Goal: Task Accomplishment & Management: Complete application form

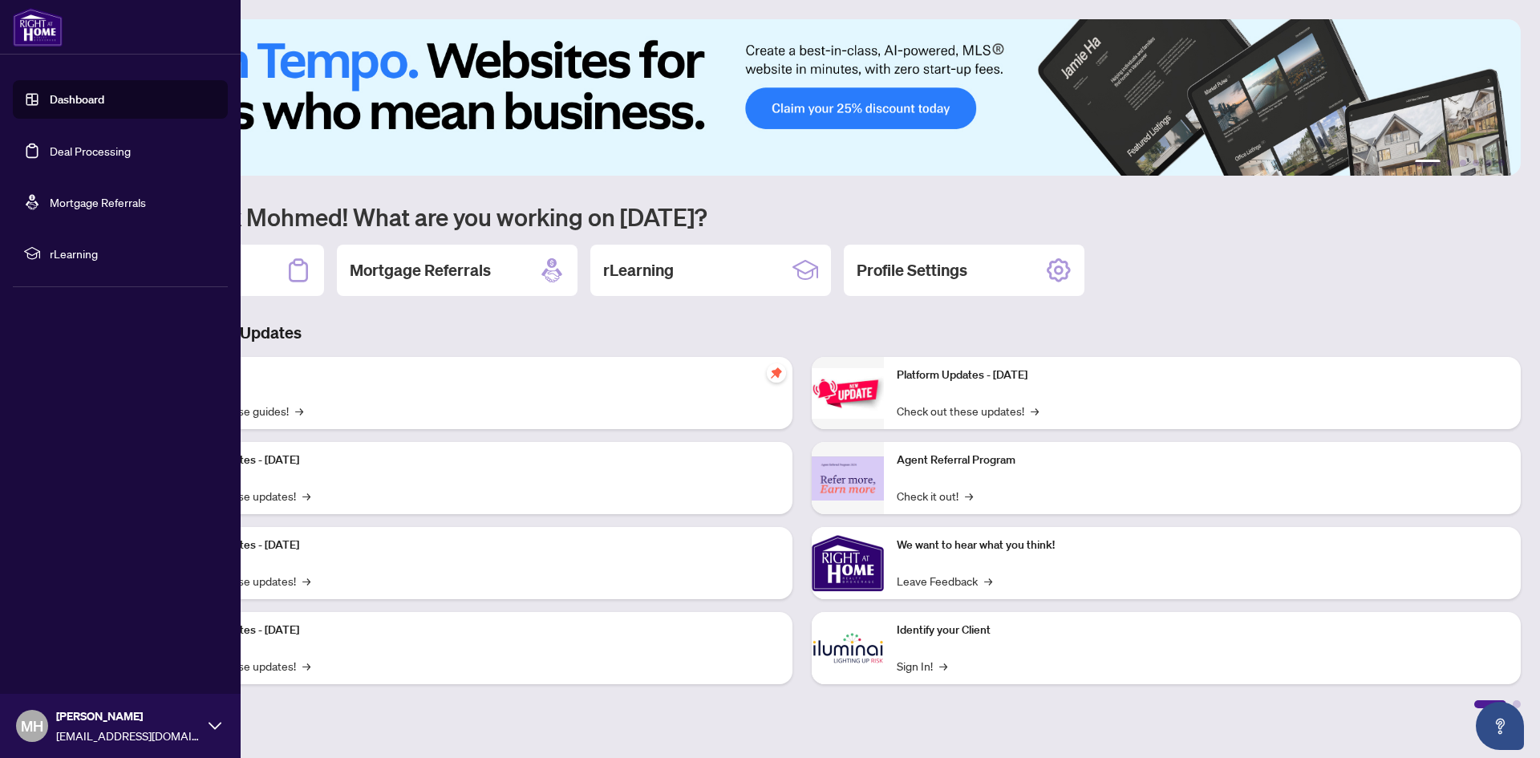
click at [51, 147] on link "Deal Processing" at bounding box center [90, 151] width 81 height 14
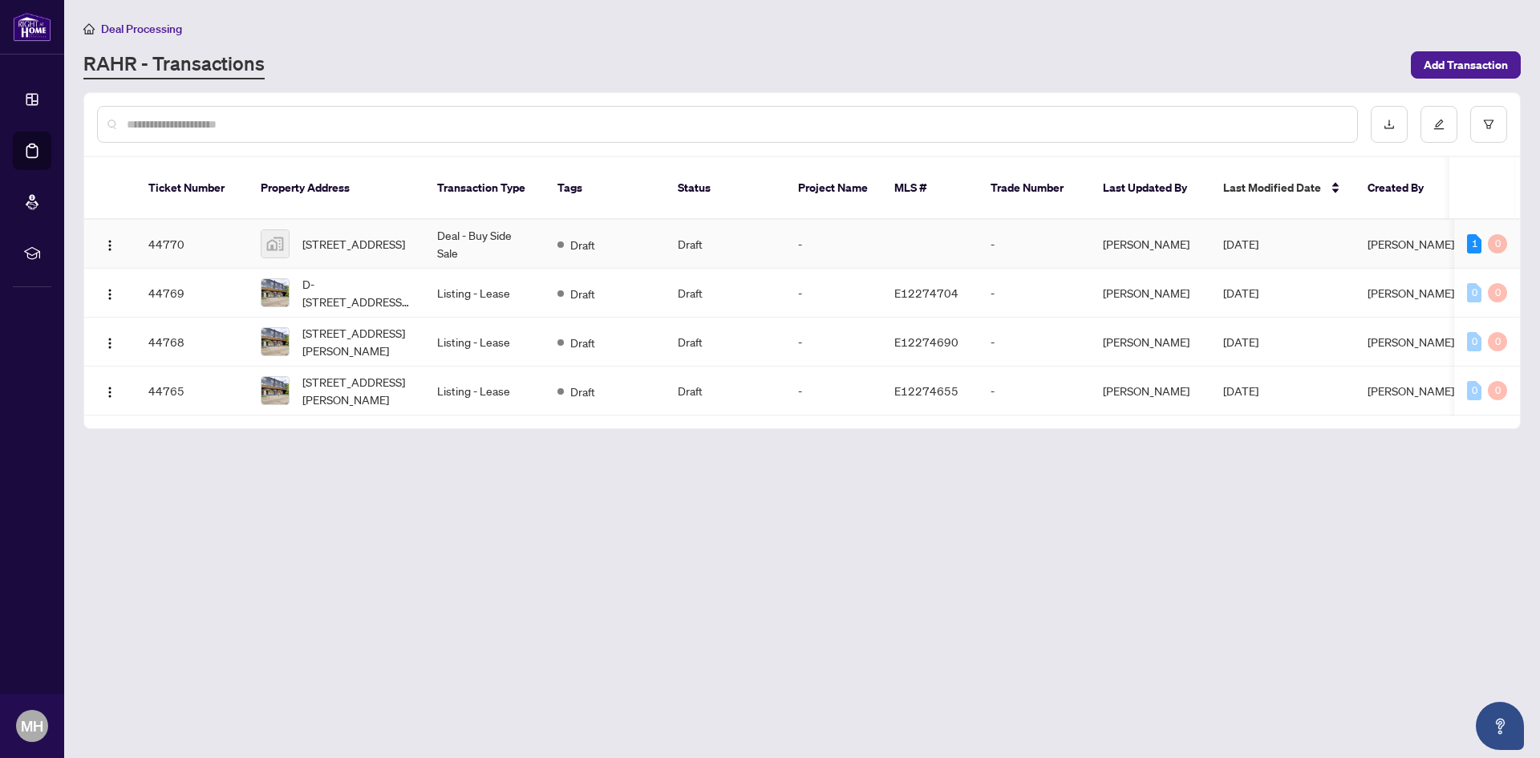
click at [184, 229] on td "44770" at bounding box center [192, 244] width 112 height 49
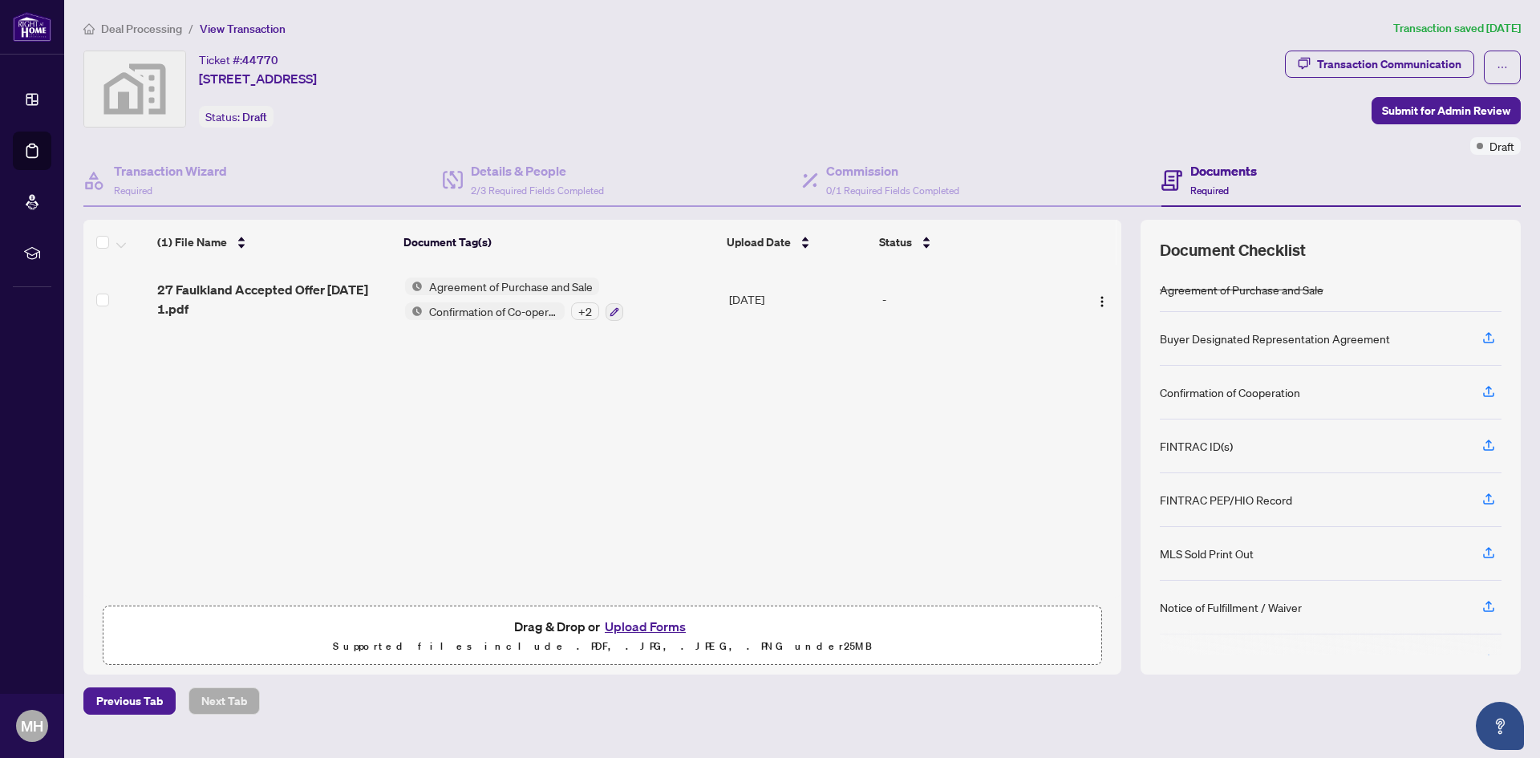
click at [588, 308] on div "+ 2" at bounding box center [585, 311] width 28 height 18
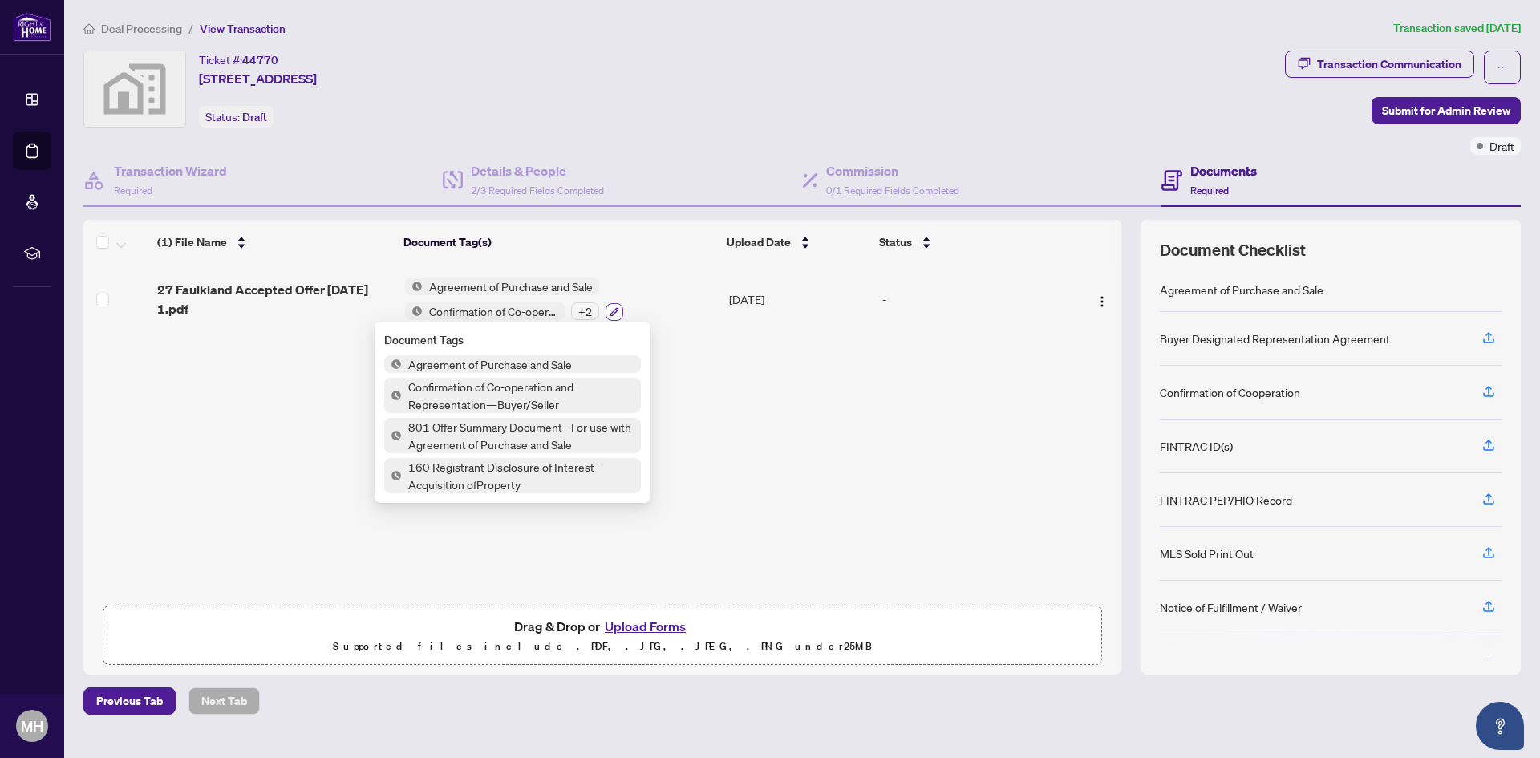
click at [610, 314] on icon "button" at bounding box center [615, 312] width 10 height 10
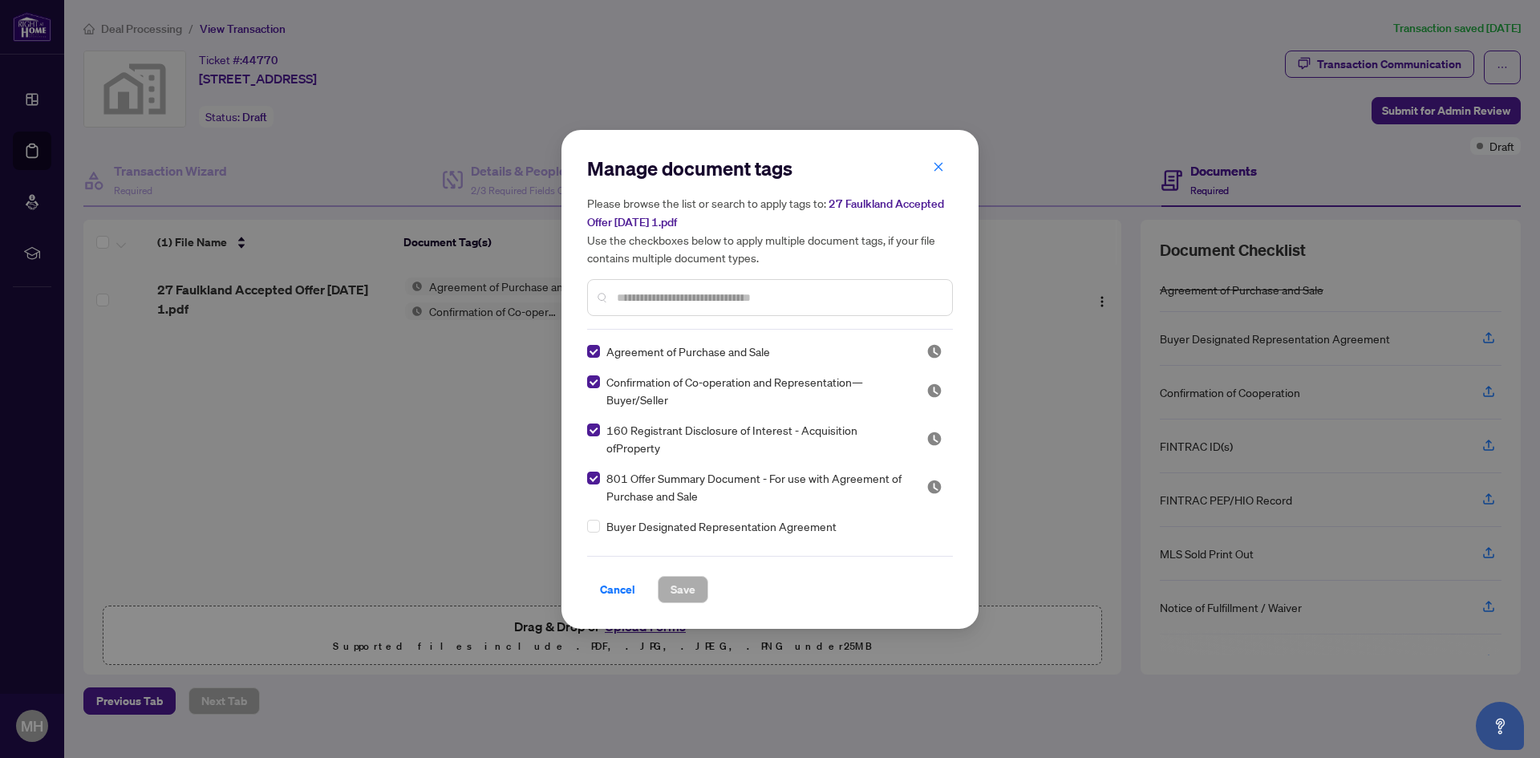
click at [478, 464] on div "Manage document tags Please browse the list or search to apply tags to: 27 Faul…" at bounding box center [770, 379] width 1540 height 758
click at [624, 594] on span "Cancel" at bounding box center [617, 590] width 35 height 26
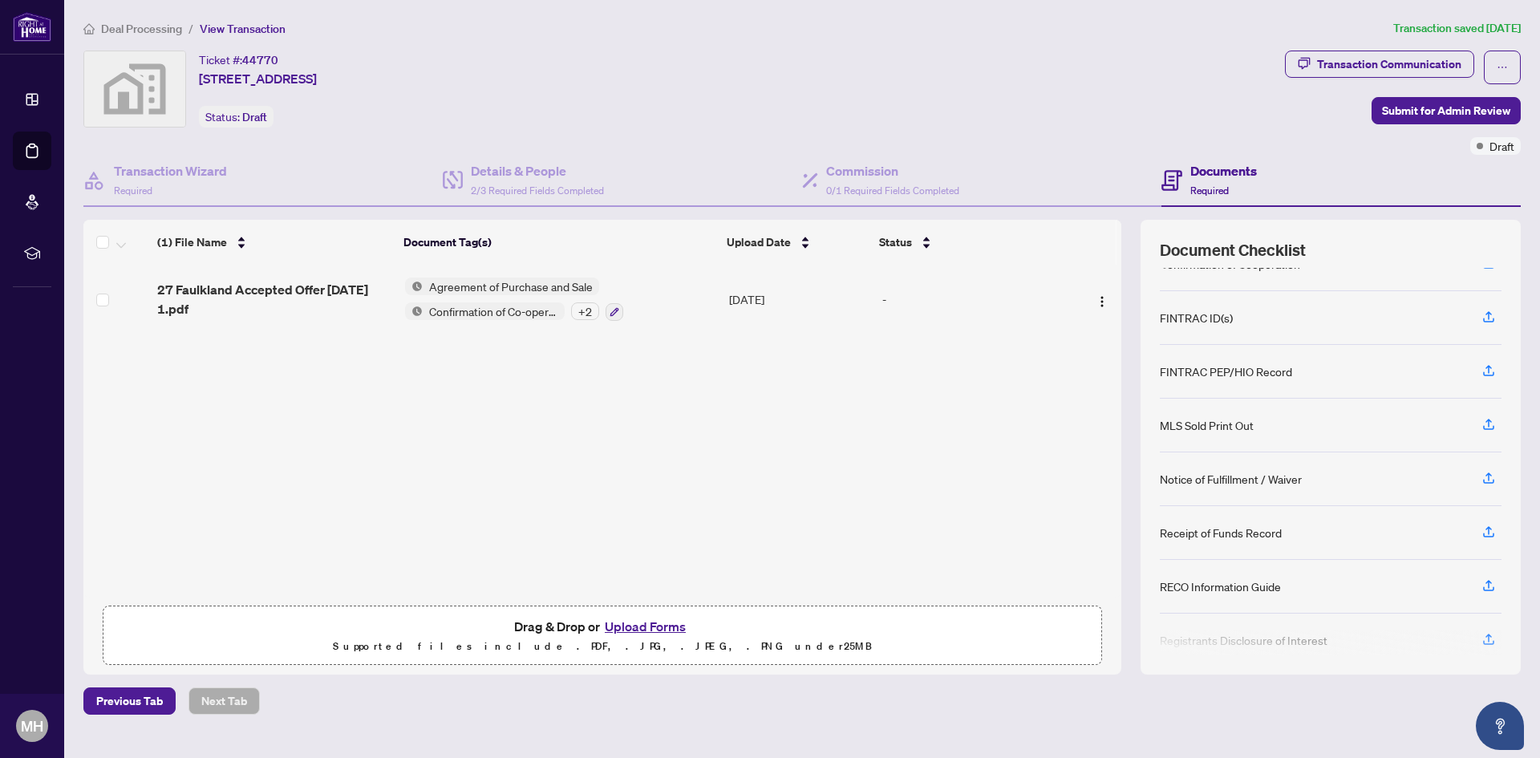
scroll to position [146, 0]
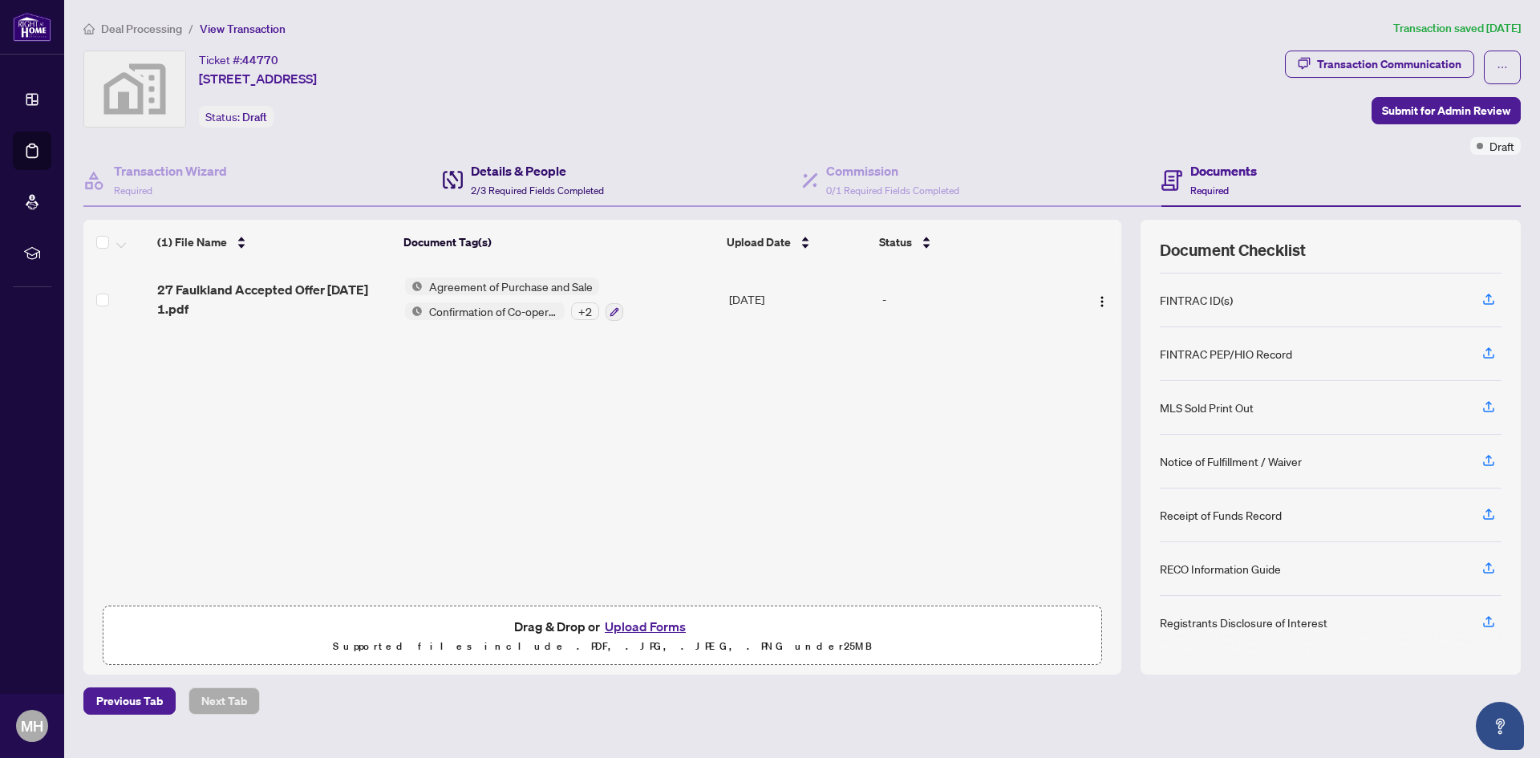
click at [600, 174] on h4 "Details & People" at bounding box center [537, 170] width 133 height 19
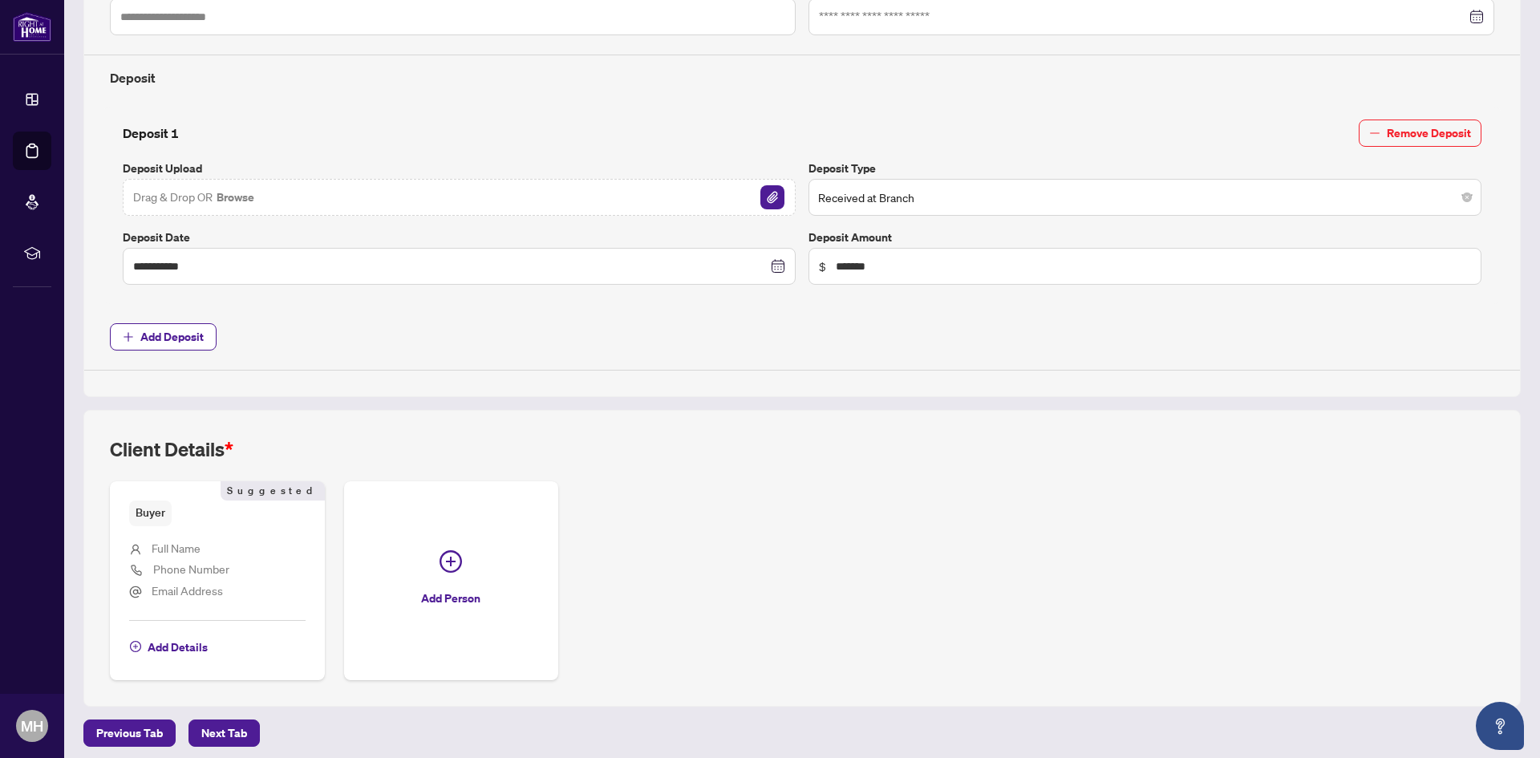
scroll to position [545, 0]
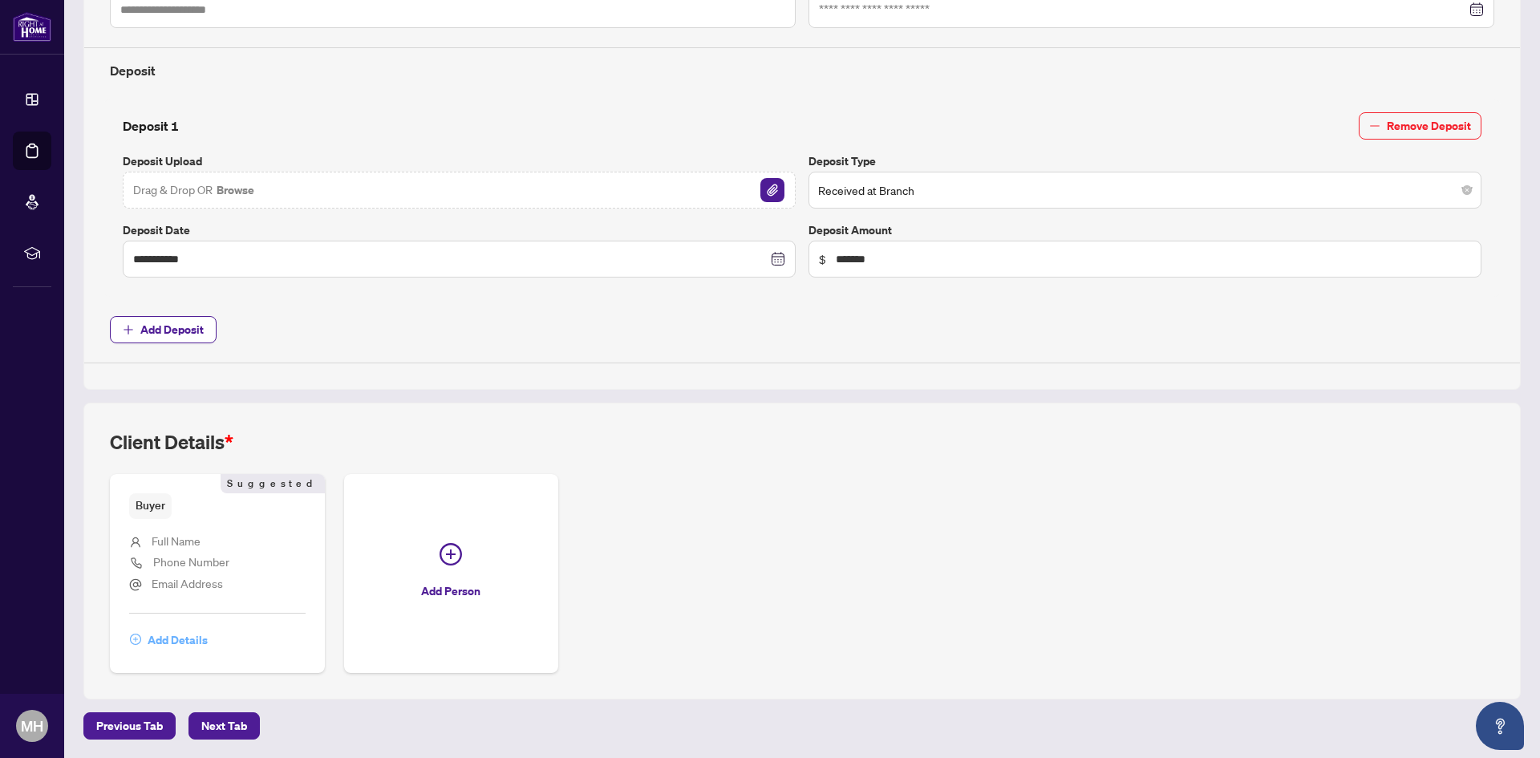
click at [167, 635] on span "Add Details" at bounding box center [178, 640] width 60 height 26
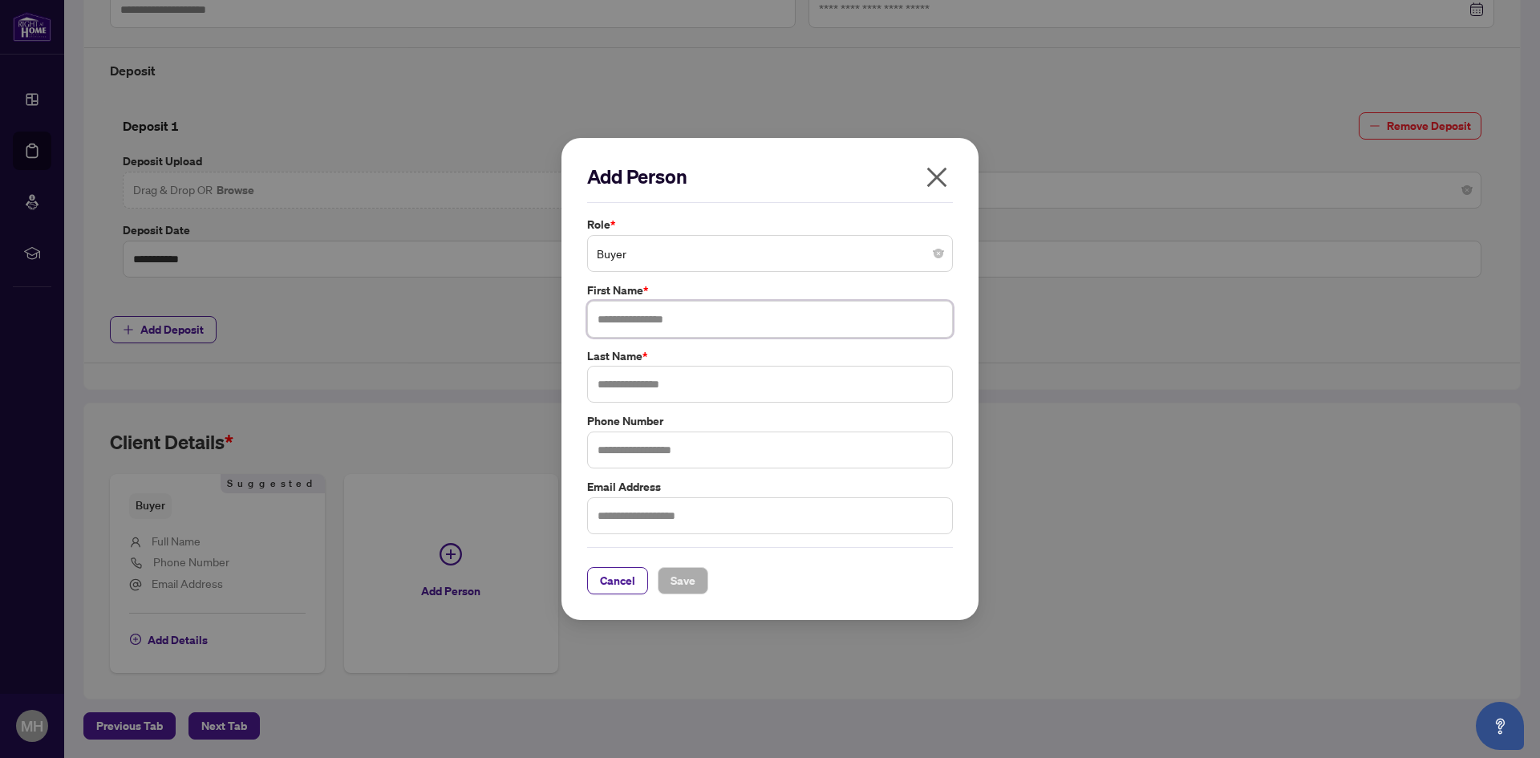
click at [637, 330] on input "text" at bounding box center [770, 319] width 366 height 37
type input "*****"
type input "*******"
type input "**********"
click at [683, 450] on input "**********" at bounding box center [770, 450] width 366 height 37
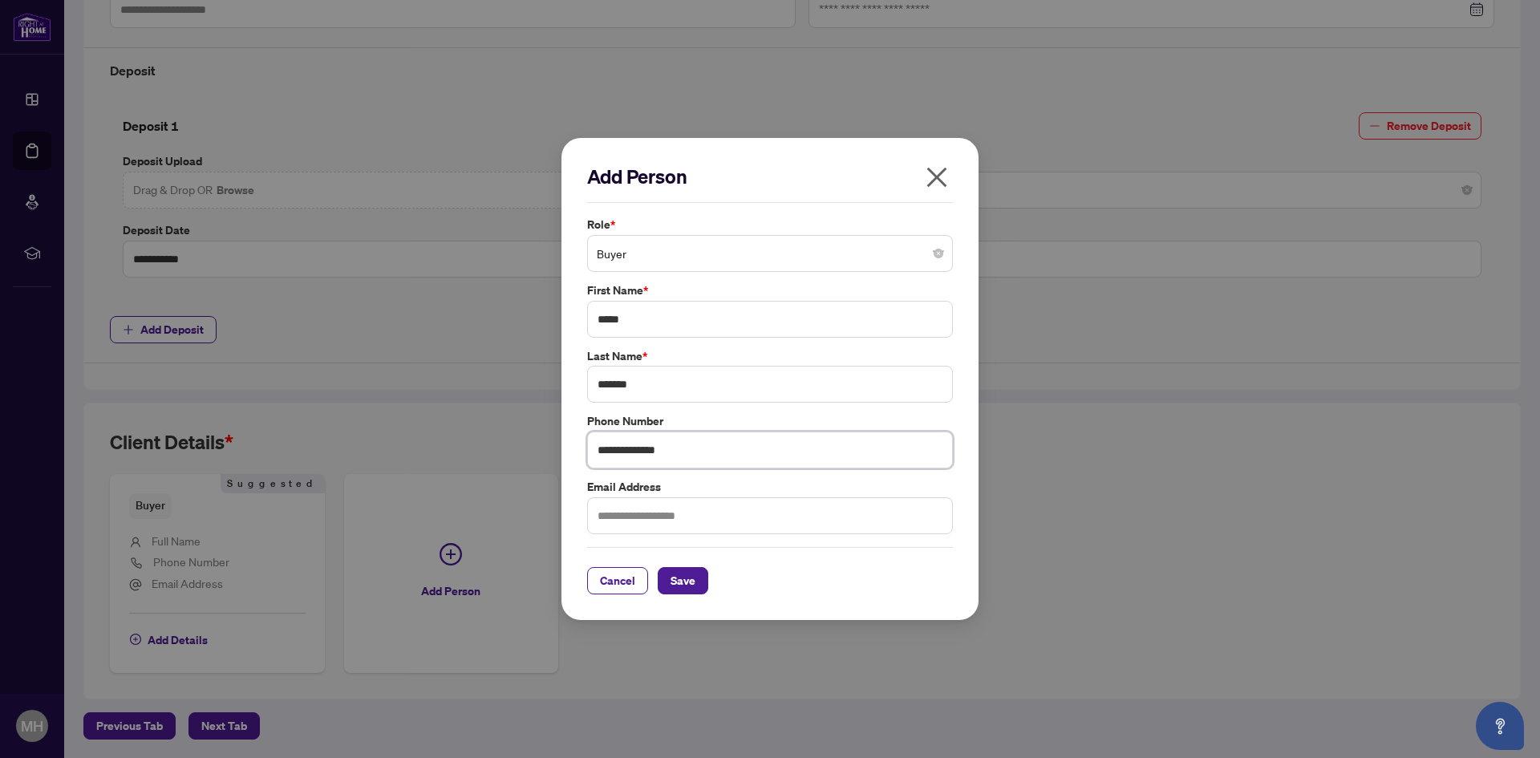
click at [683, 450] on input "**********" at bounding box center [770, 450] width 366 height 37
click at [698, 447] on input "**********" at bounding box center [770, 450] width 366 height 37
click at [676, 582] on span "Save" at bounding box center [683, 581] width 25 height 26
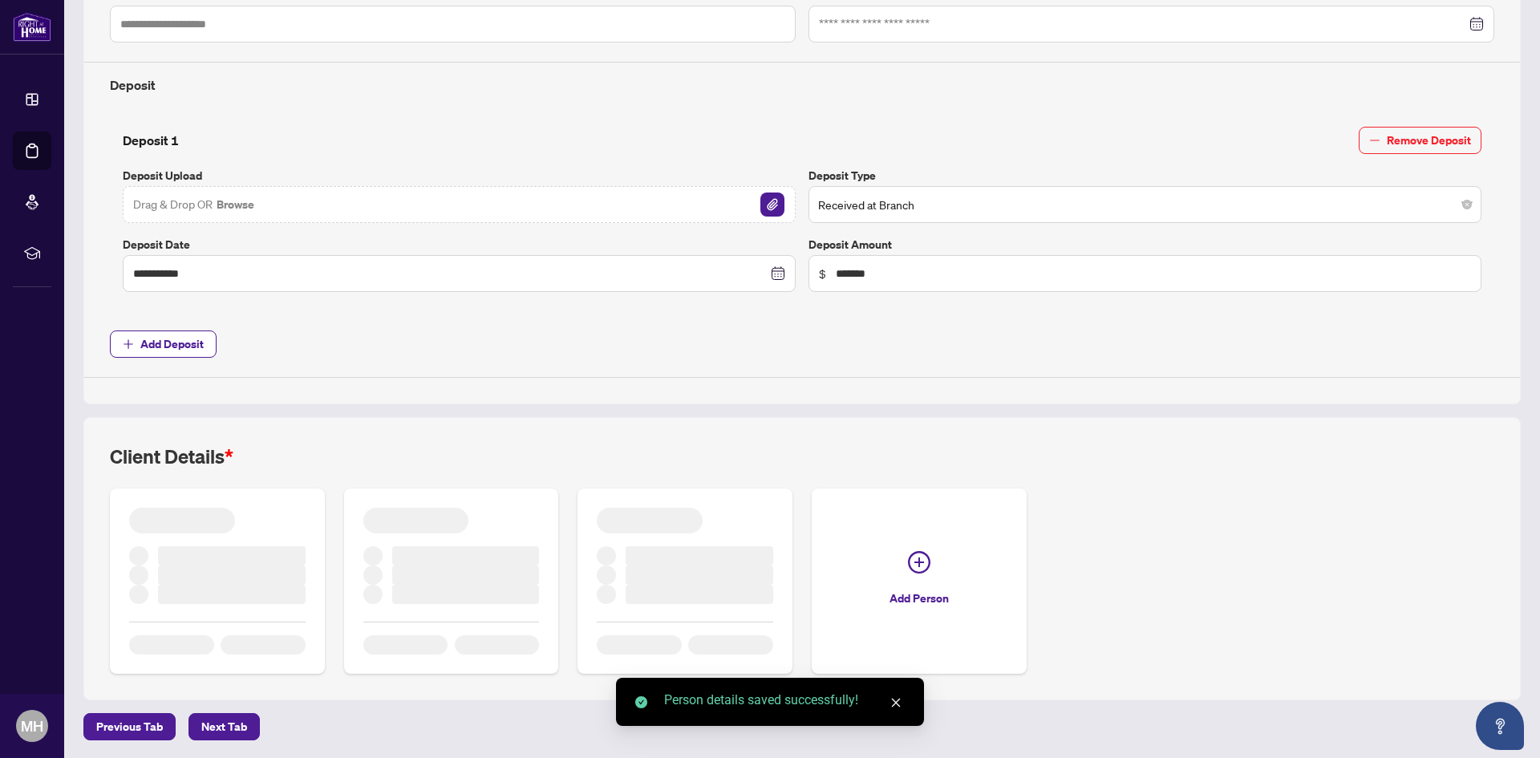
scroll to position [523, 0]
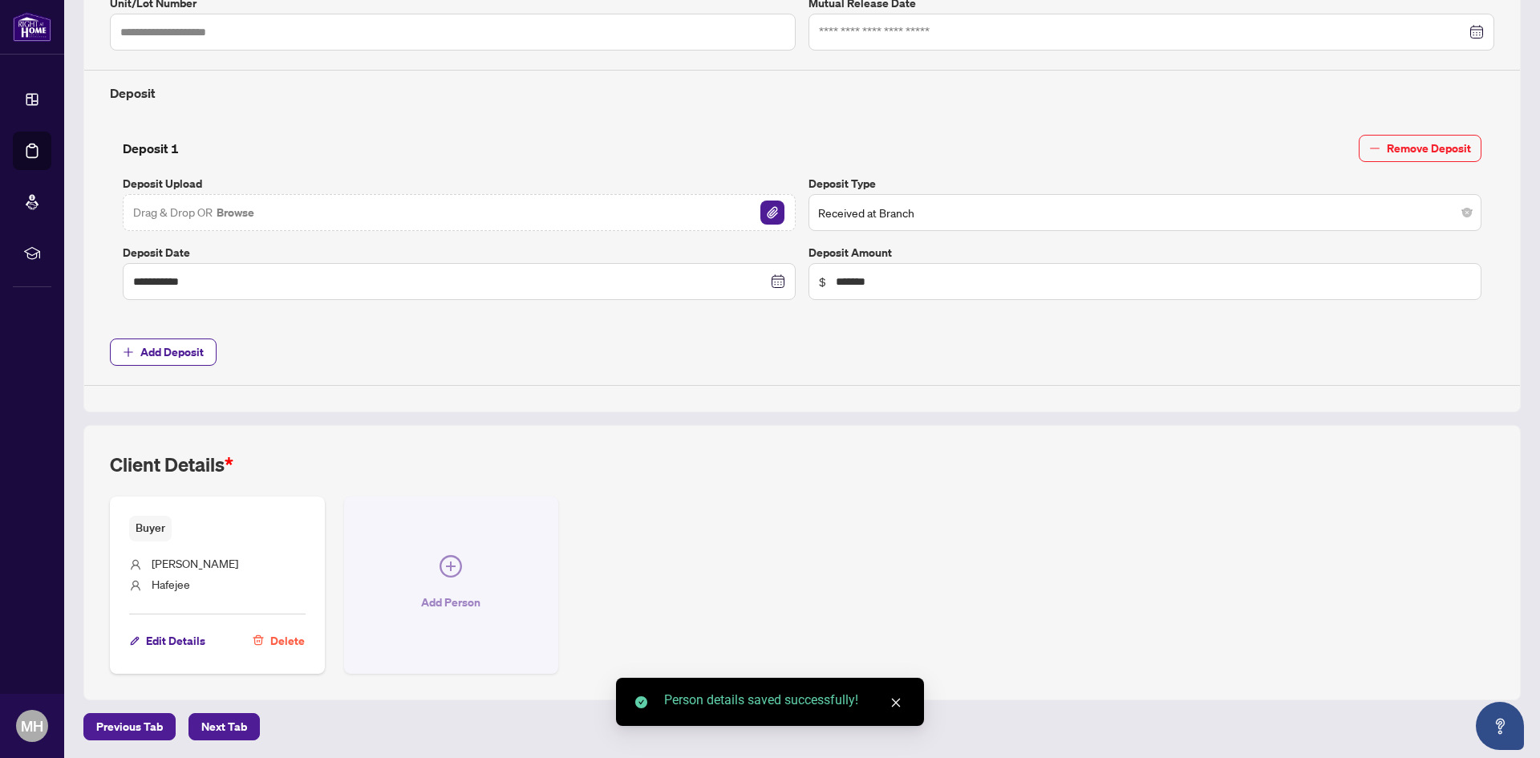
click at [456, 582] on span "button" at bounding box center [451, 569] width 22 height 29
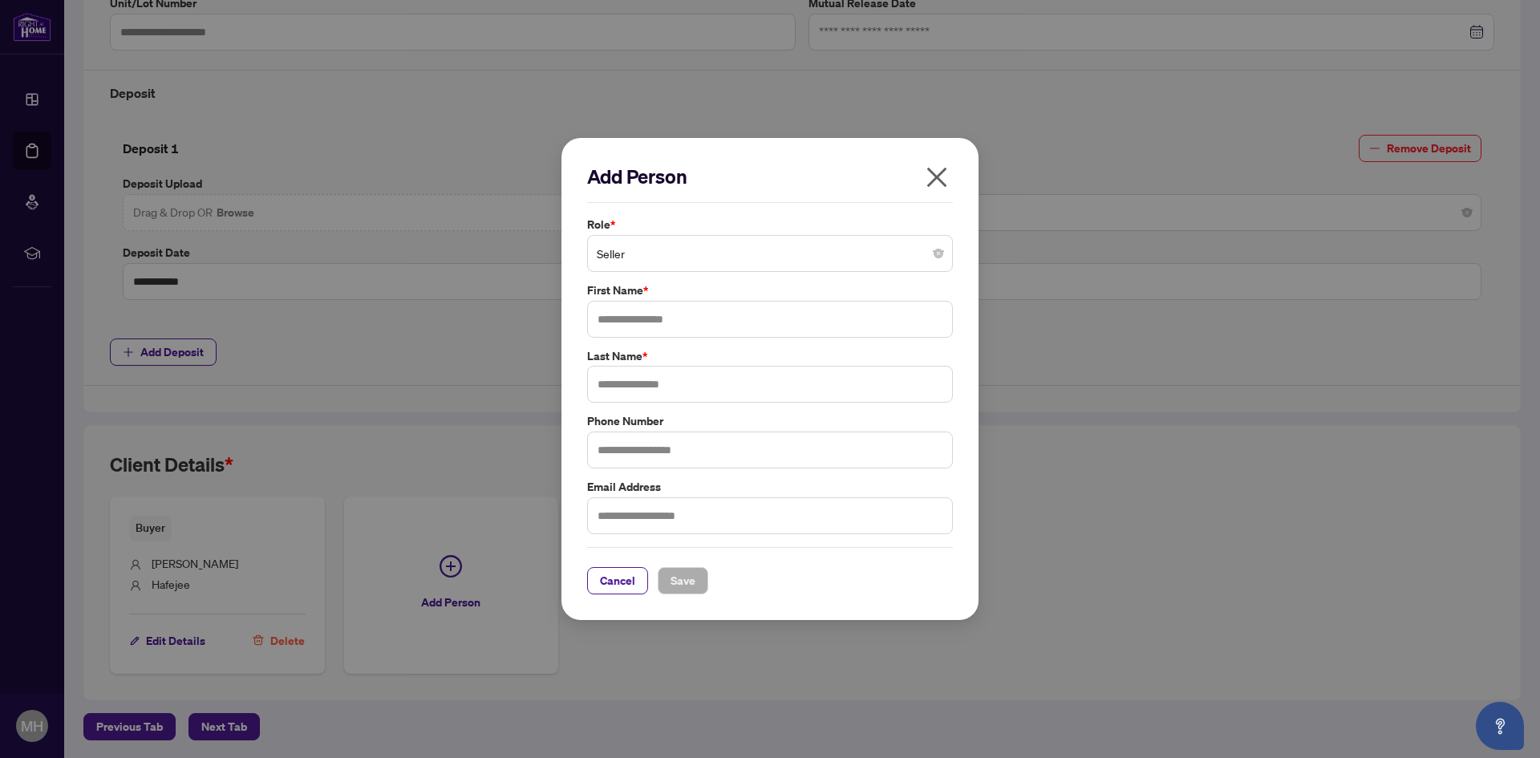
click at [722, 279] on div "Role * Seller First Name * Last Name * Phone Number Email Address" at bounding box center [769, 375] width 375 height 319
click at [723, 263] on span "Seller" at bounding box center [770, 253] width 347 height 30
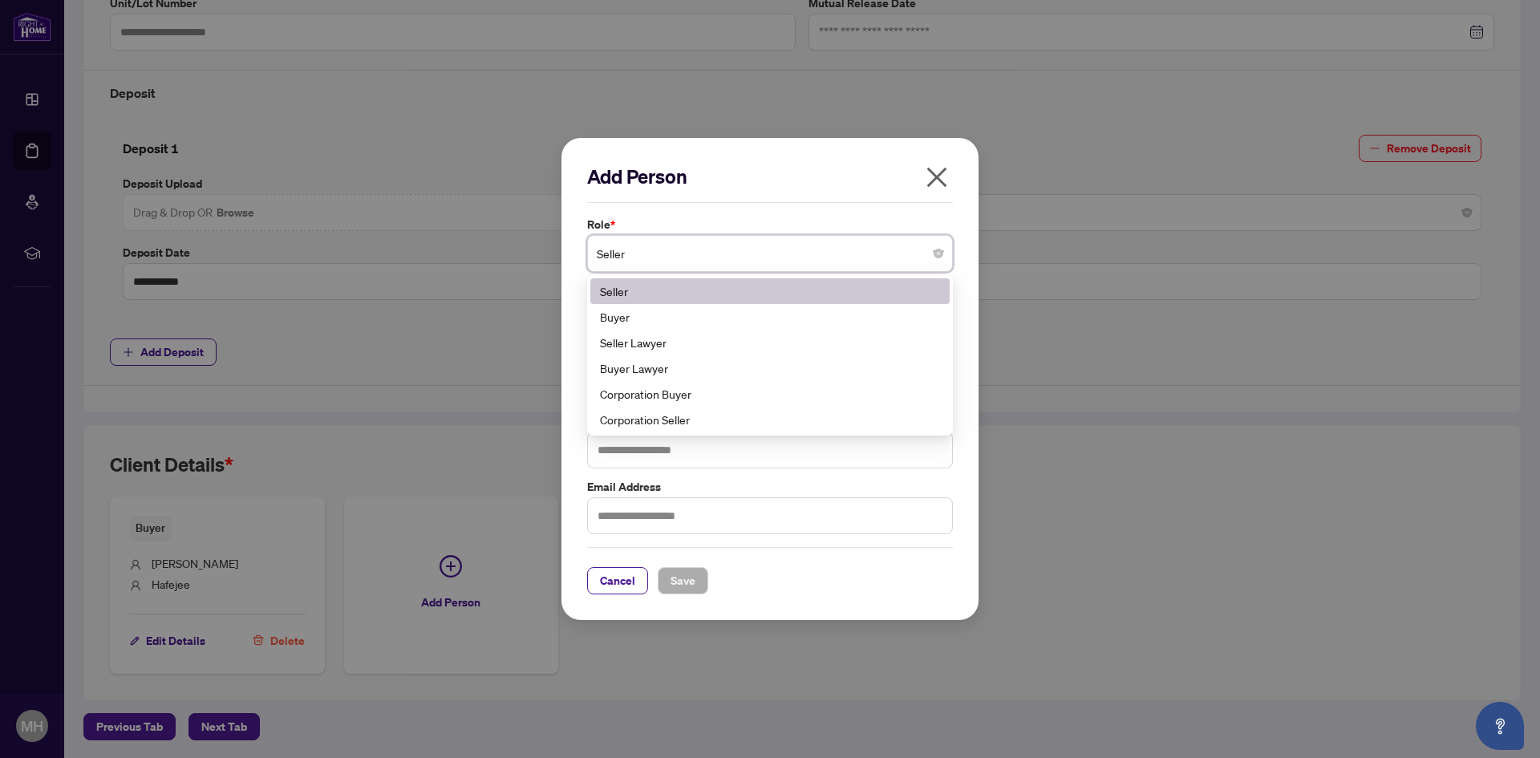
click at [723, 263] on span "Seller" at bounding box center [770, 253] width 347 height 30
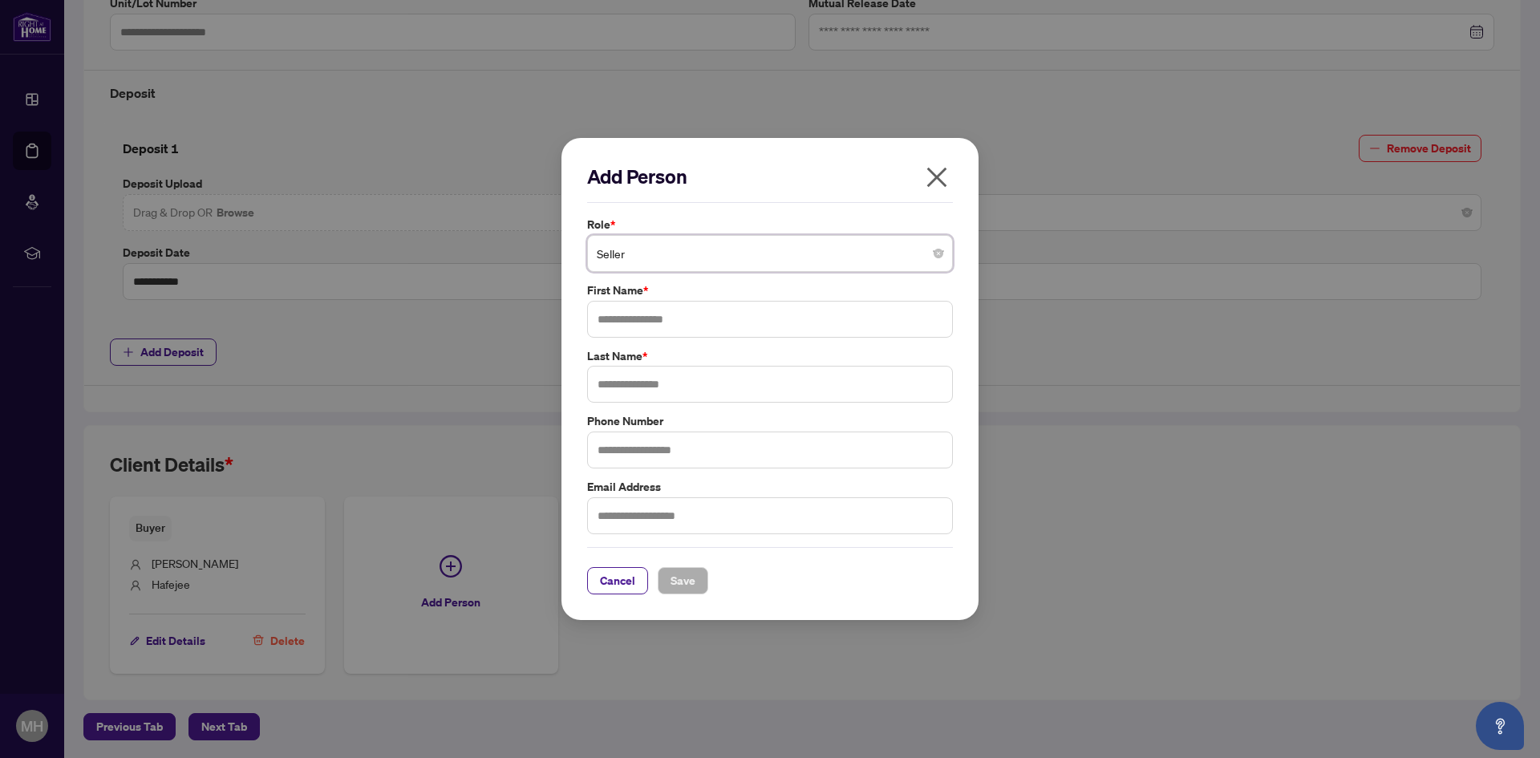
click at [723, 263] on span "Seller" at bounding box center [770, 253] width 347 height 30
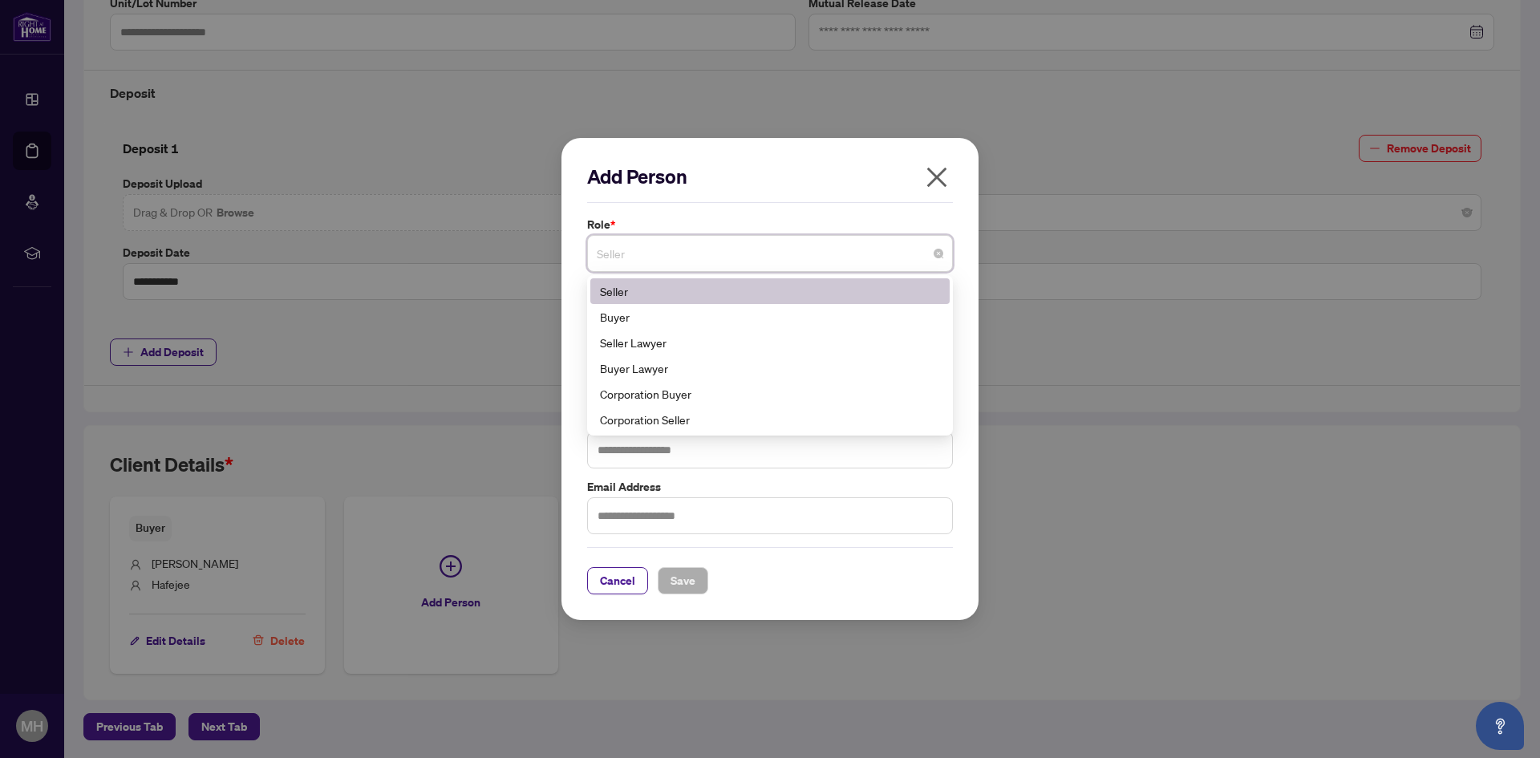
click at [723, 259] on span "Seller" at bounding box center [770, 253] width 347 height 30
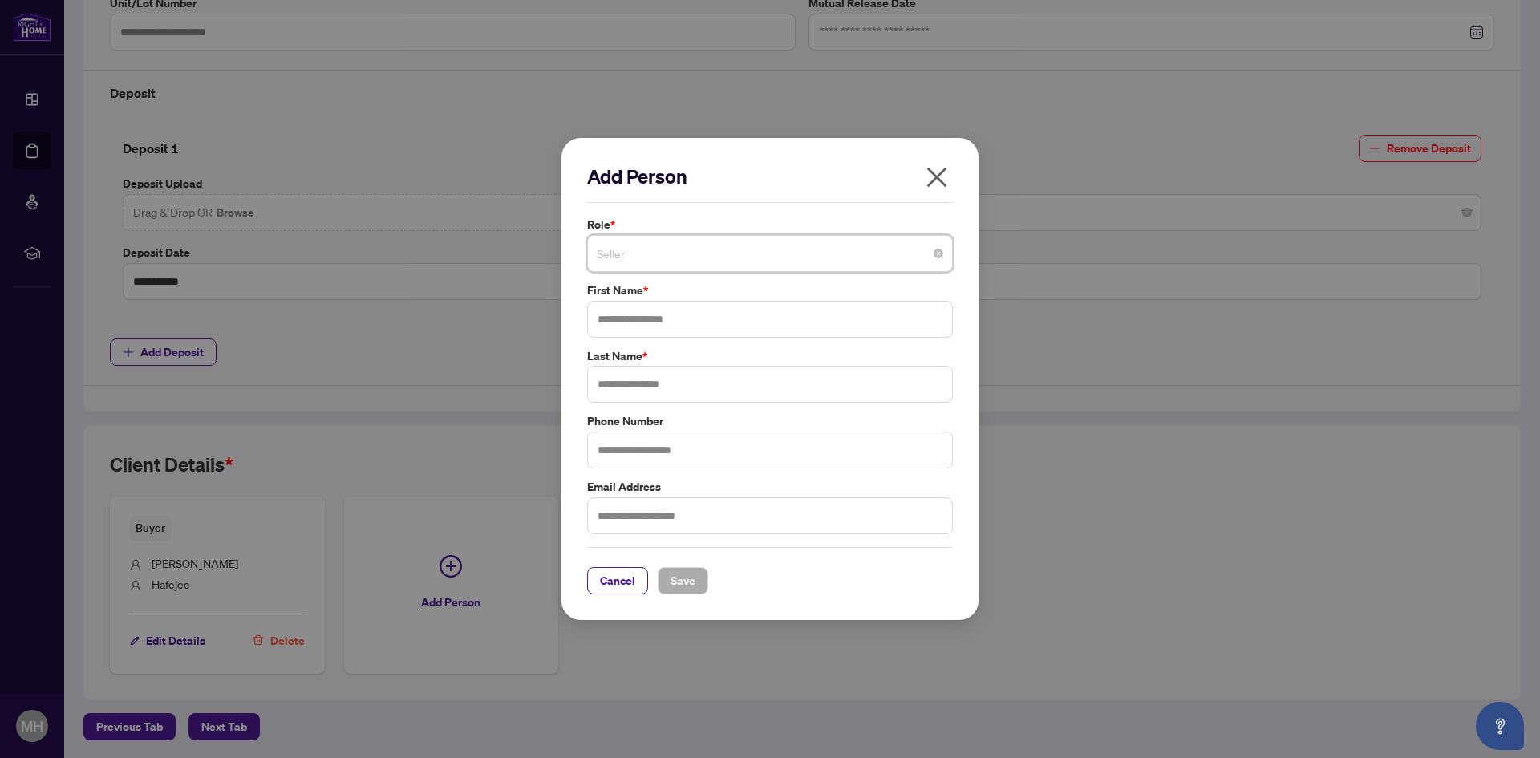
click at [723, 259] on span "Seller" at bounding box center [770, 253] width 347 height 30
click at [732, 266] on span "Seller" at bounding box center [770, 253] width 347 height 30
click at [942, 181] on icon "close" at bounding box center [937, 177] width 20 height 20
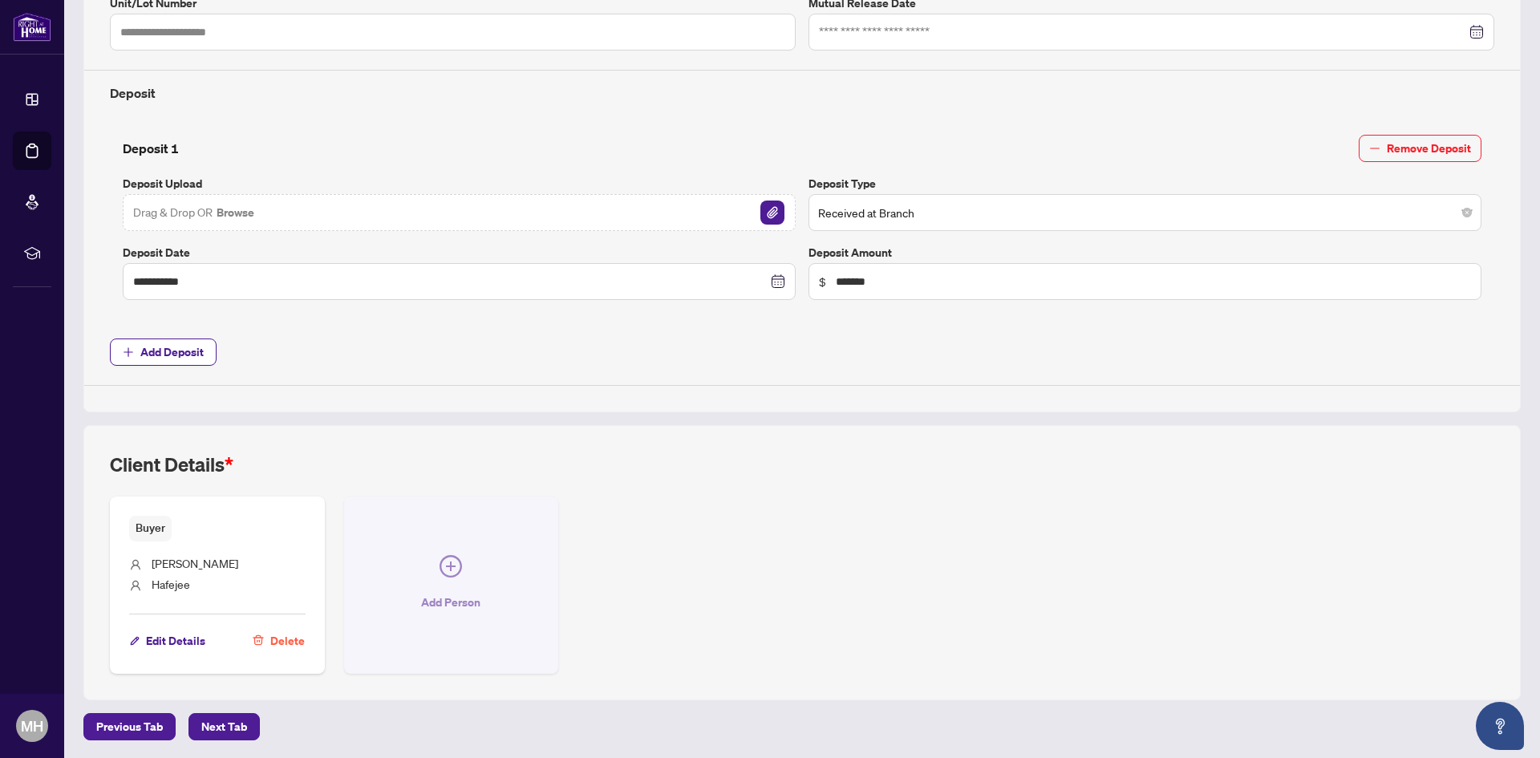
click at [460, 566] on button "Add Person" at bounding box center [451, 585] width 215 height 176
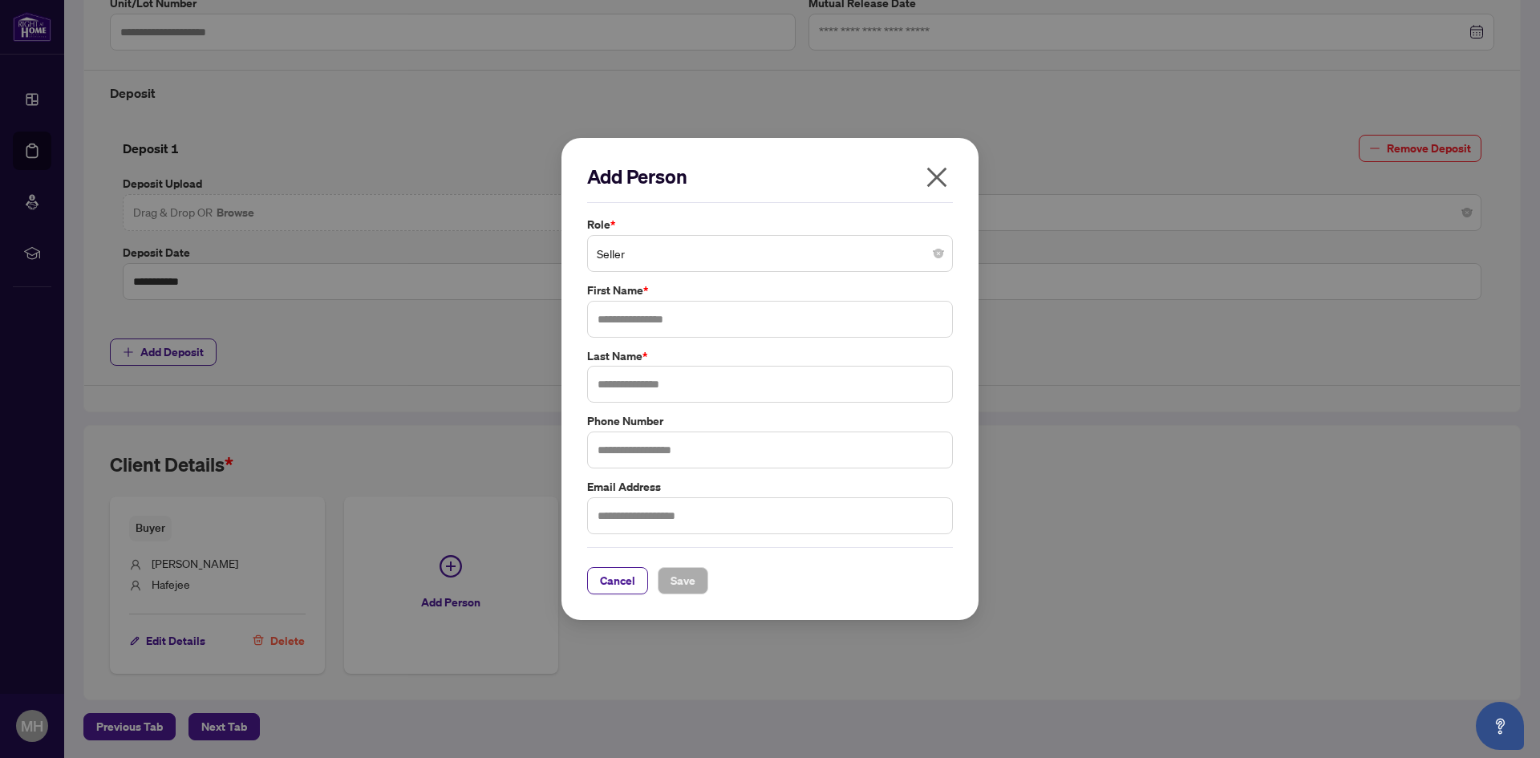
click at [712, 253] on span "Seller" at bounding box center [770, 253] width 347 height 30
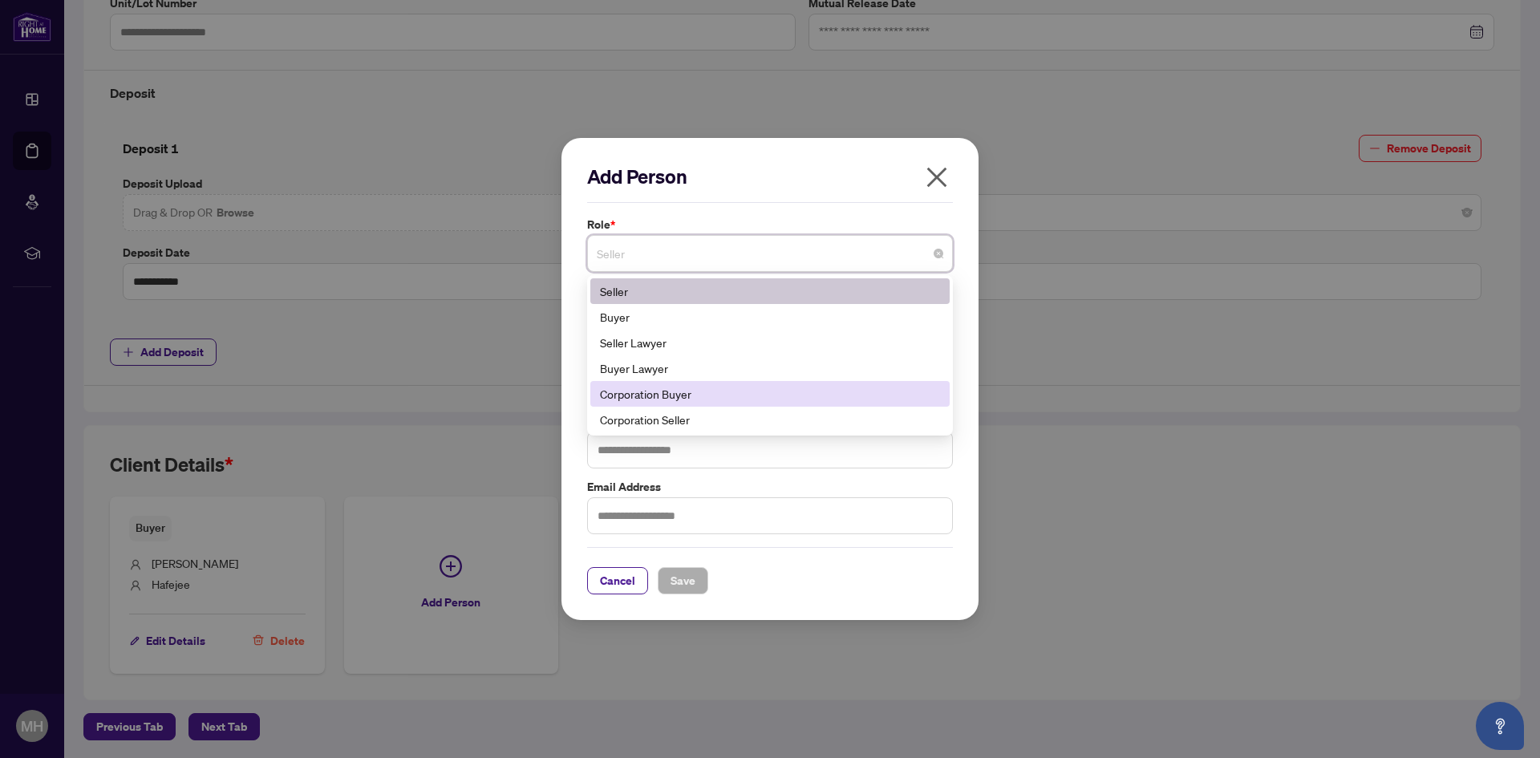
click at [687, 397] on div "Corporation Buyer" at bounding box center [770, 394] width 340 height 18
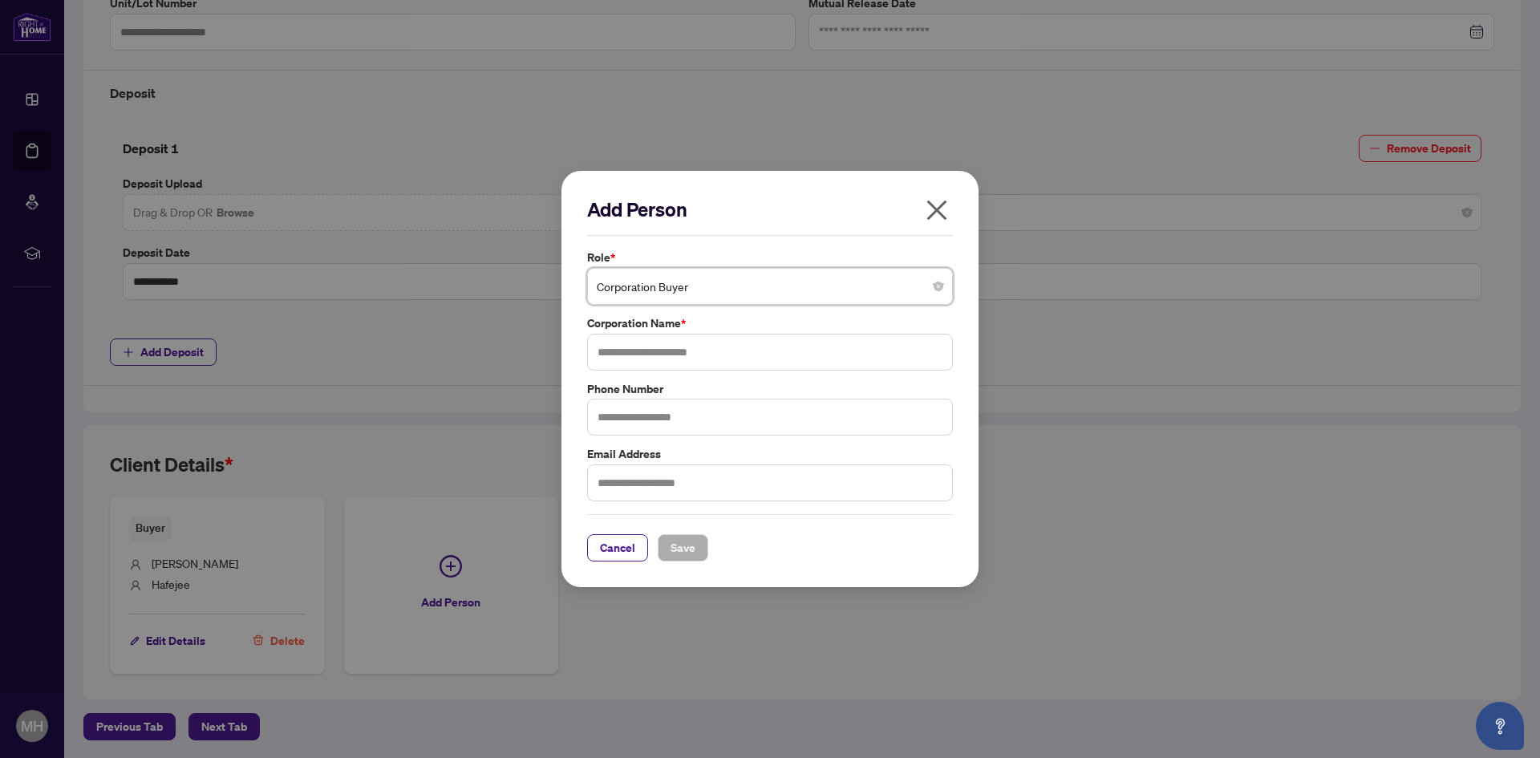
click at [635, 373] on div "Role * Corporation Buyer Corporation Buyer 6 11 141 Seller Buyer Seller Lawyer …" at bounding box center [769, 375] width 375 height 253
click at [640, 361] on input "text" at bounding box center [770, 352] width 366 height 37
type input "**********"
click at [685, 549] on span "Save" at bounding box center [683, 548] width 25 height 26
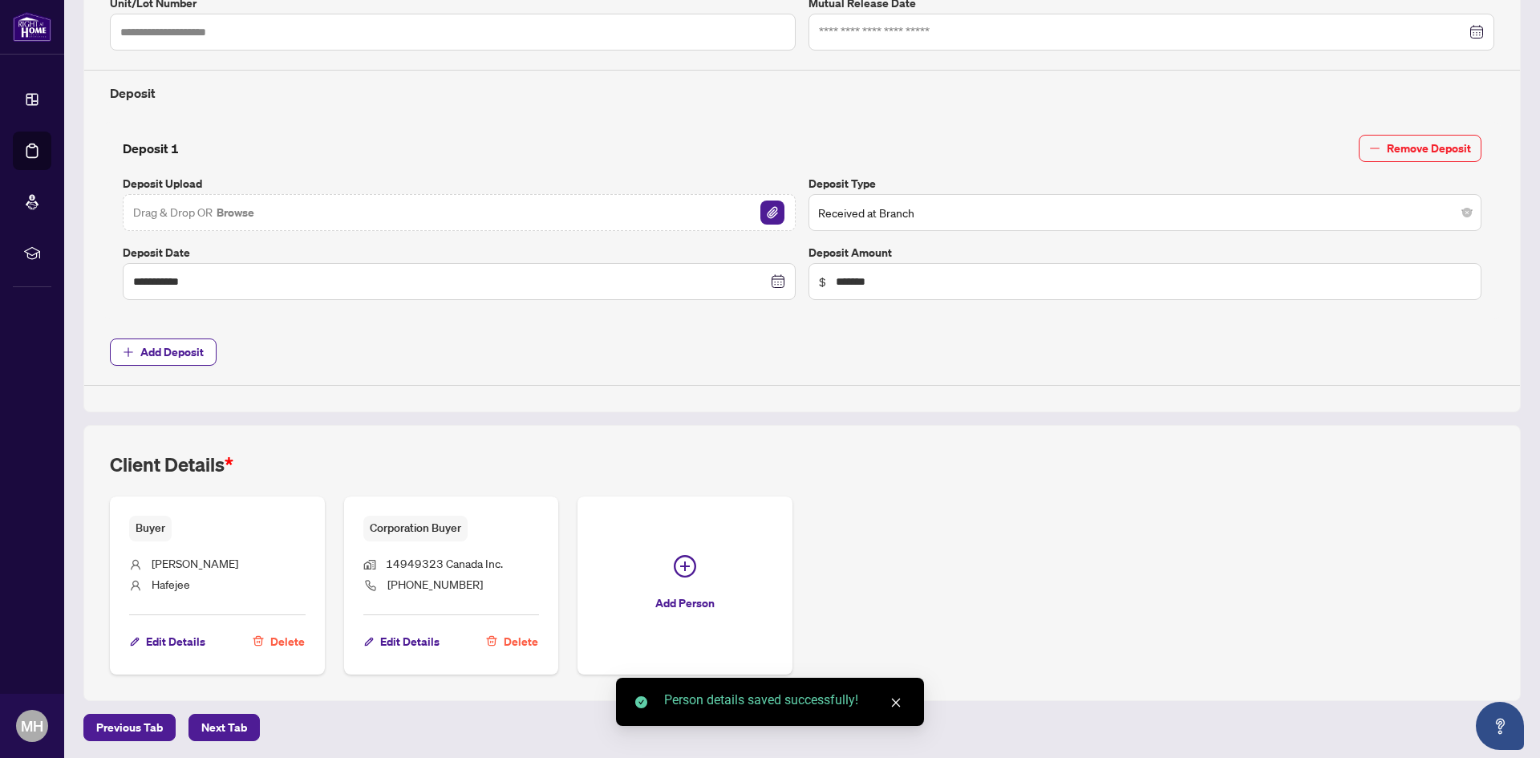
click at [267, 633] on button "Delete" at bounding box center [279, 641] width 54 height 27
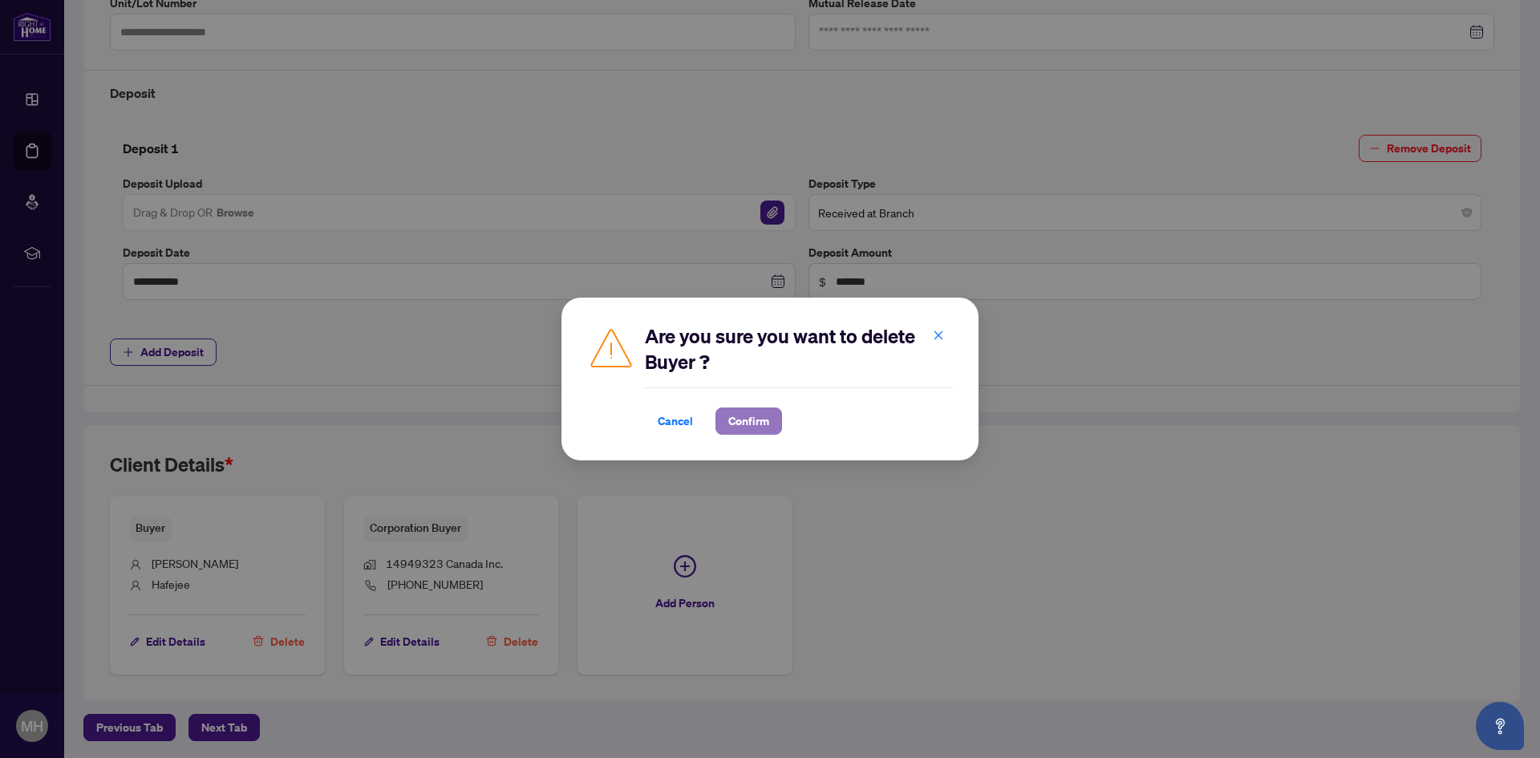
click at [747, 425] on span "Confirm" at bounding box center [748, 421] width 41 height 26
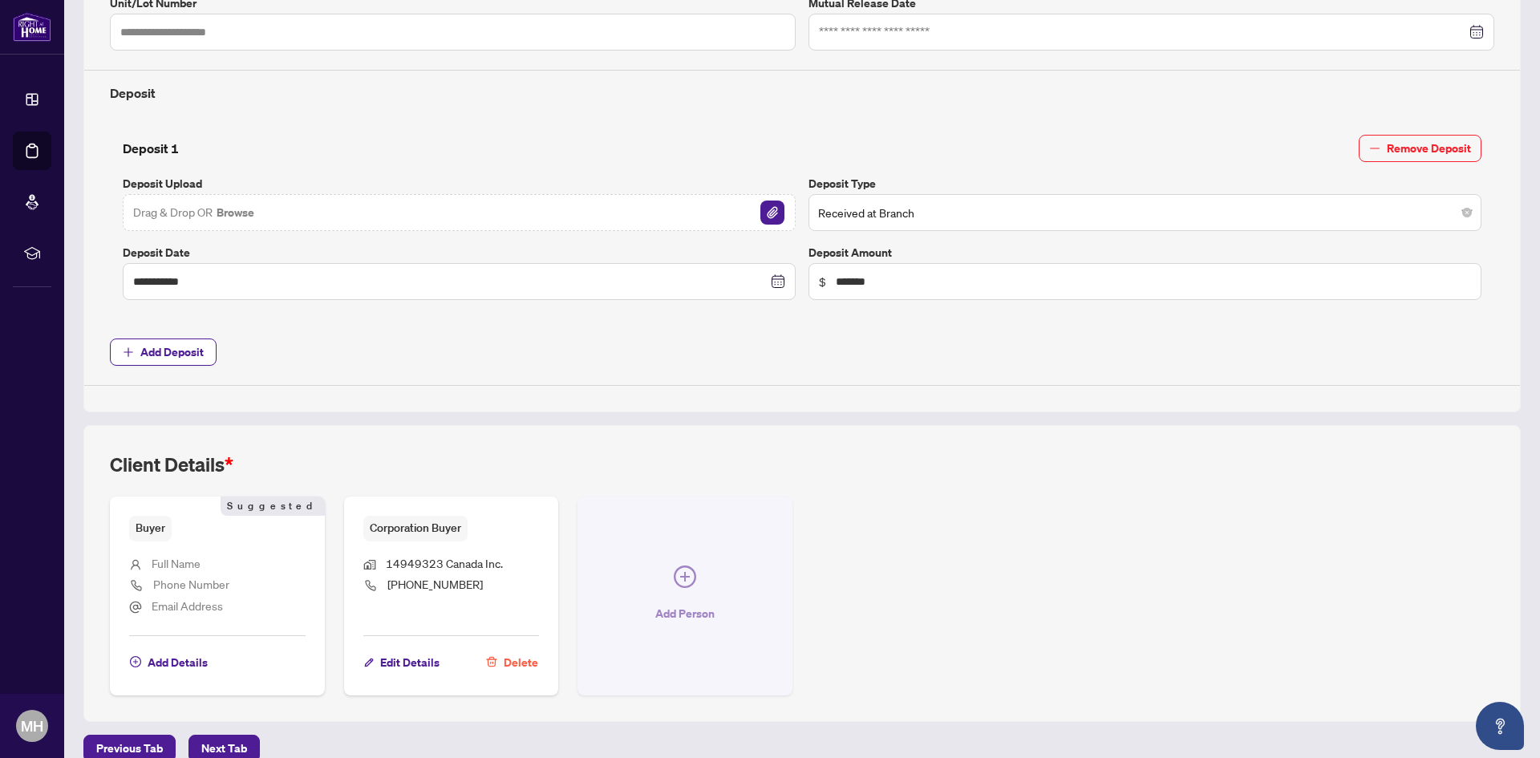
click at [696, 574] on button "Add Person" at bounding box center [685, 596] width 215 height 198
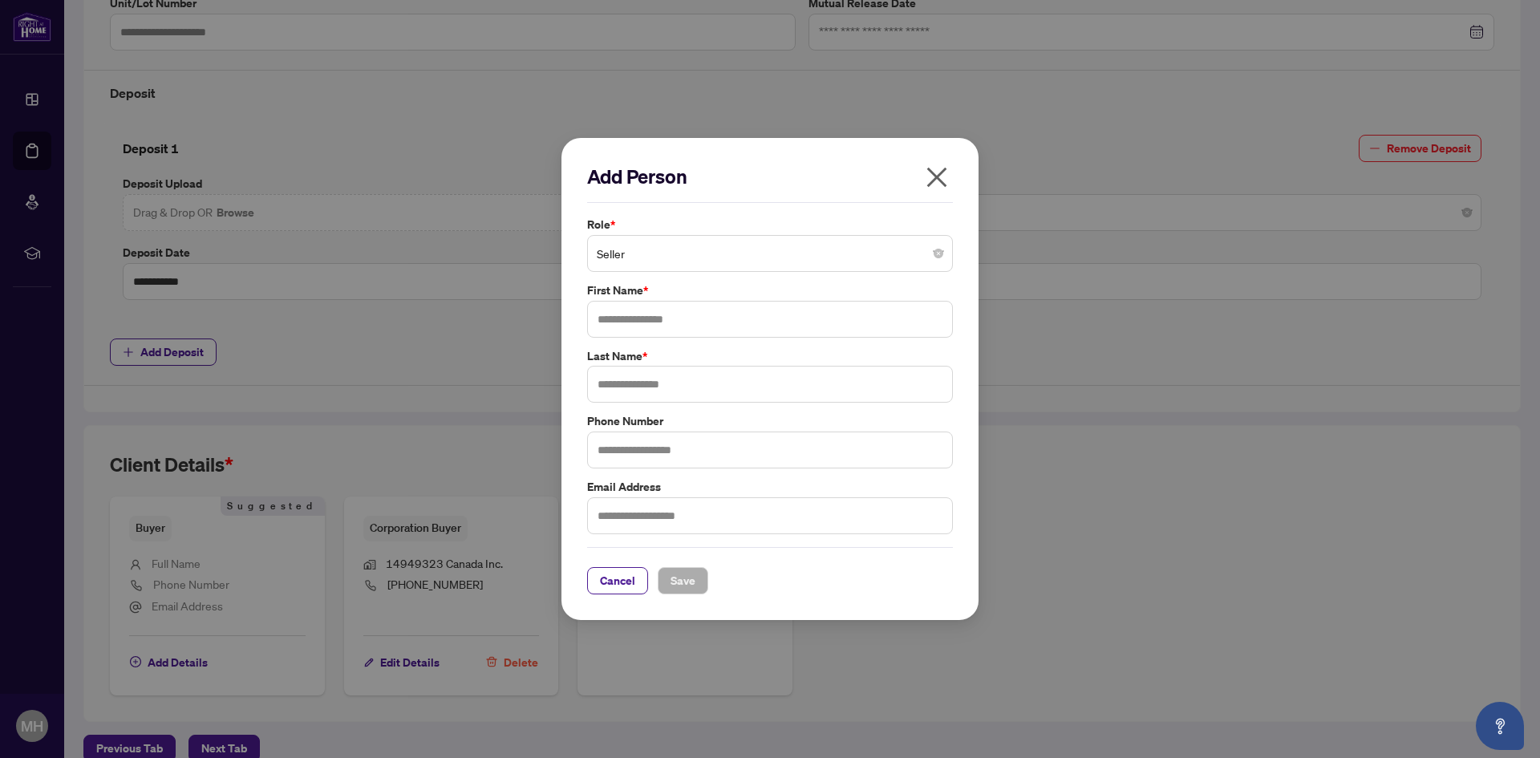
click at [700, 261] on span "Seller" at bounding box center [770, 253] width 347 height 30
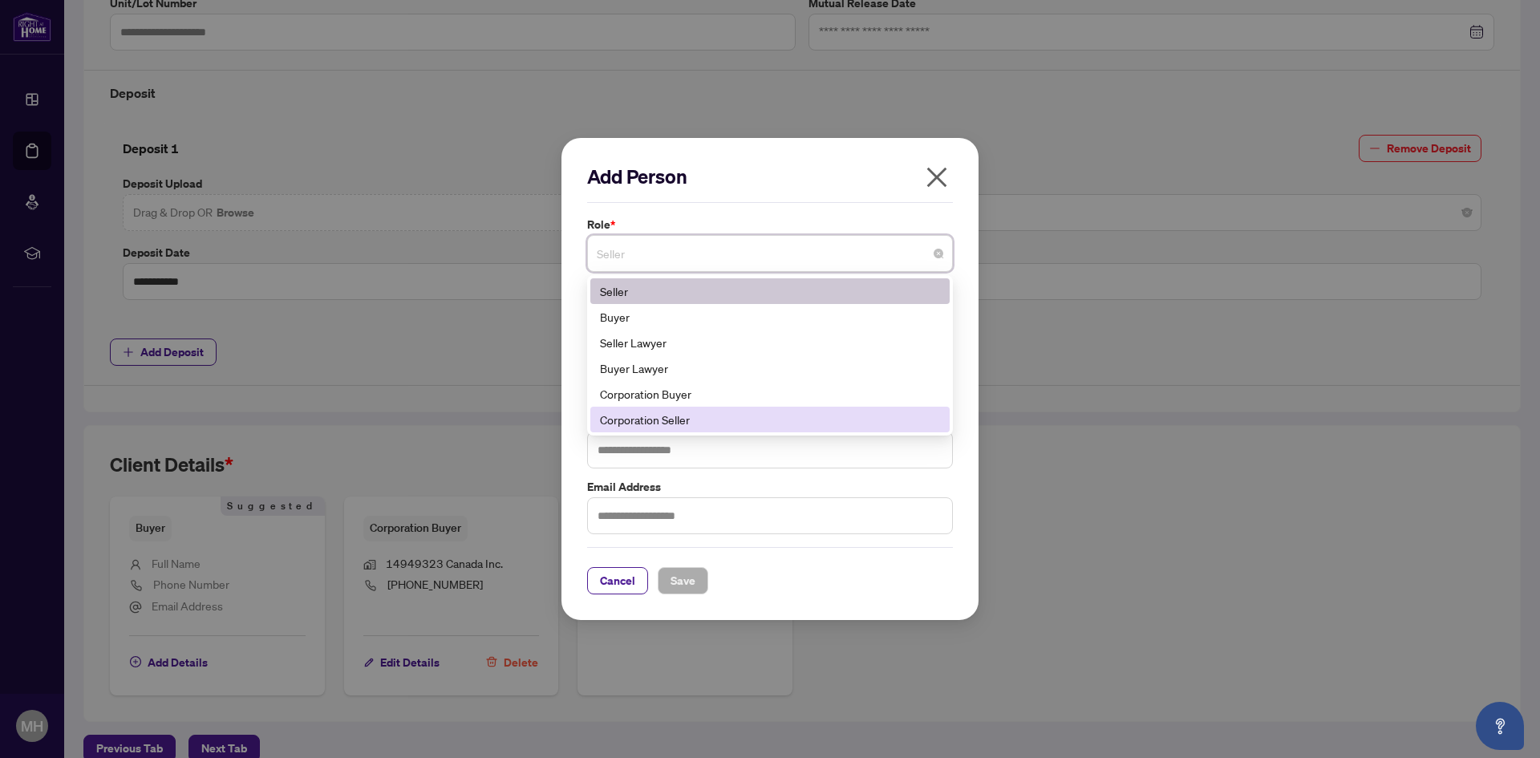
click at [671, 412] on div "Corporation Seller" at bounding box center [770, 420] width 340 height 18
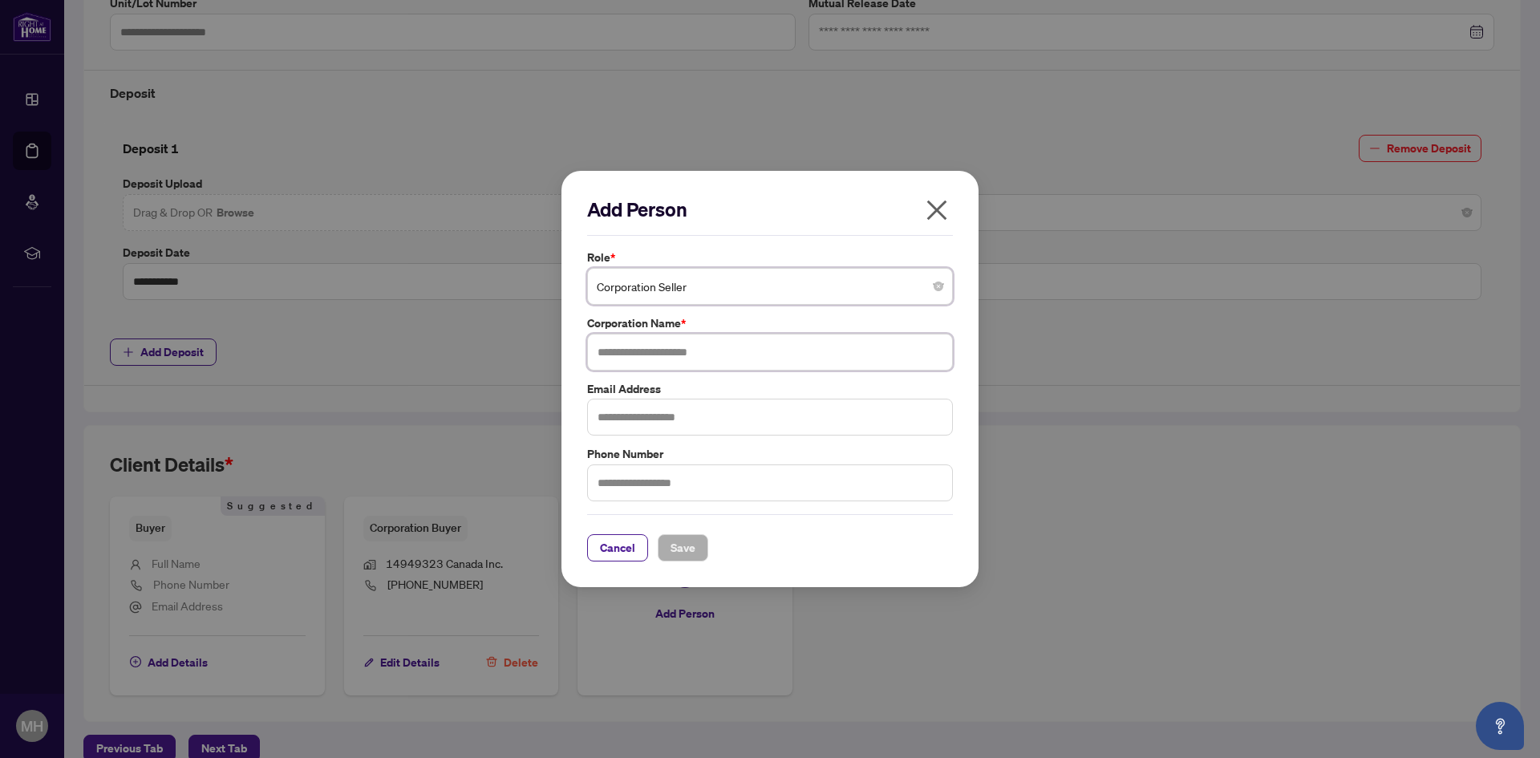
click at [779, 353] on input "text" at bounding box center [770, 352] width 366 height 37
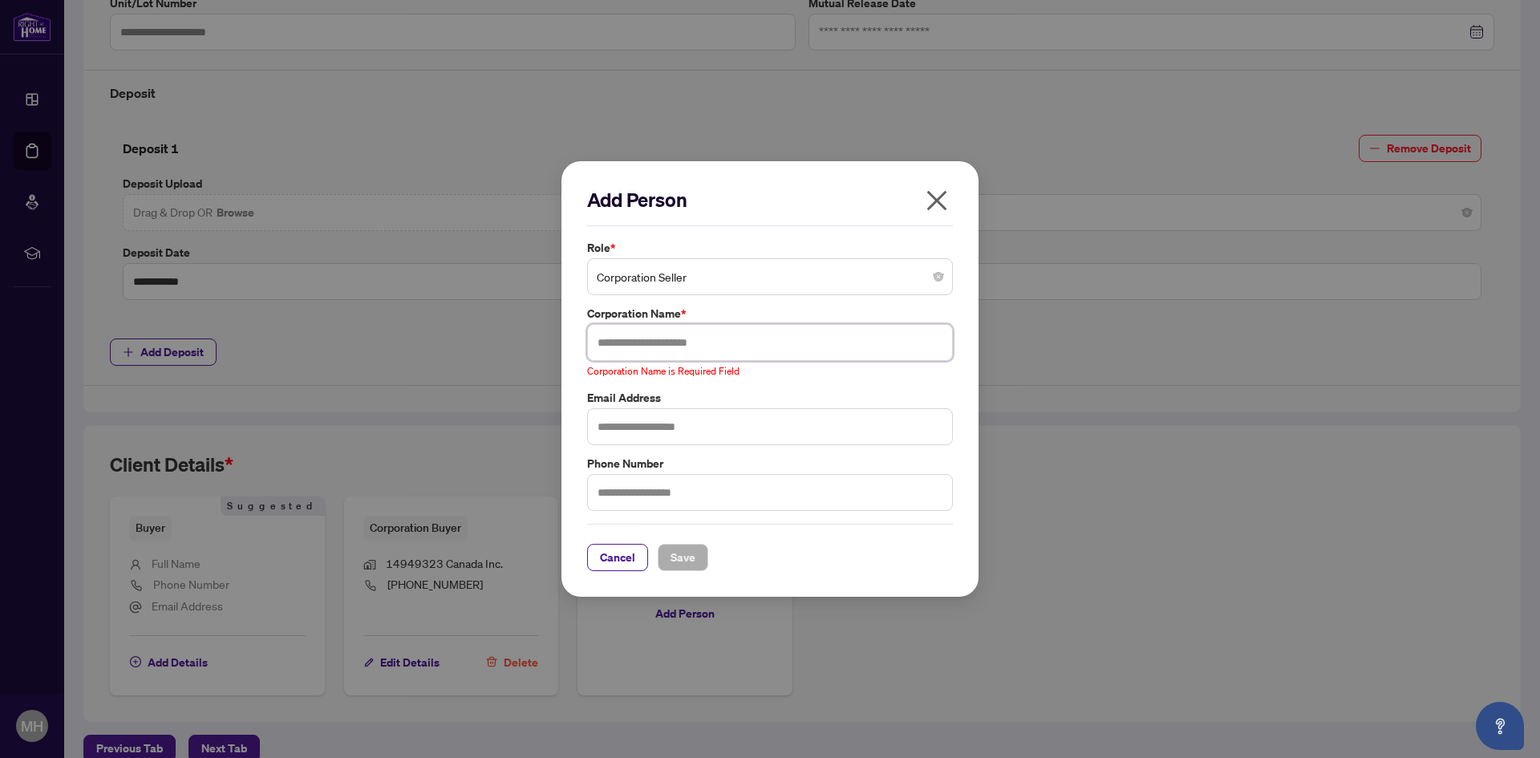
paste input "**********"
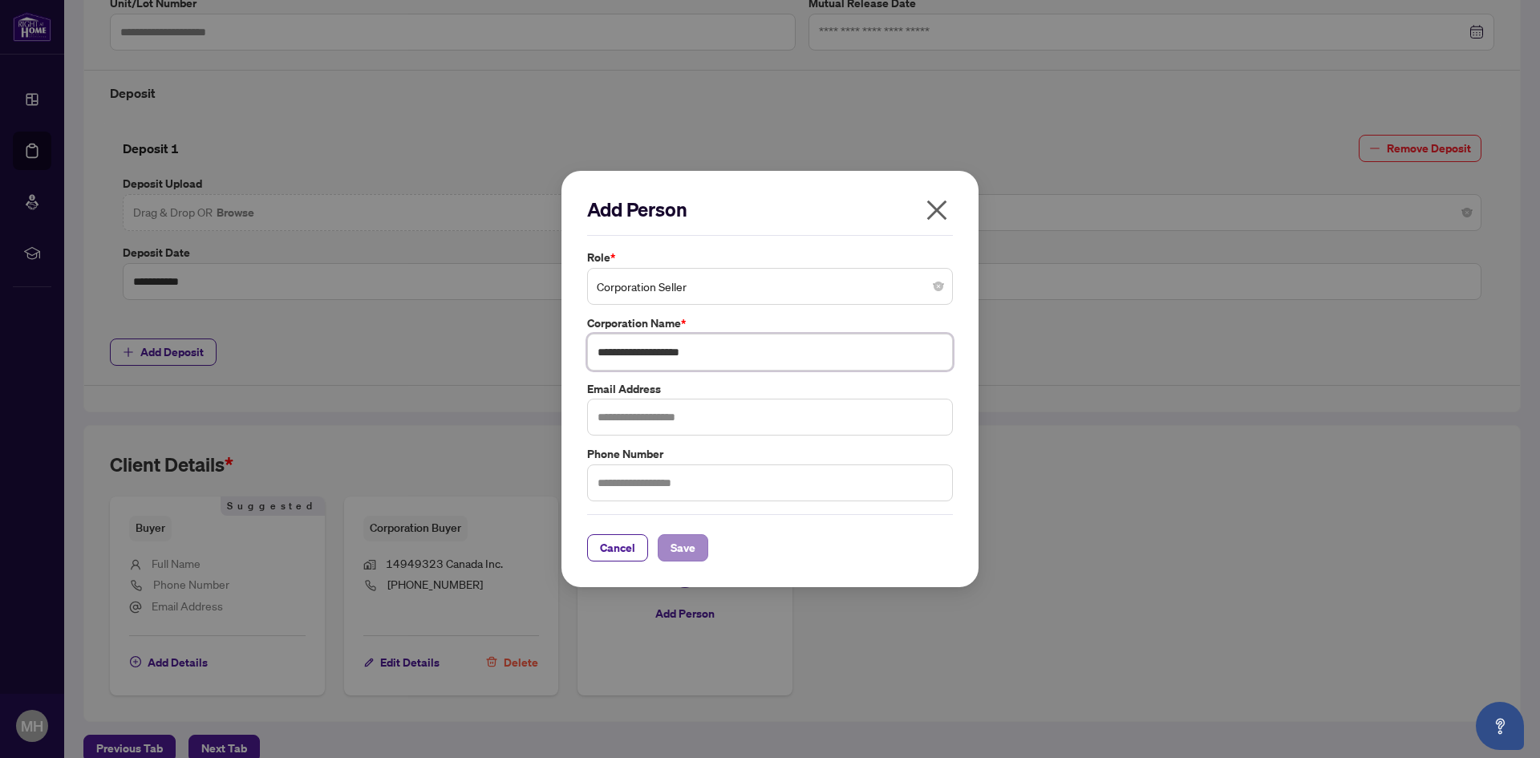
type input "**********"
click at [685, 550] on span "Save" at bounding box center [683, 548] width 25 height 26
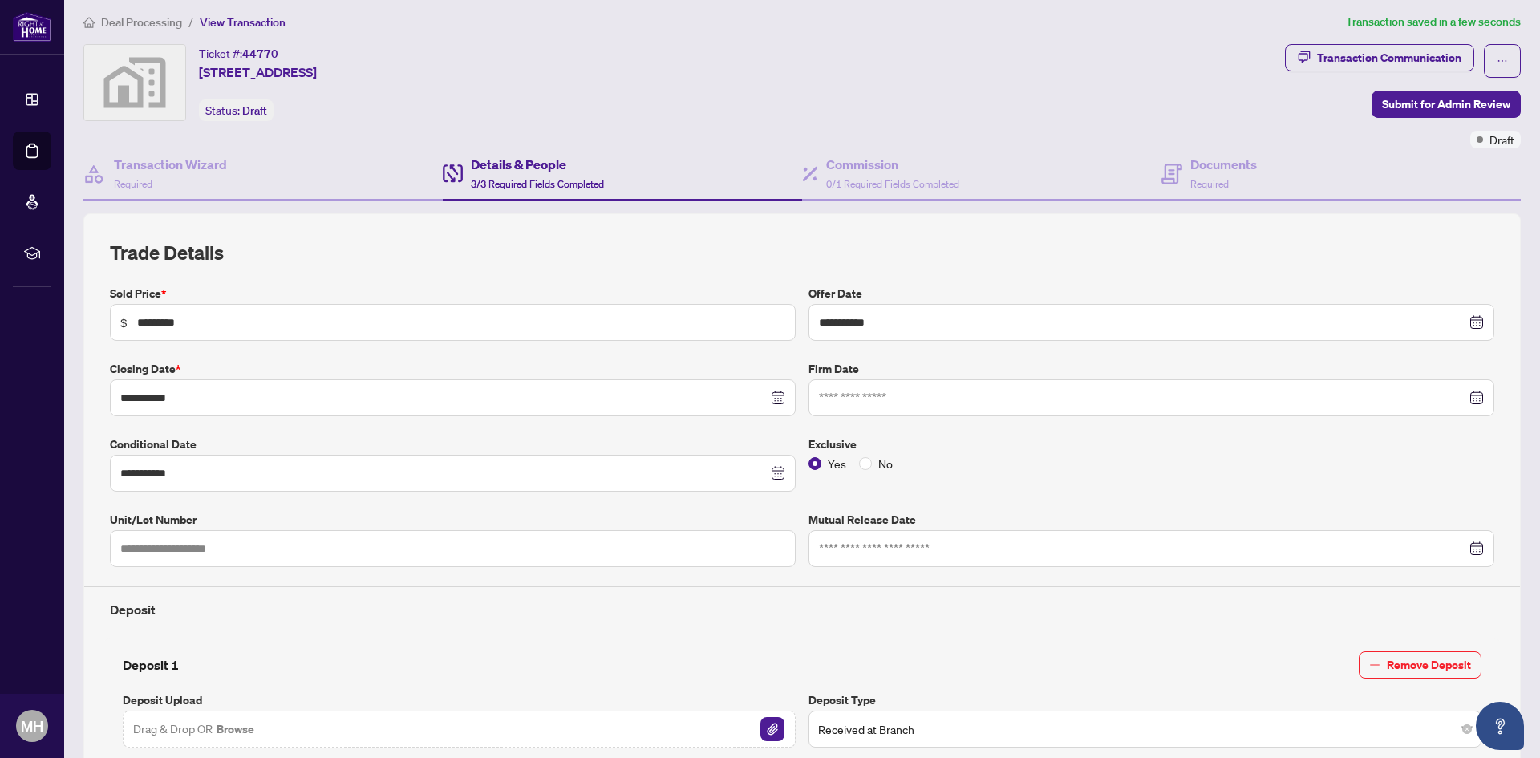
scroll to position [0, 0]
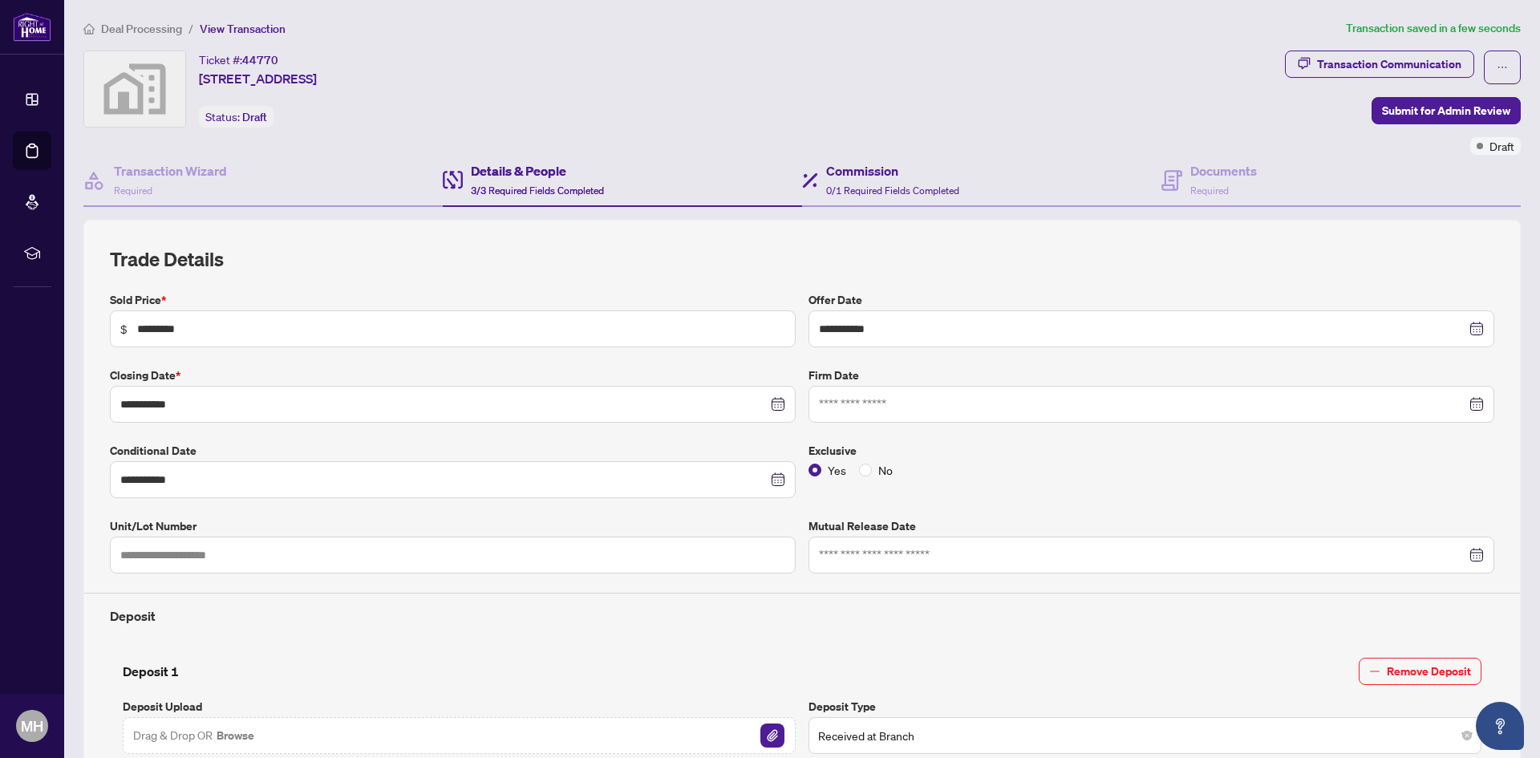
click at [967, 191] on div "Commission 0/1 Required Fields Completed" at bounding box center [981, 181] width 359 height 52
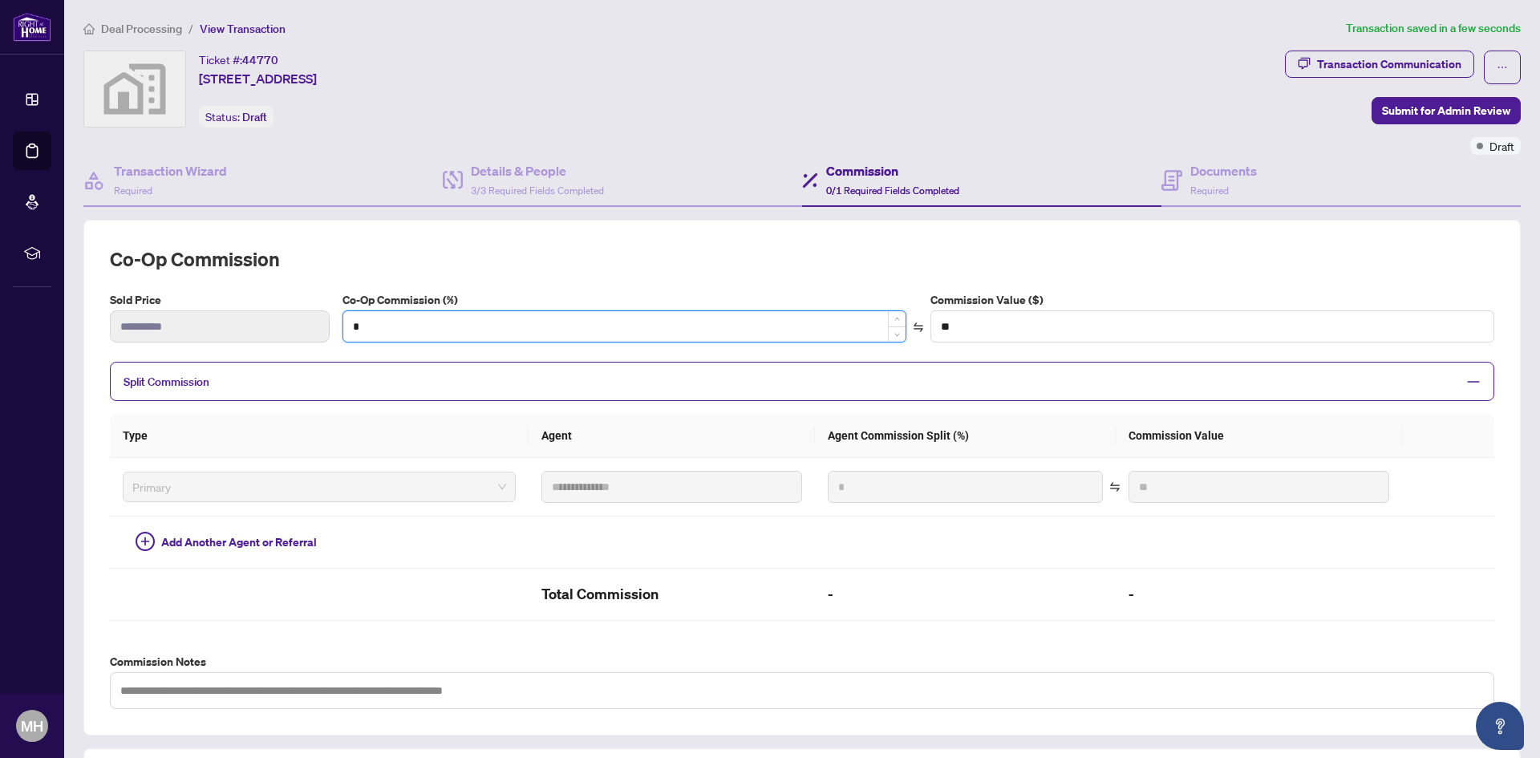
click at [813, 332] on input "*" at bounding box center [624, 326] width 562 height 30
type input "*"
type input "*******"
type input "*"
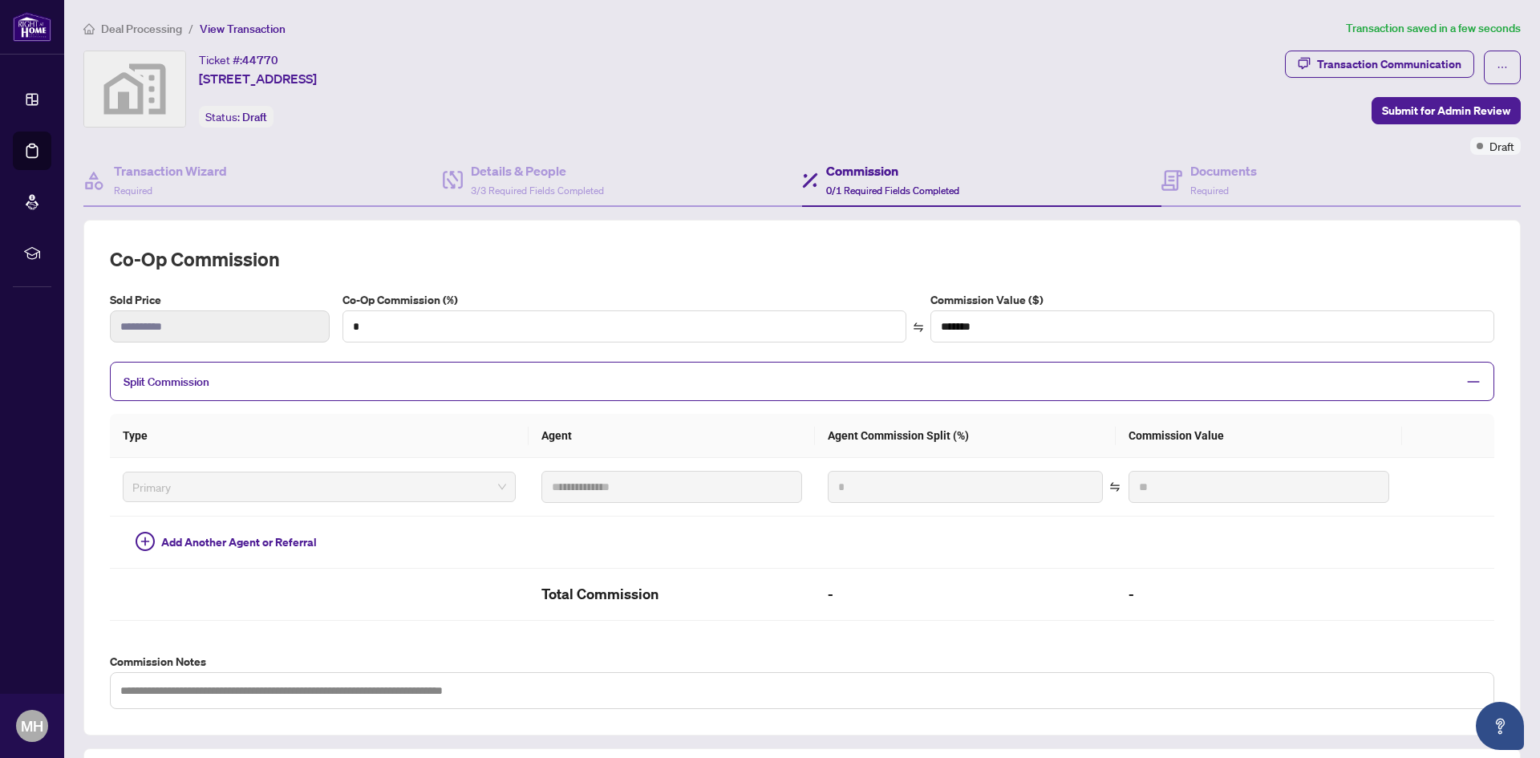
click at [833, 274] on div "**********" at bounding box center [802, 477] width 1385 height 463
type input "***"
type input "*******"
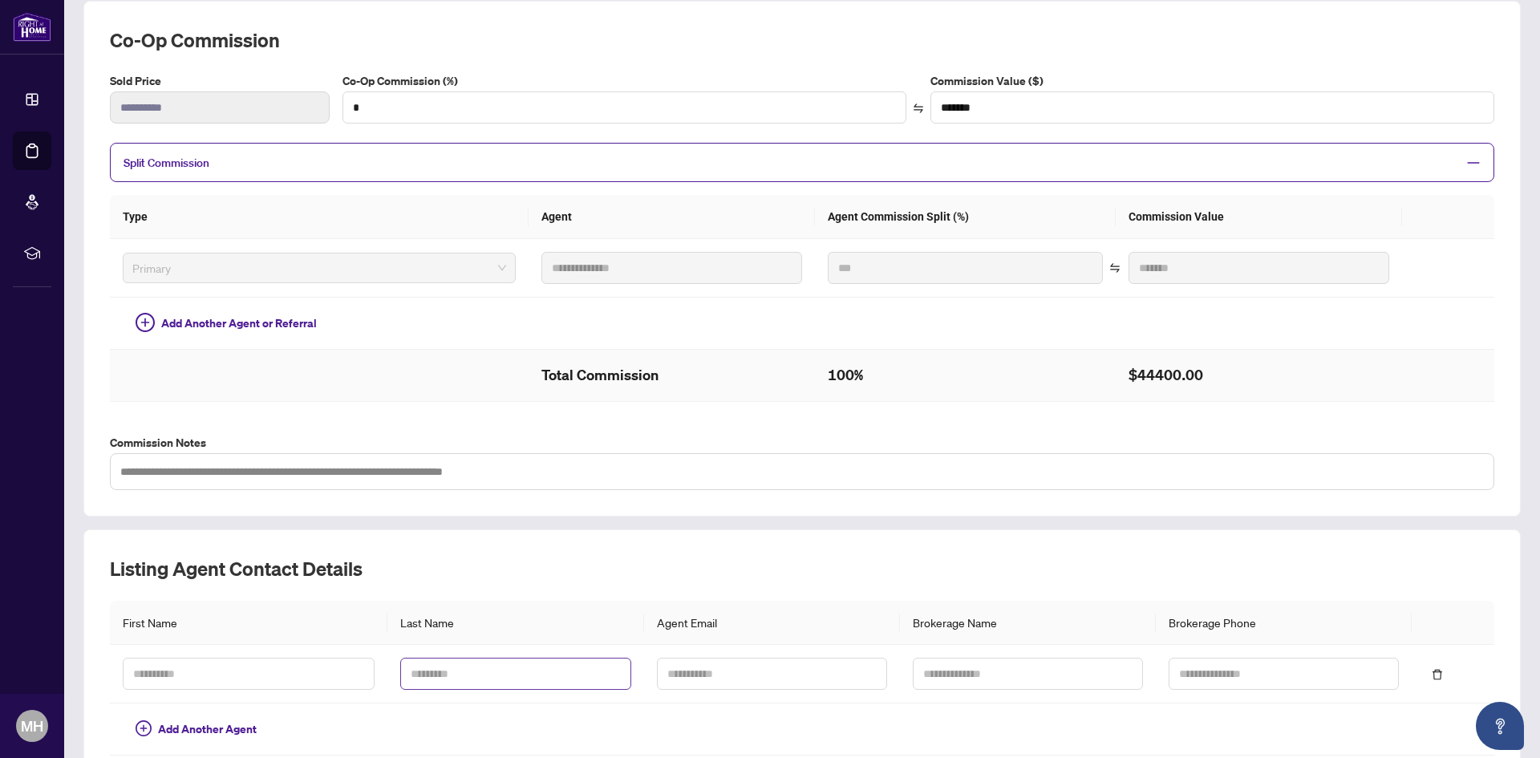
scroll to position [301, 0]
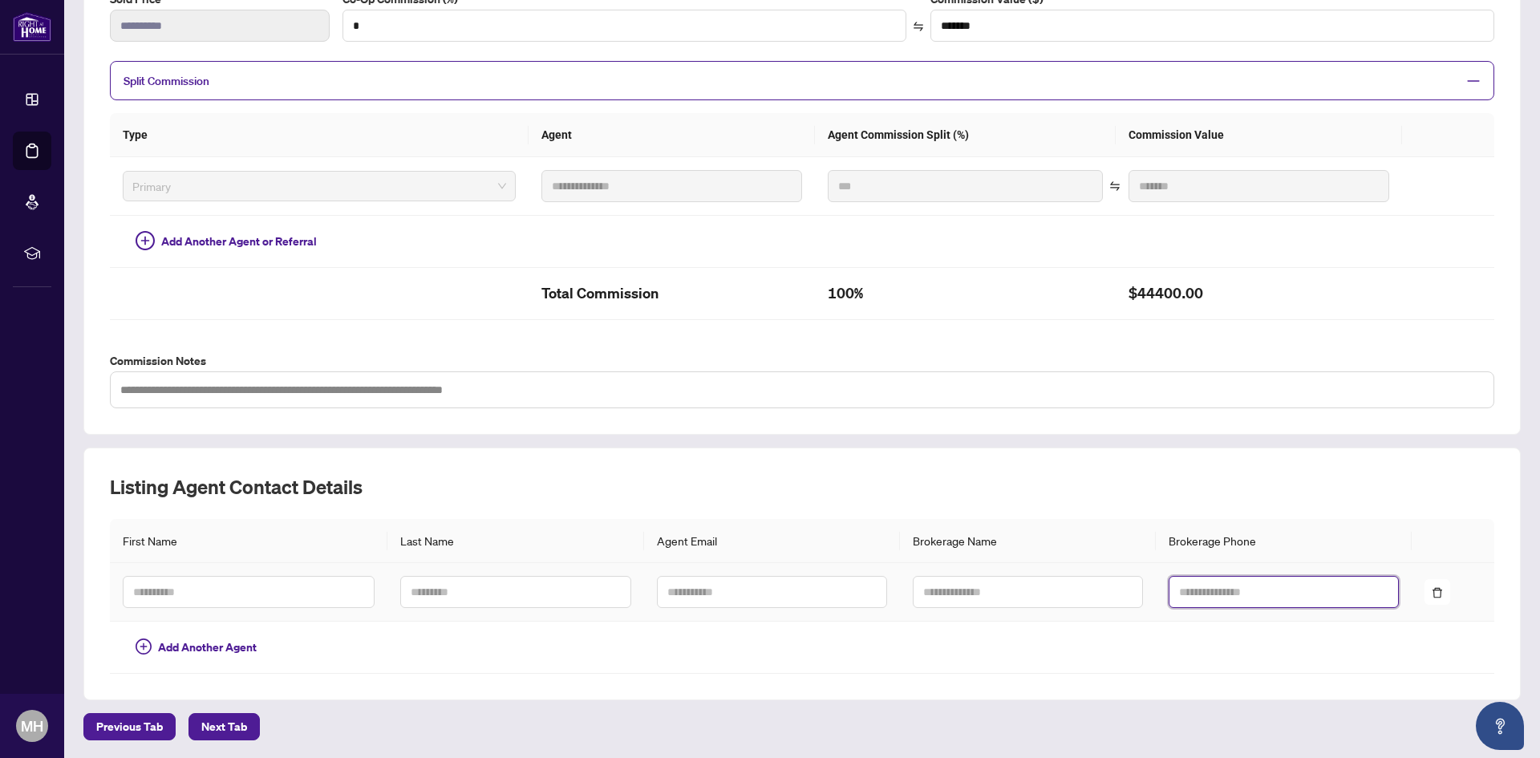
click at [1246, 591] on input "text" at bounding box center [1284, 592] width 230 height 32
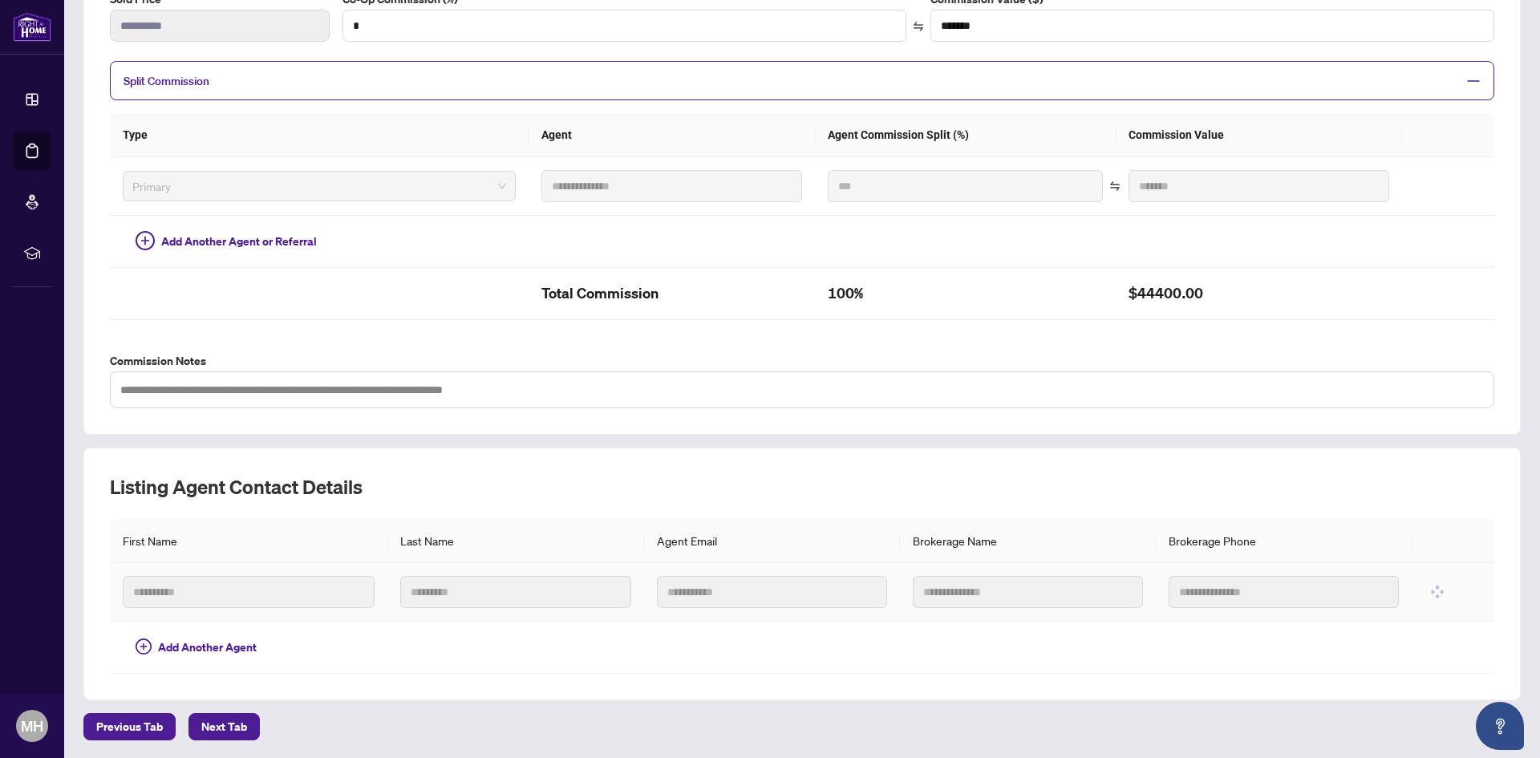
click at [270, 583] on input "text" at bounding box center [249, 592] width 252 height 32
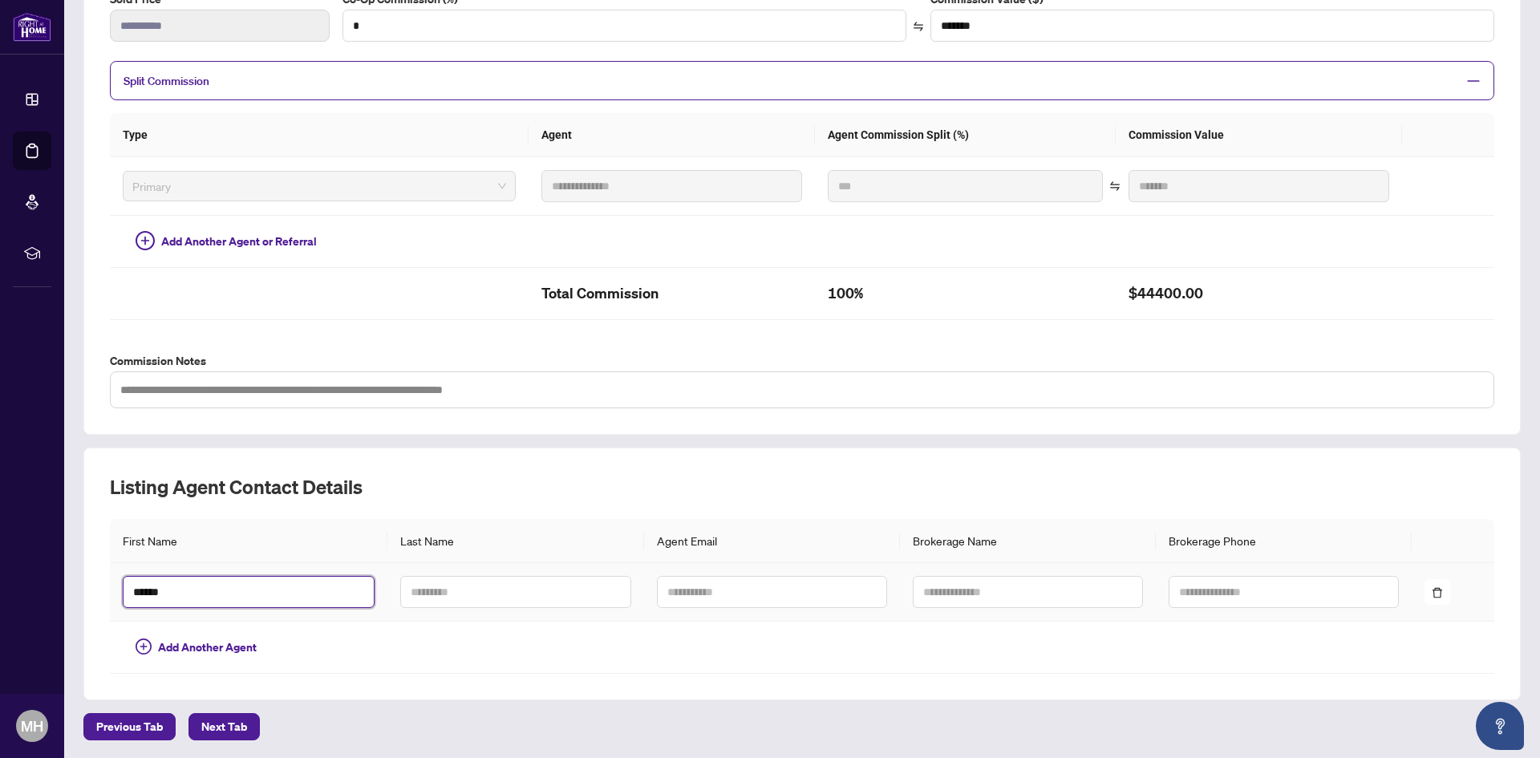
type input "******"
type input "*****"
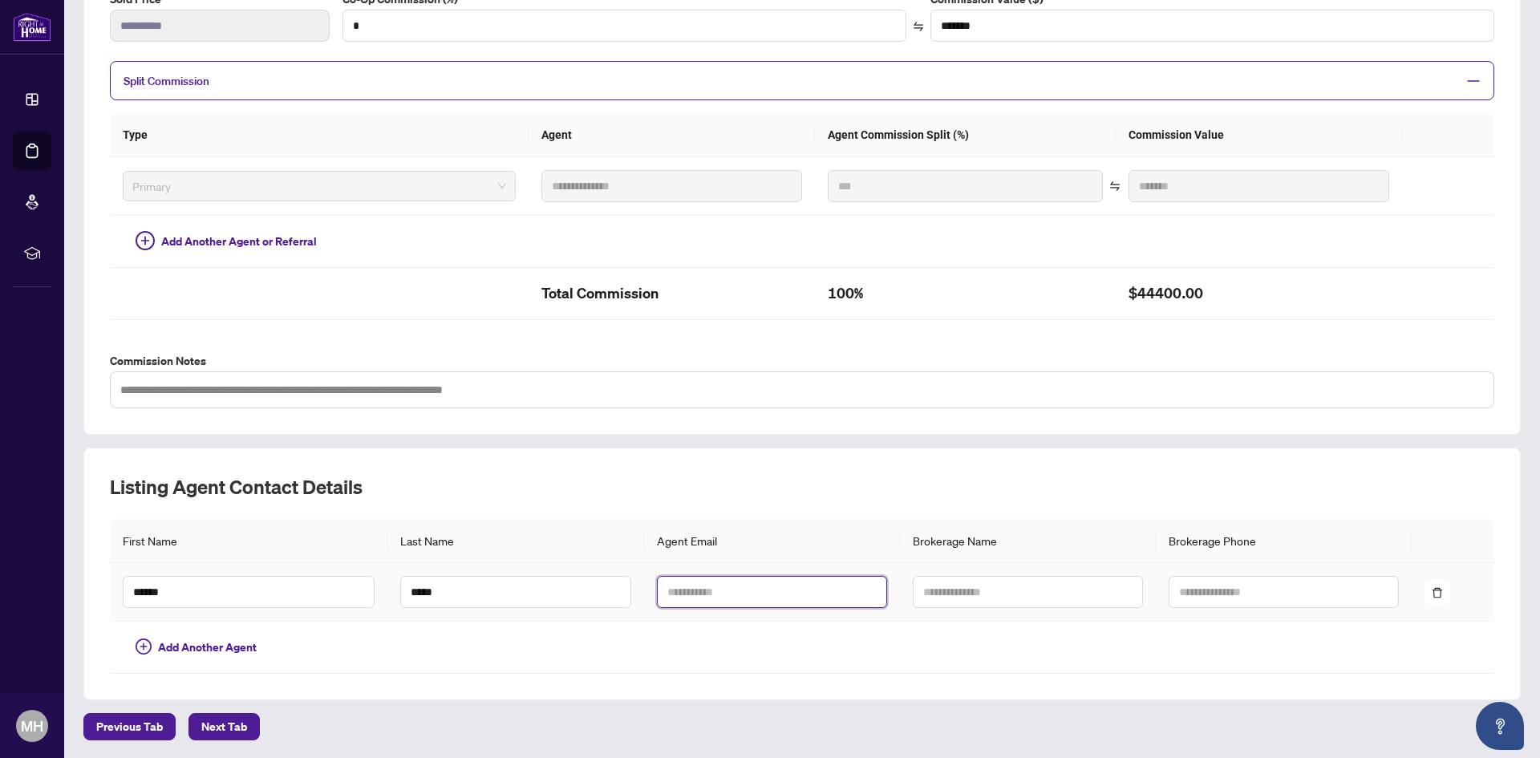
click at [824, 598] on input "text" at bounding box center [772, 592] width 230 height 32
paste input "**********"
type input "**********"
click at [1052, 488] on h2 "Listing Agent Contact Details" at bounding box center [802, 487] width 1385 height 26
click at [974, 591] on input "text" at bounding box center [1028, 592] width 230 height 32
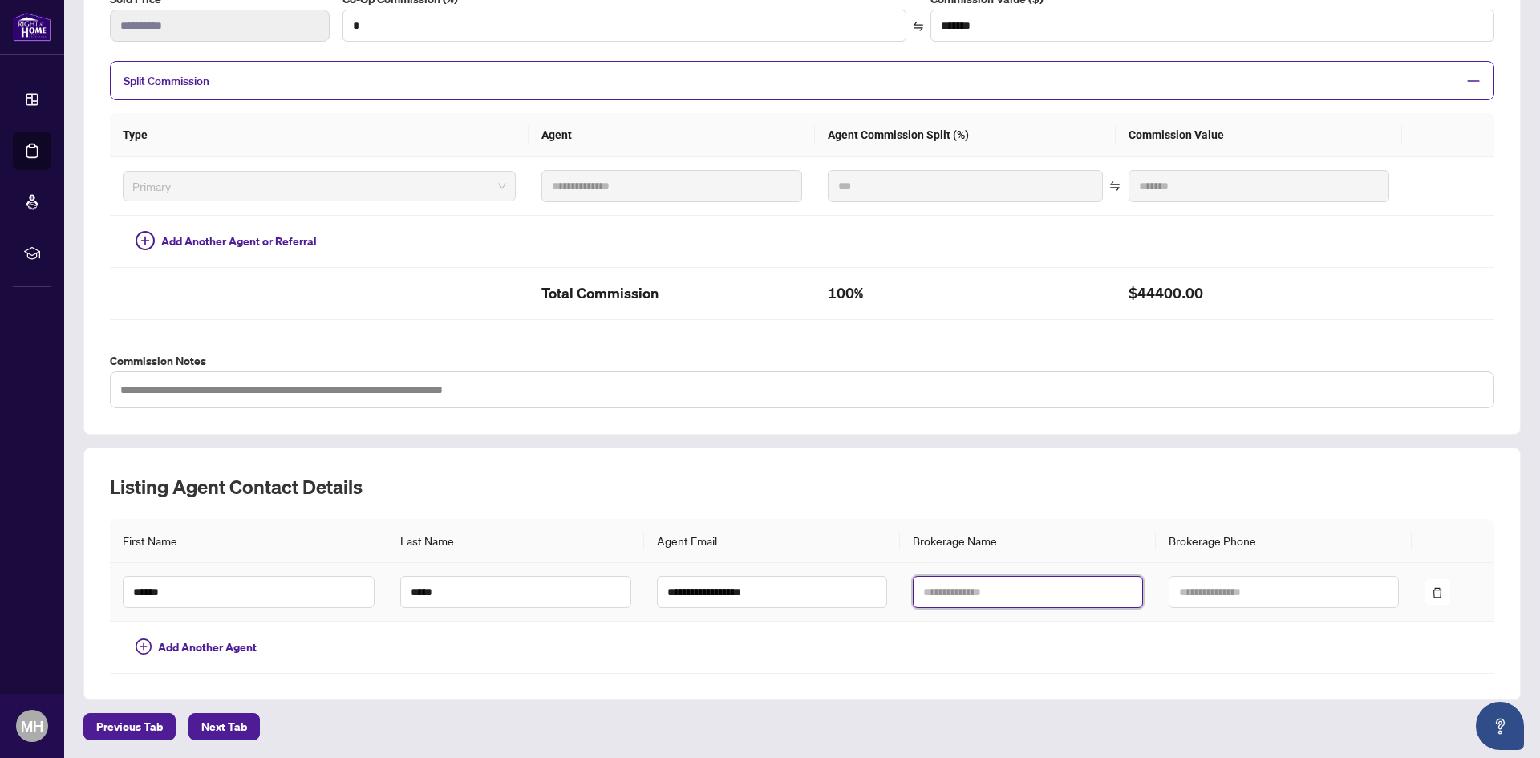
click at [1031, 580] on input "text" at bounding box center [1028, 592] width 230 height 32
paste input "**********"
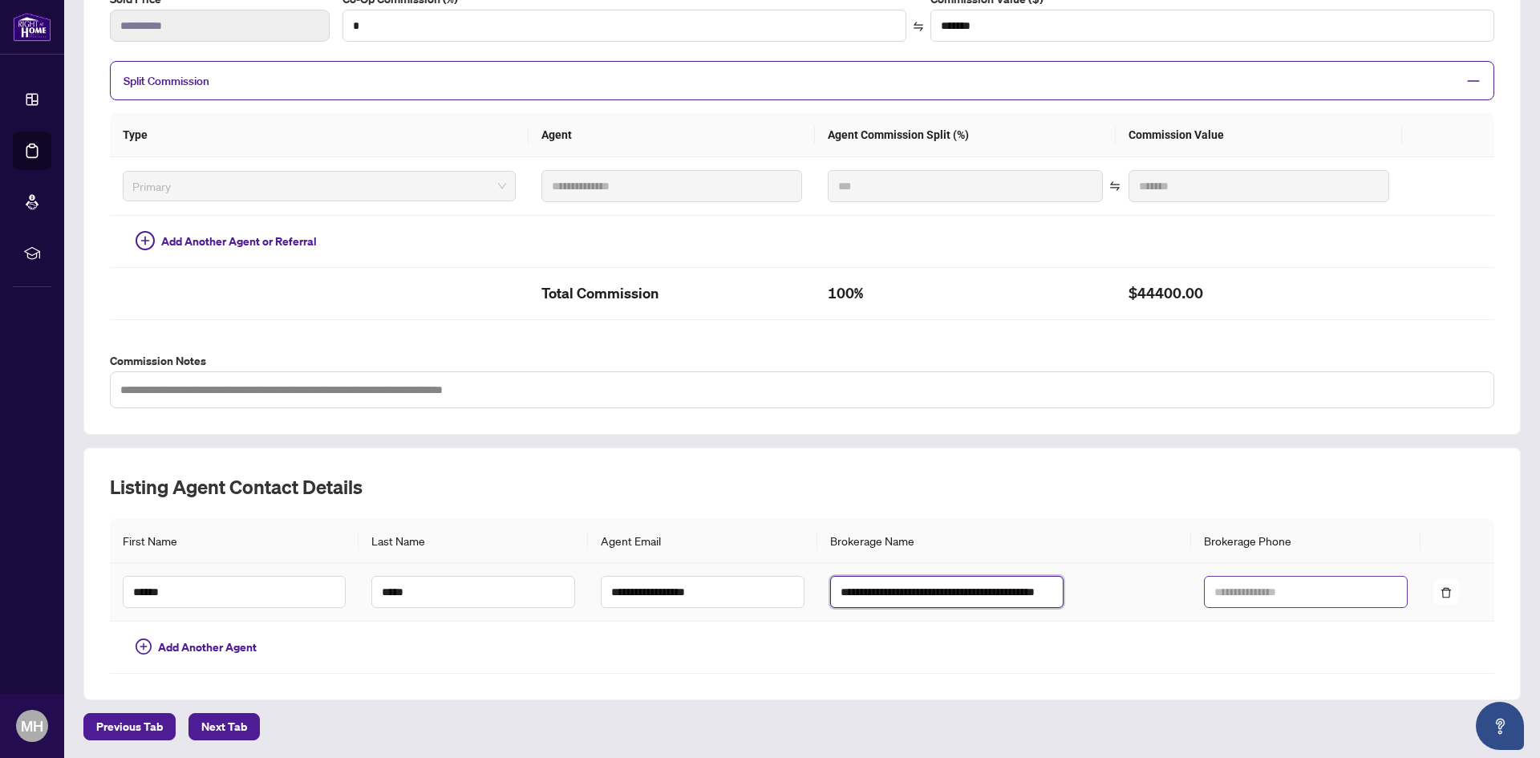
type input "**********"
click at [1204, 589] on input "text" at bounding box center [1306, 592] width 204 height 32
click at [1193, 608] on td at bounding box center [1305, 592] width 229 height 59
click at [1193, 607] on td at bounding box center [1305, 592] width 229 height 59
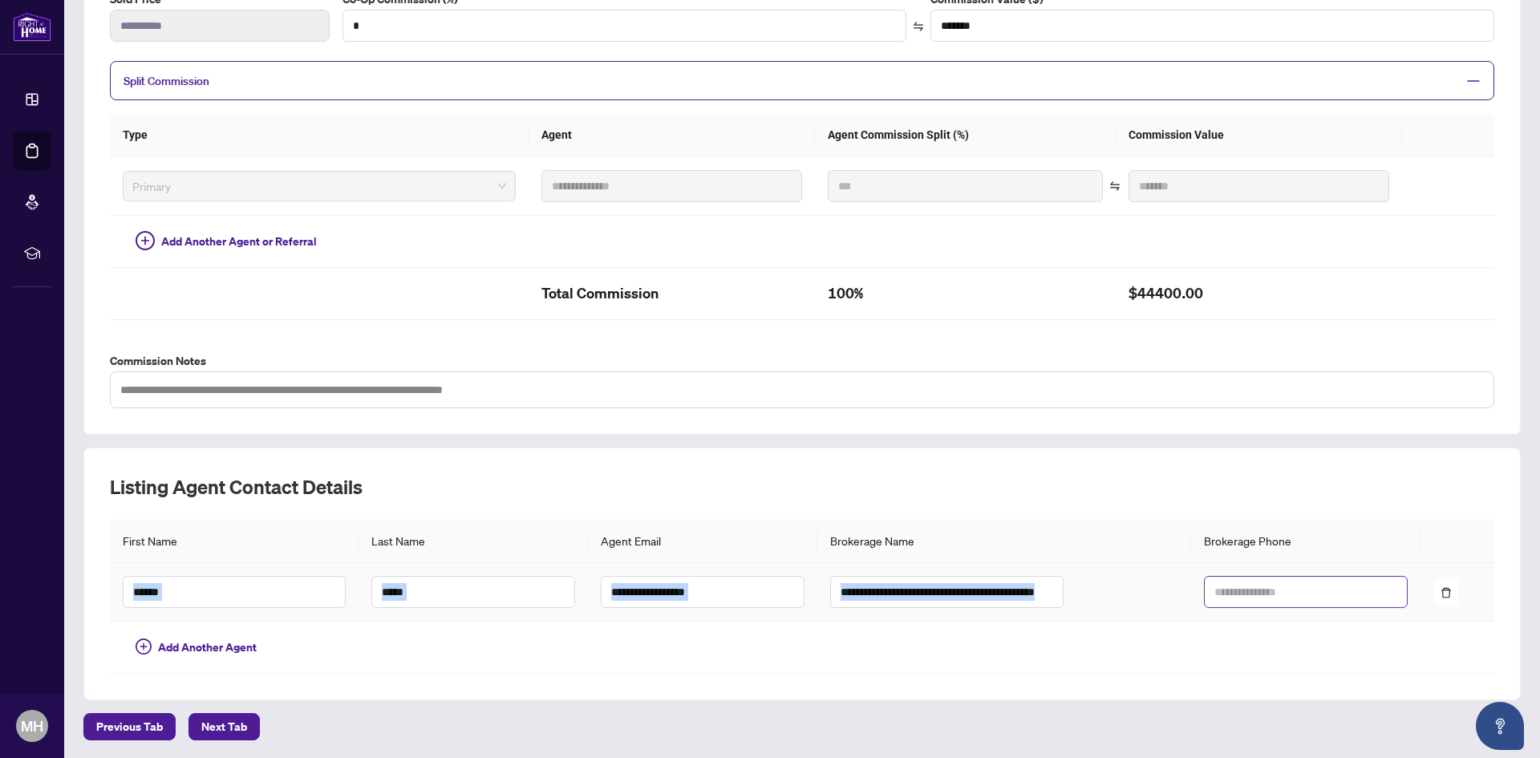
click at [1204, 602] on input "text" at bounding box center [1306, 592] width 204 height 32
click at [1247, 605] on input "text" at bounding box center [1306, 592] width 204 height 32
paste input "**********"
type input "**********"
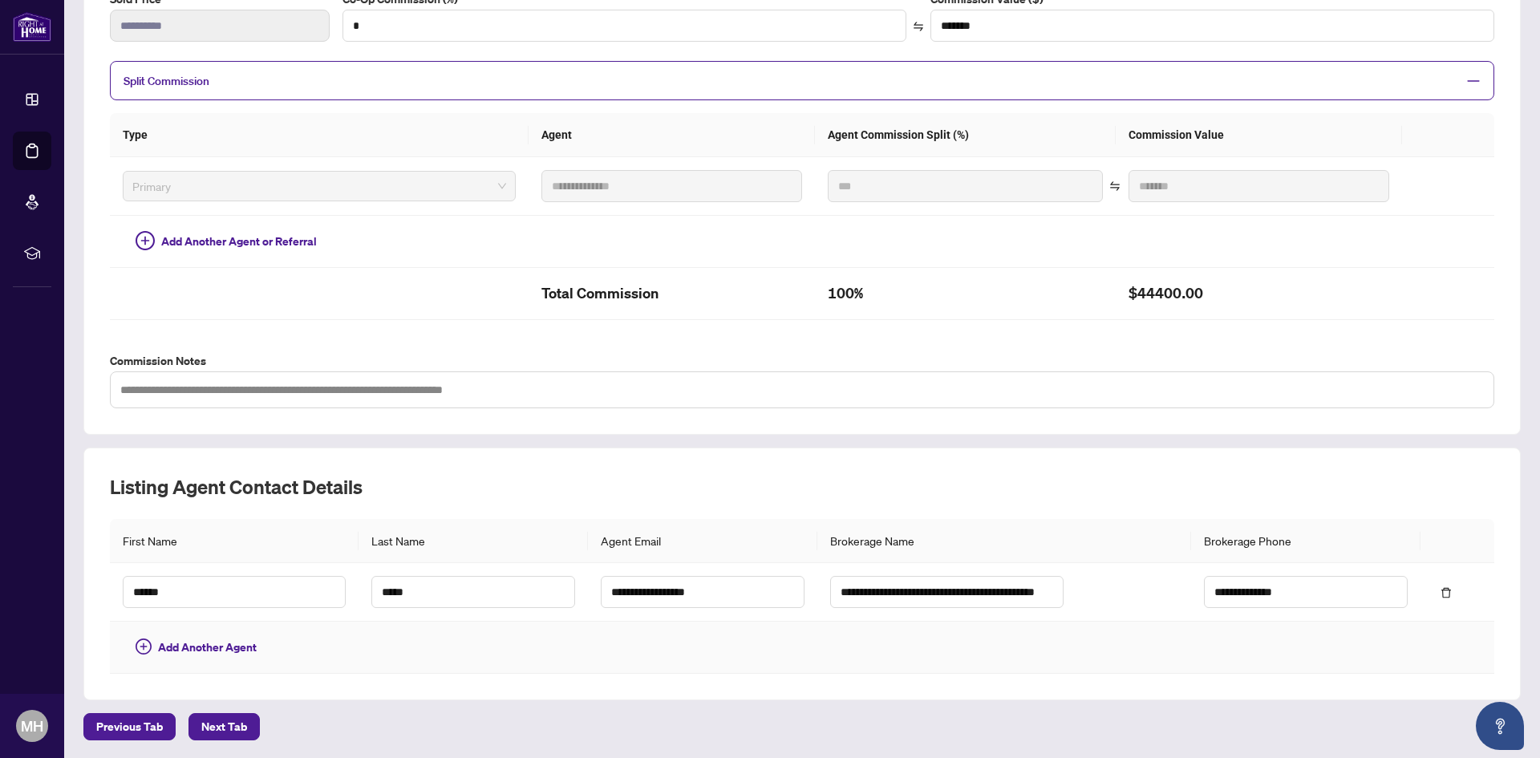
click at [1246, 632] on td at bounding box center [1305, 648] width 229 height 52
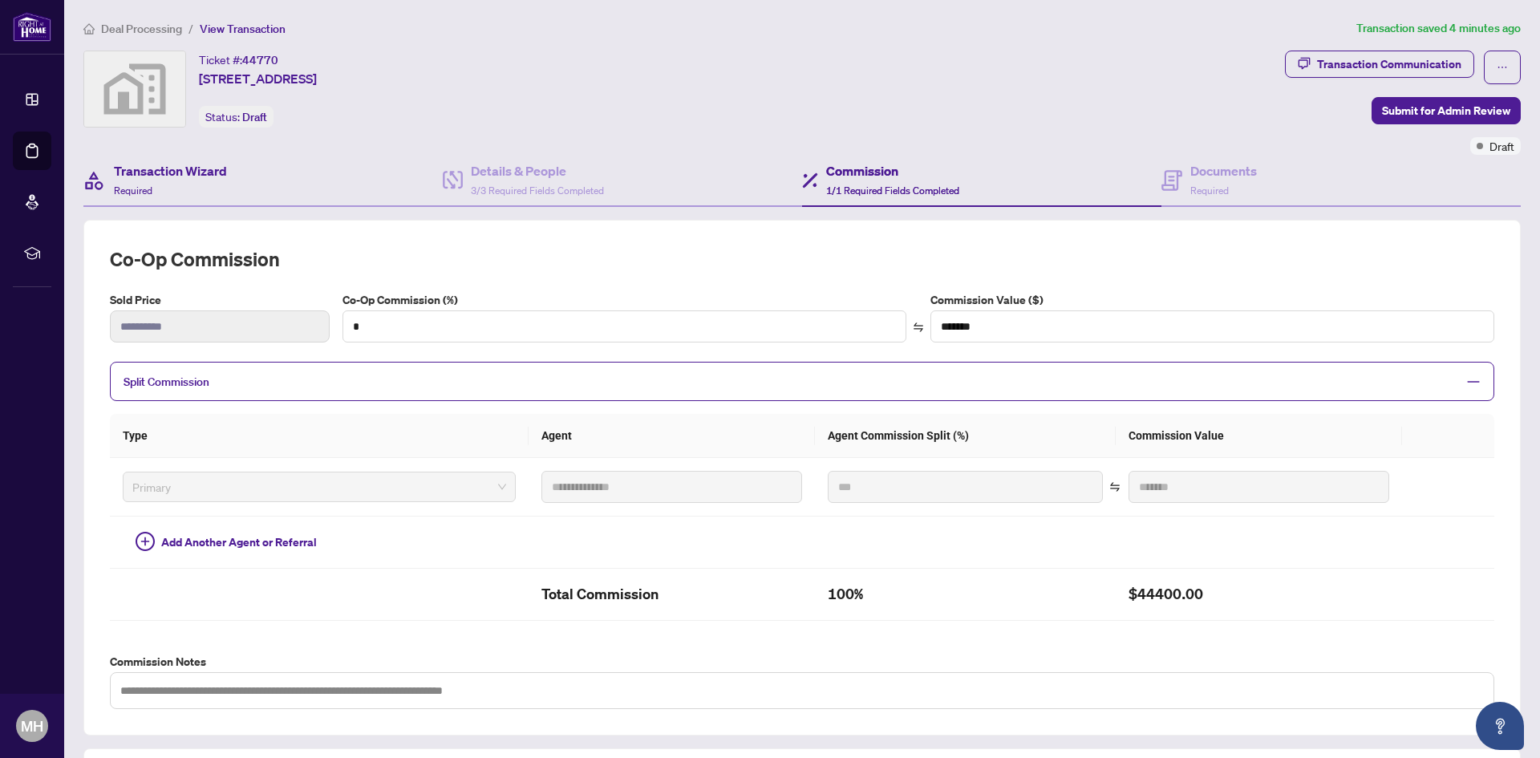
click at [253, 175] on div "Transaction Wizard Required" at bounding box center [262, 181] width 359 height 52
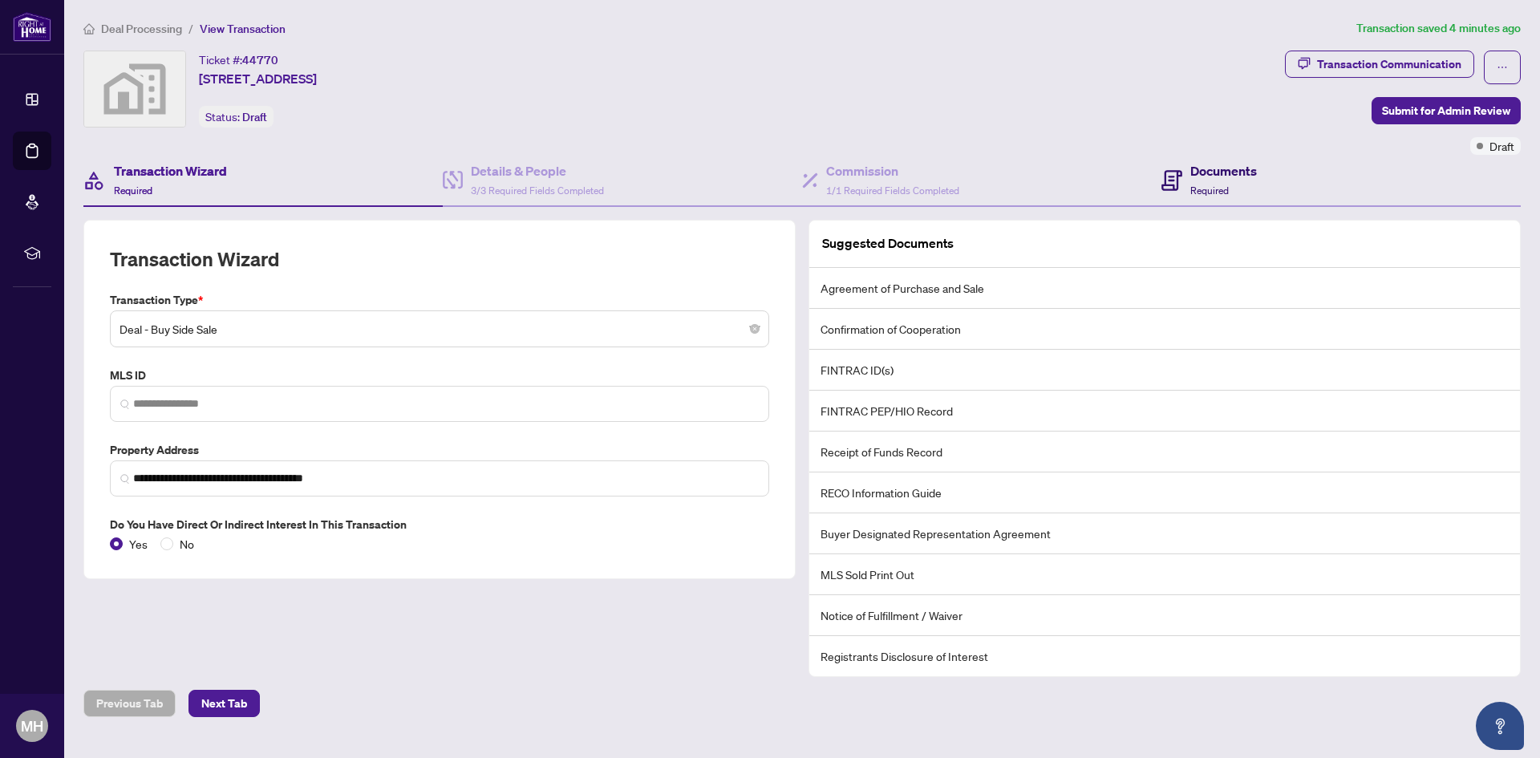
click at [1214, 185] on span "Required" at bounding box center [1209, 191] width 39 height 12
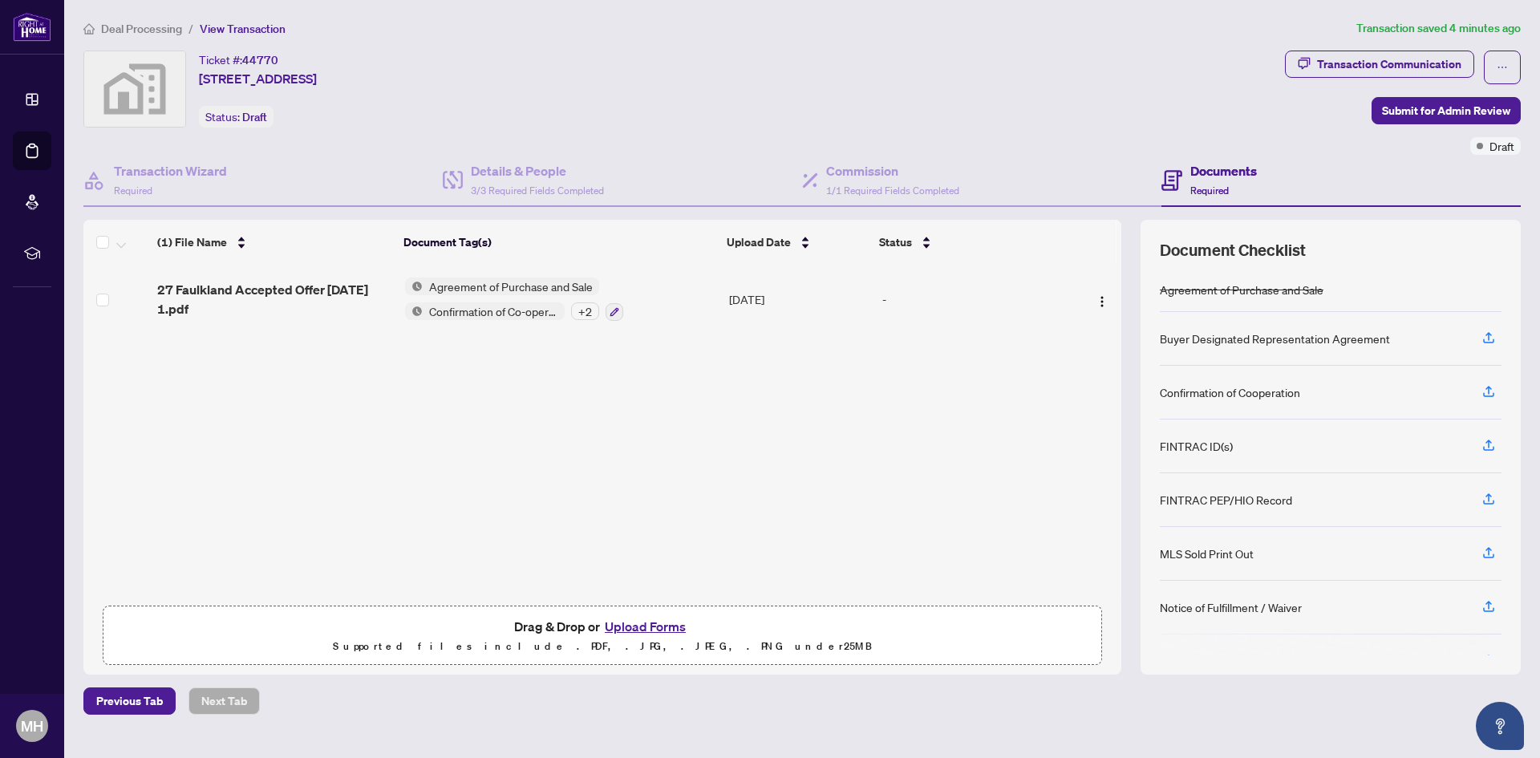
click at [647, 631] on button "Upload Forms" at bounding box center [645, 626] width 91 height 21
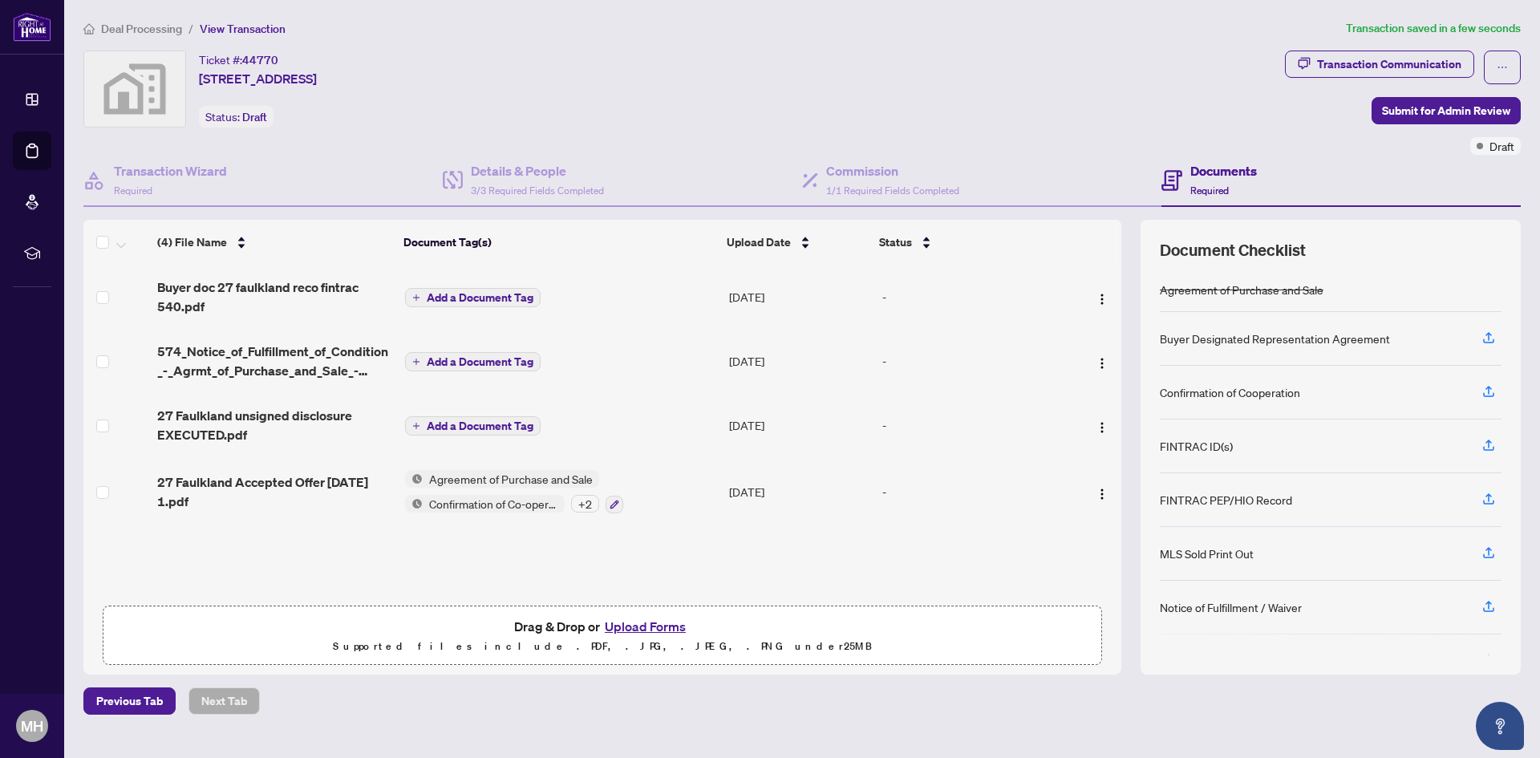
click at [493, 292] on span "Add a Document Tag" at bounding box center [480, 297] width 107 height 11
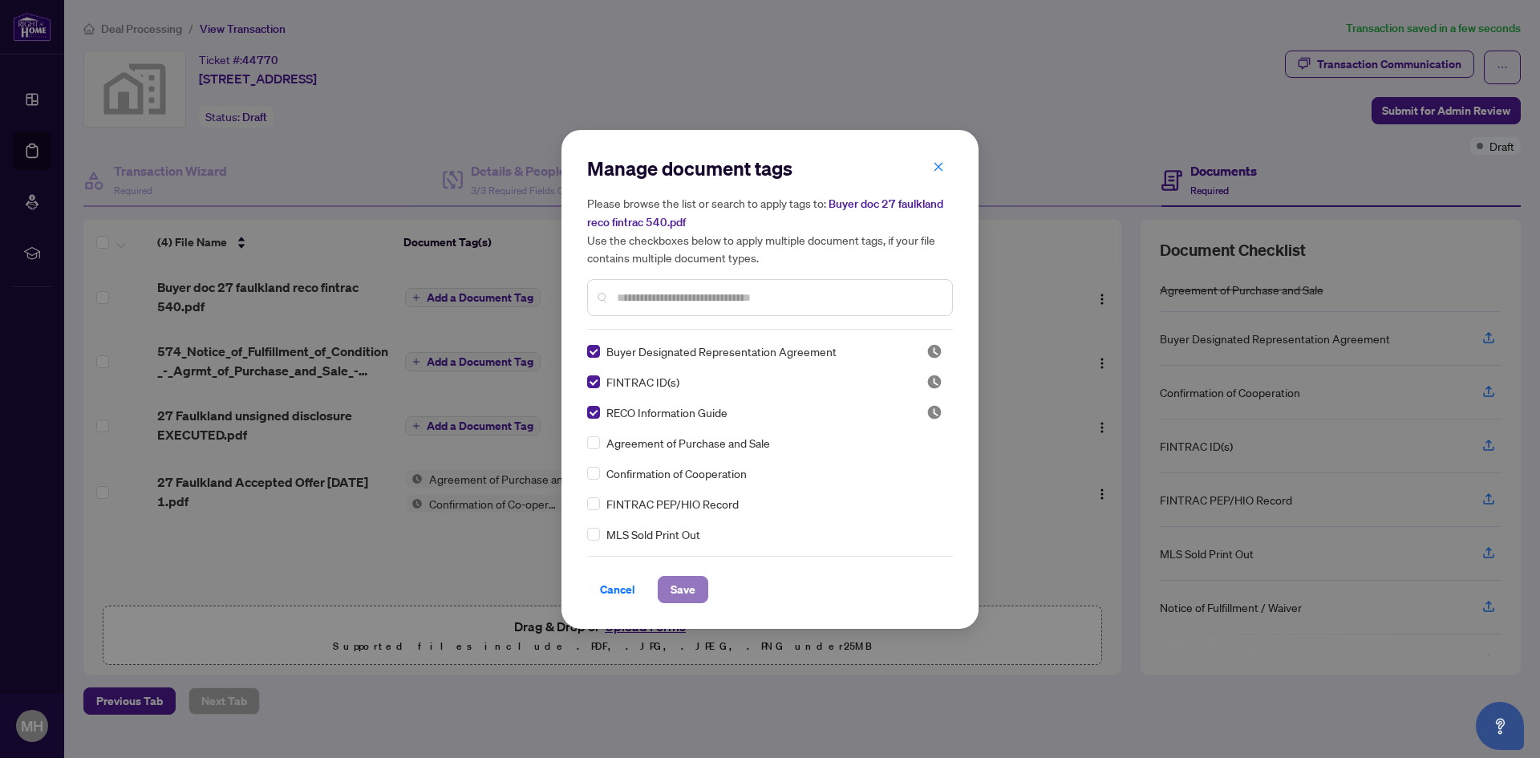
click at [679, 586] on span "Save" at bounding box center [683, 590] width 25 height 26
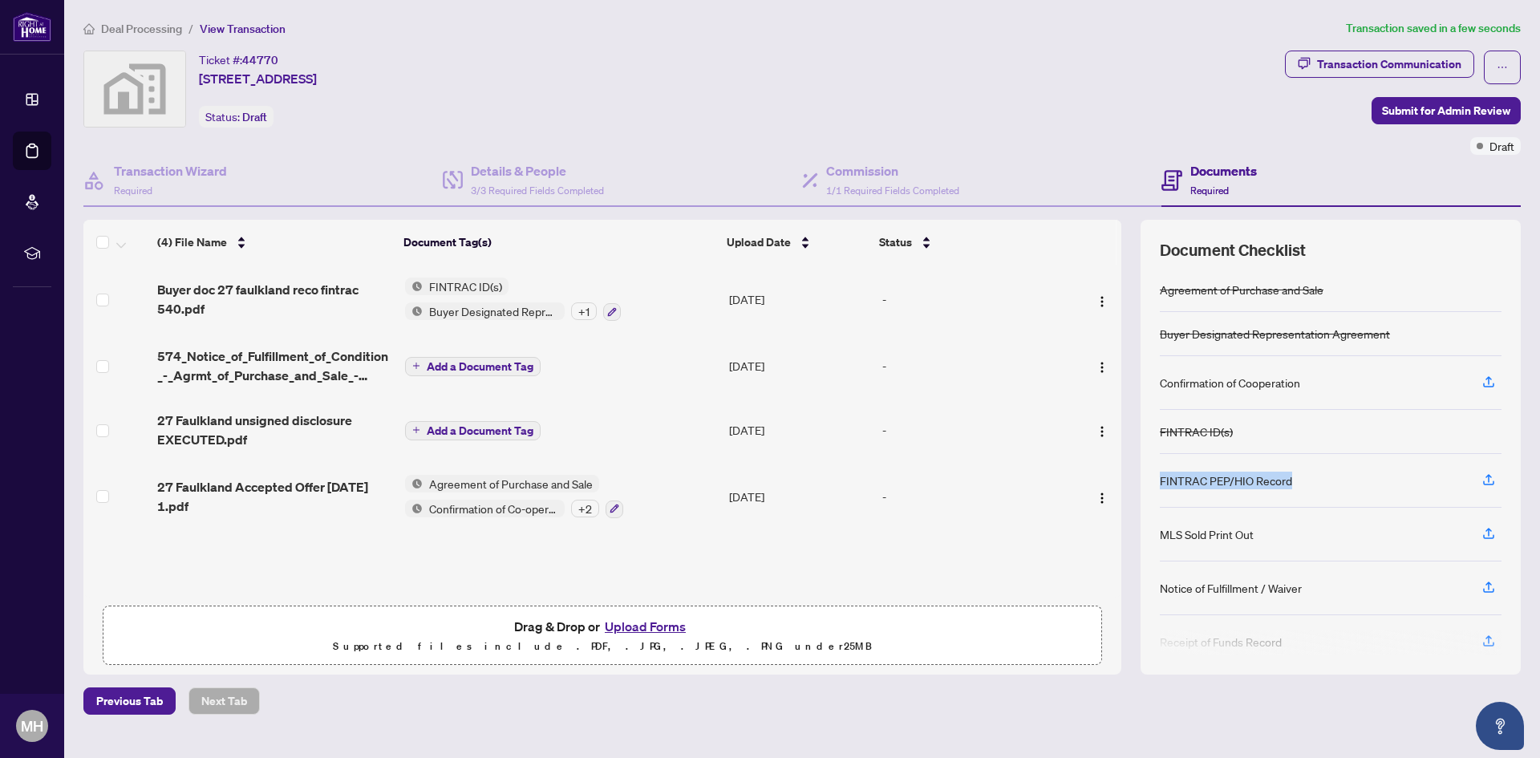
drag, startPoint x: 1162, startPoint y: 480, endPoint x: 1287, endPoint y: 486, distance: 124.5
click at [1287, 486] on div "FINTRAC PEP/HIO Record" at bounding box center [1331, 481] width 342 height 54
copy div "FINTRAC PEP/HIO Record"
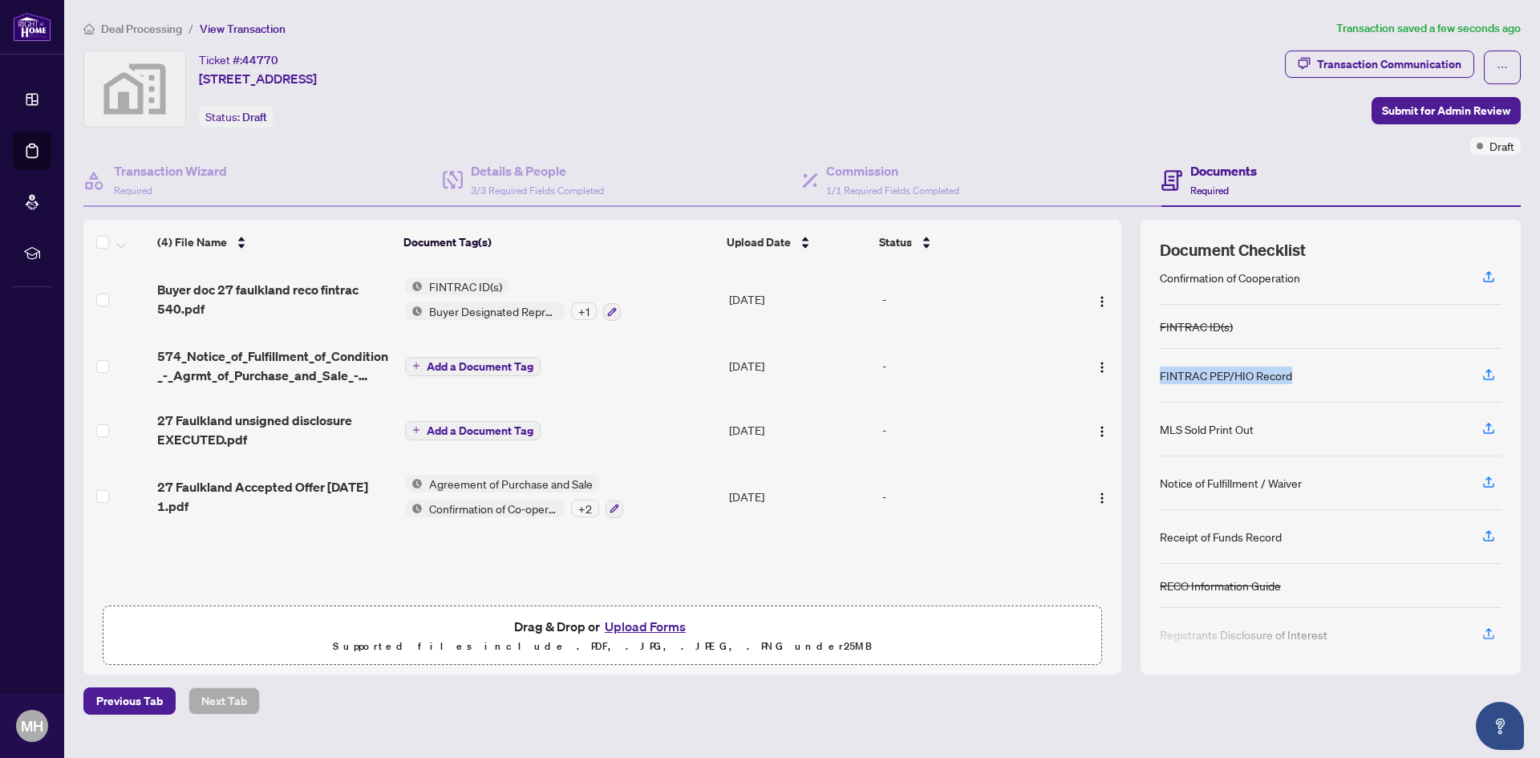
scroll to position [117, 0]
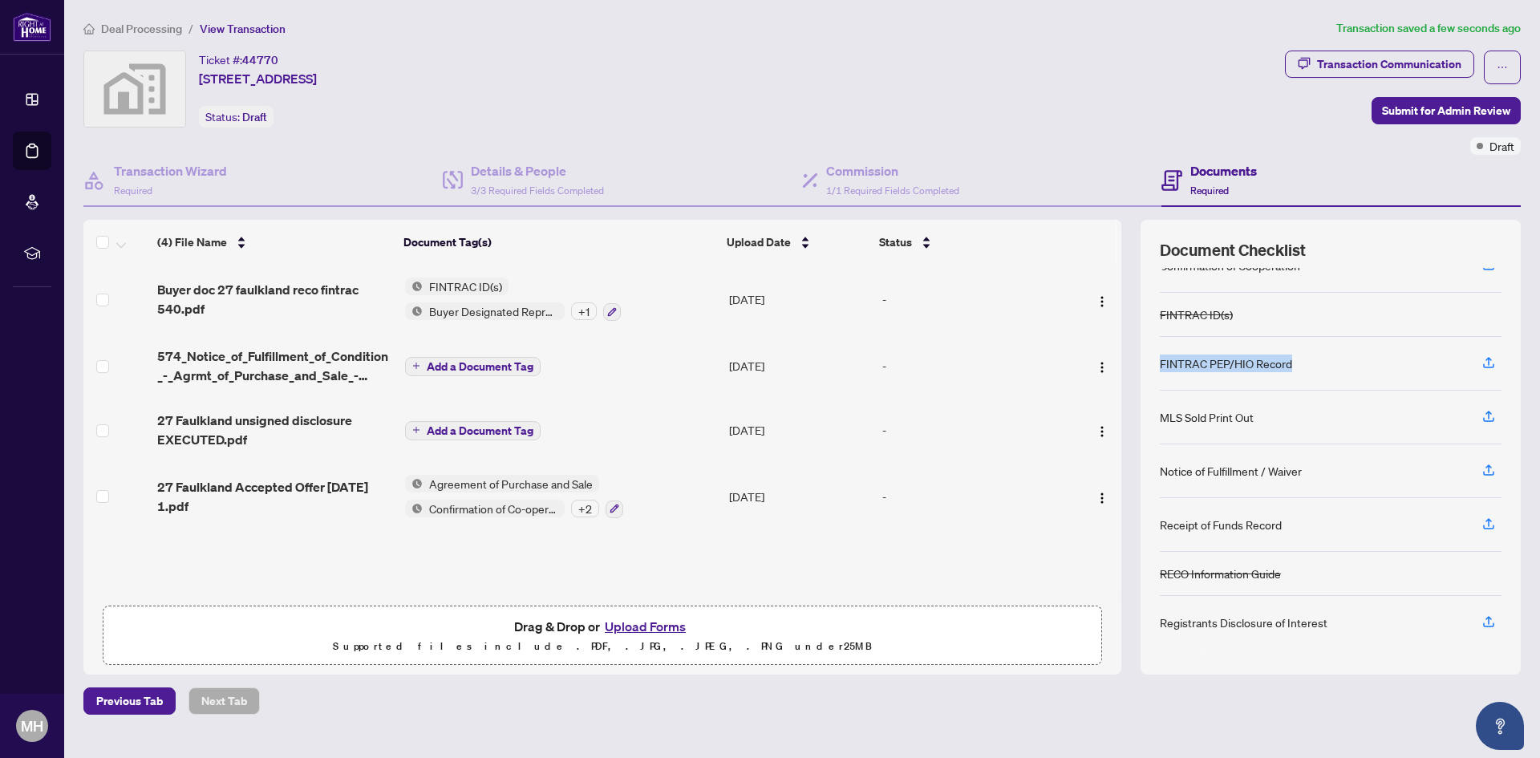
click at [448, 361] on span "Add a Document Tag" at bounding box center [480, 366] width 107 height 11
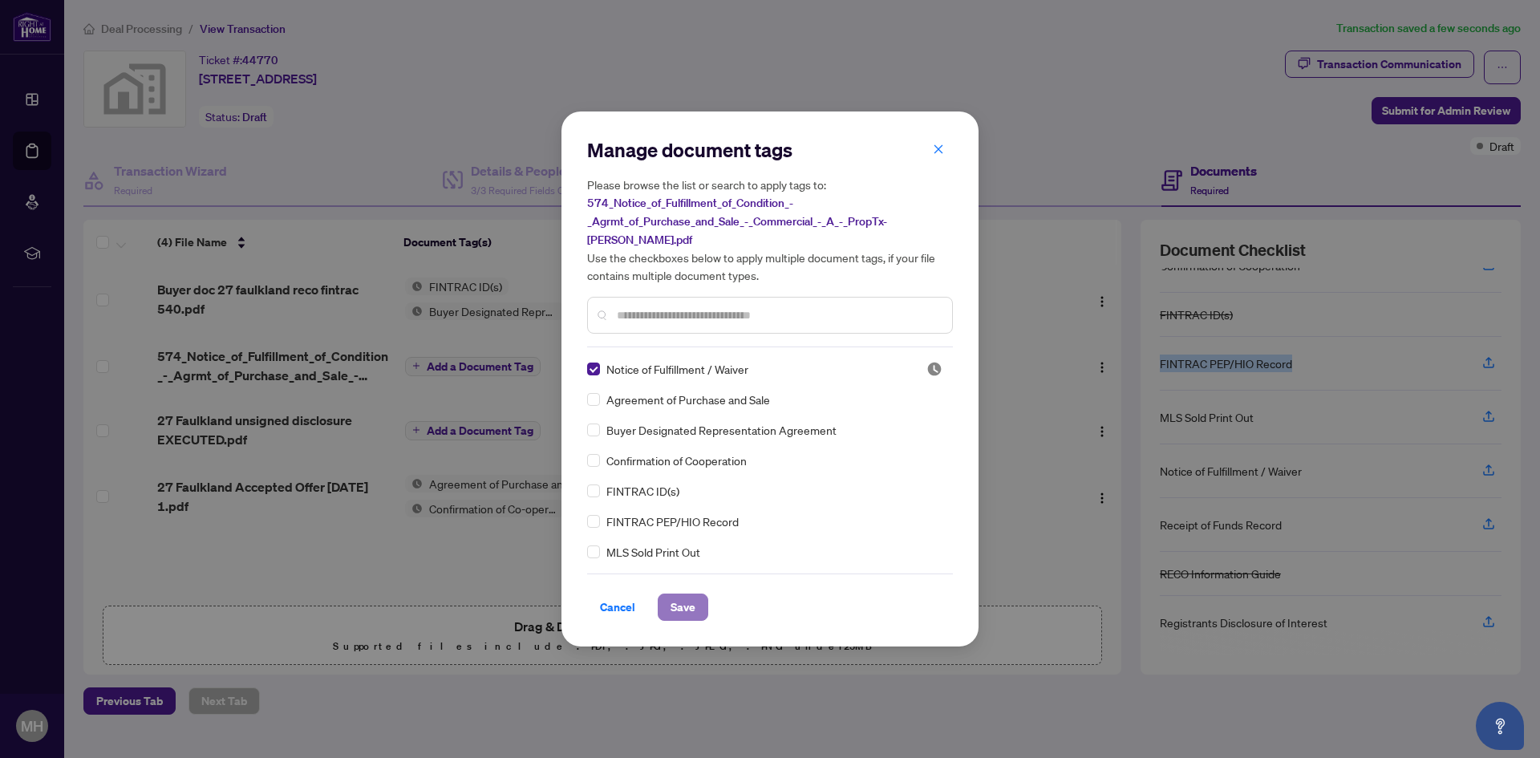
click at [673, 594] on span "Save" at bounding box center [683, 607] width 25 height 26
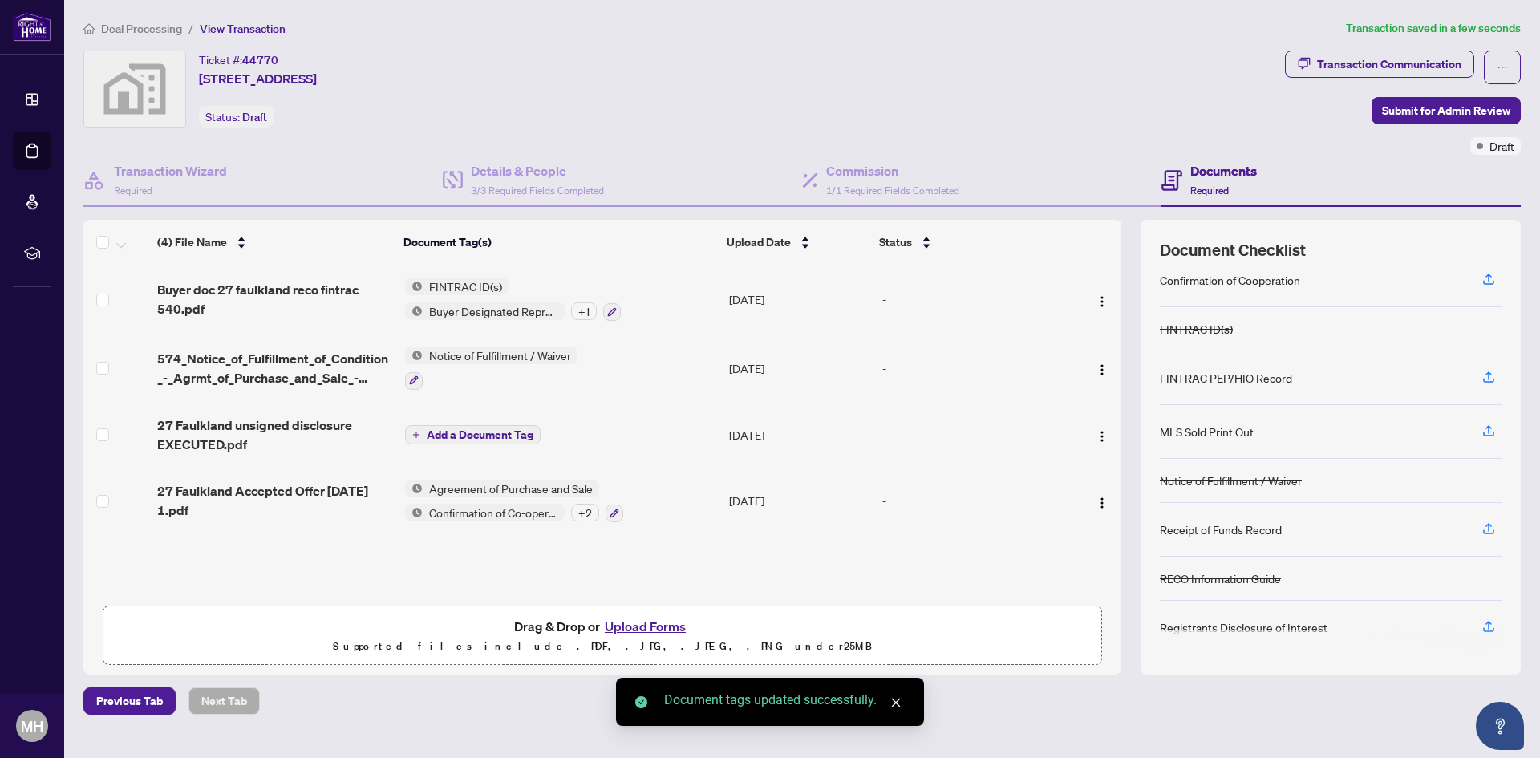
scroll to position [107, 0]
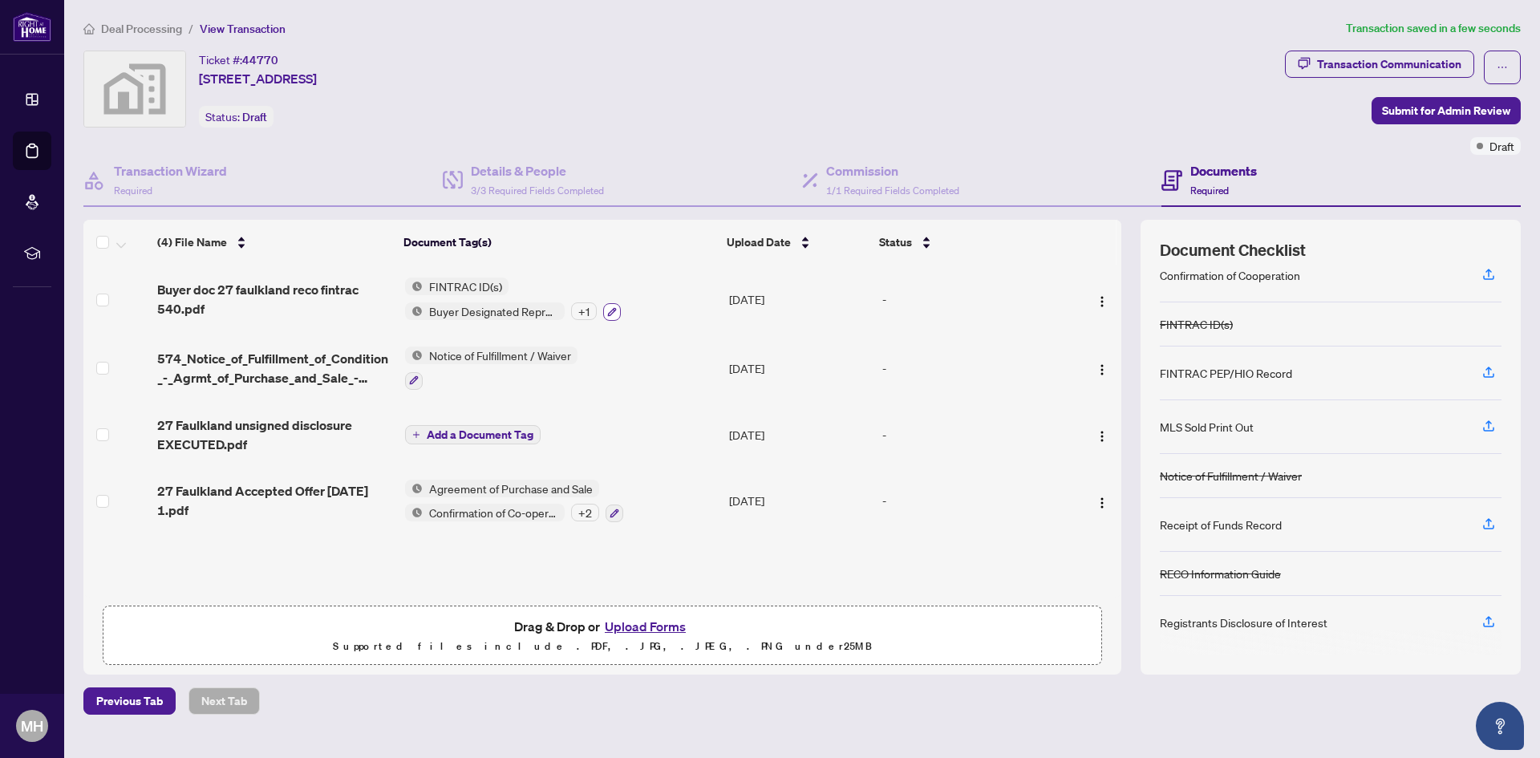
click at [610, 309] on icon "button" at bounding box center [612, 312] width 10 height 10
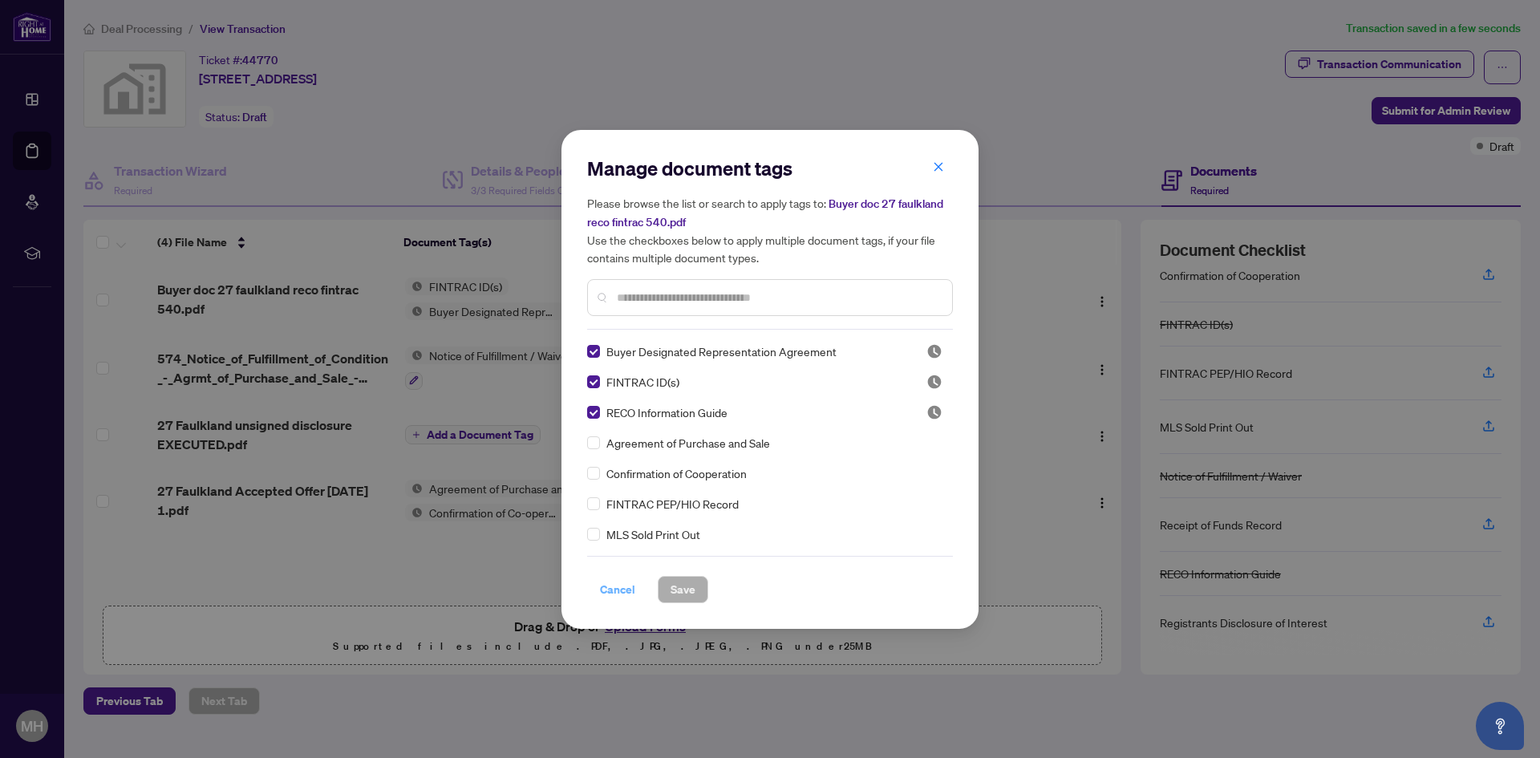
click at [617, 584] on span "Cancel" at bounding box center [617, 590] width 35 height 26
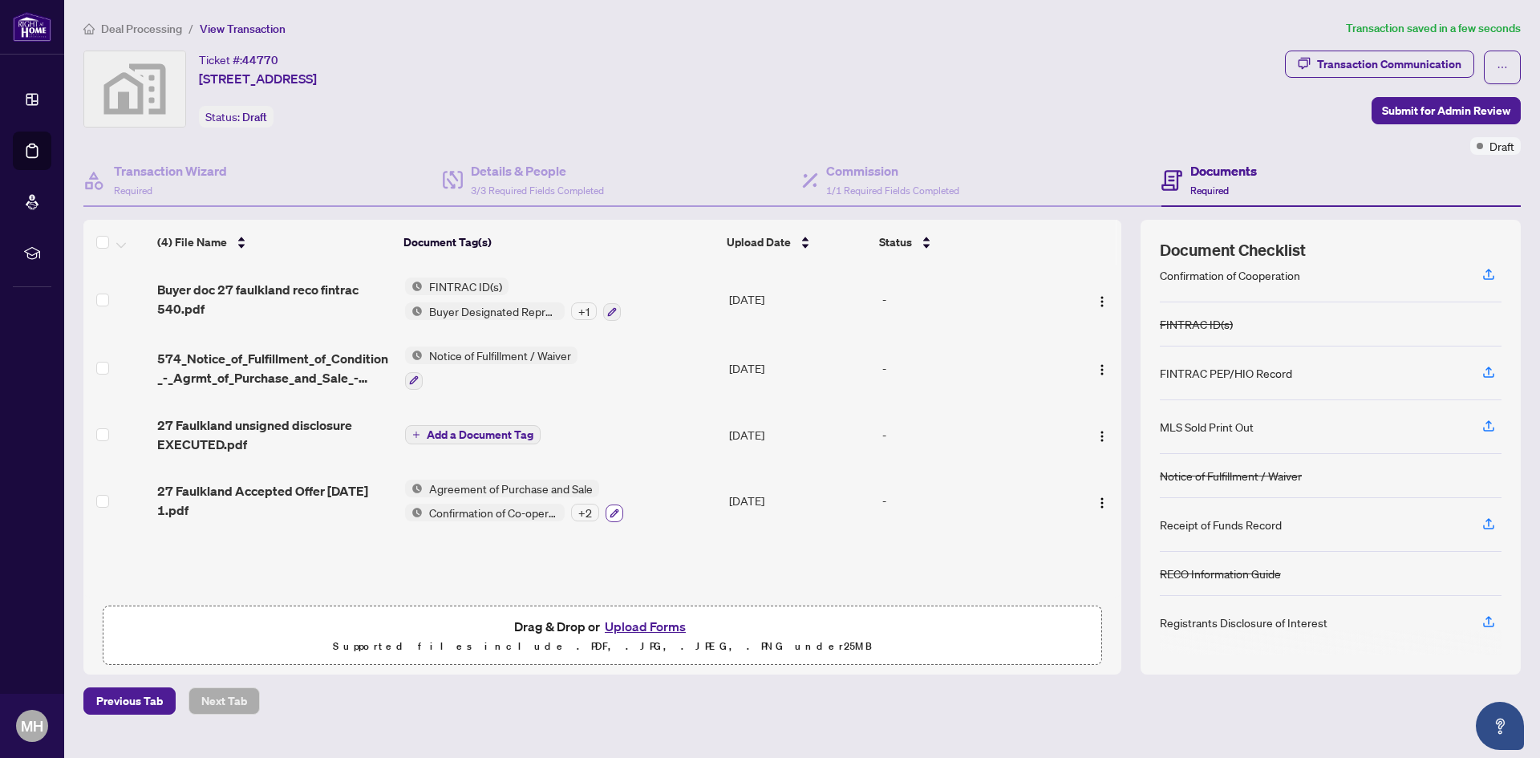
click at [615, 509] on icon "button" at bounding box center [614, 513] width 9 height 9
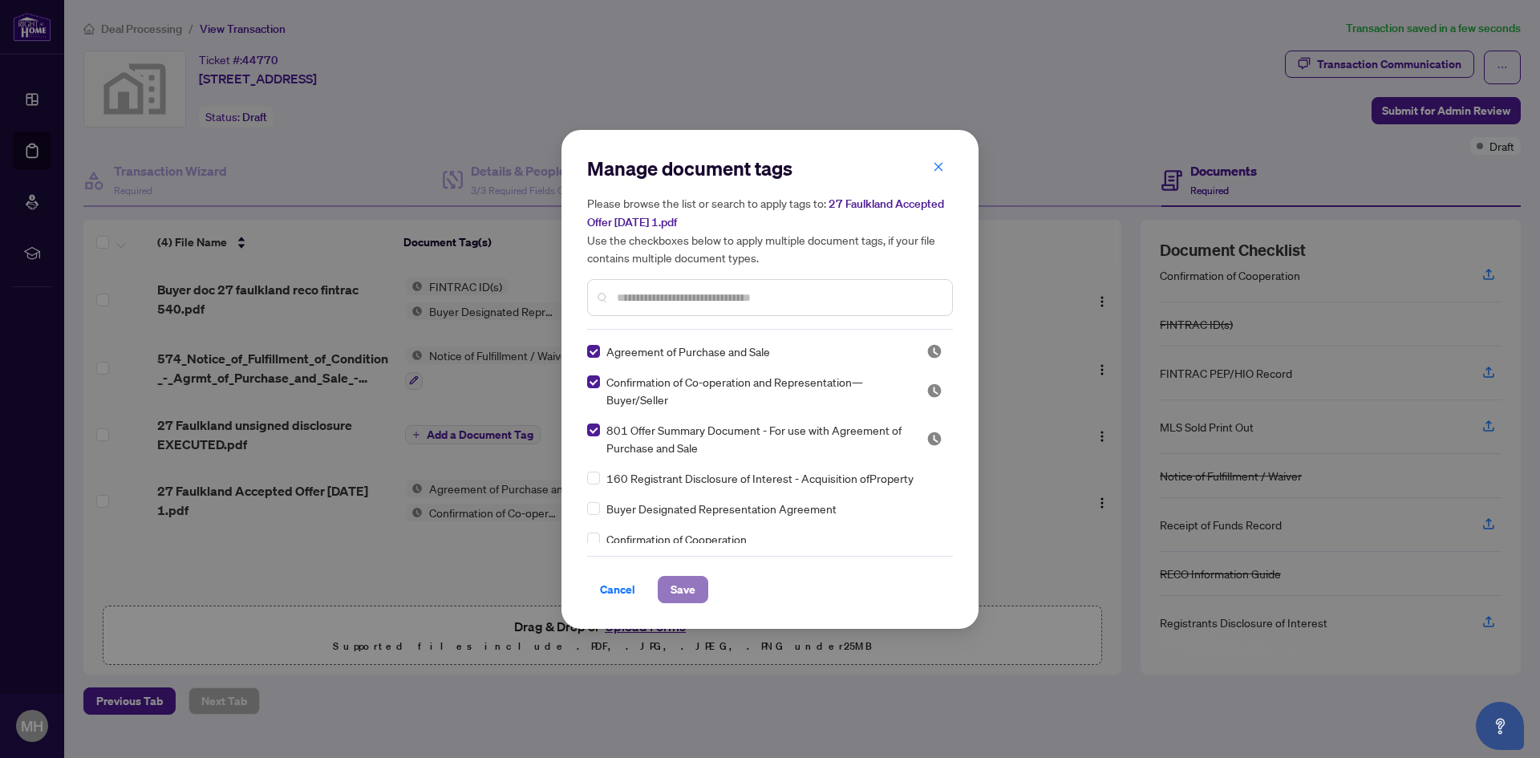
click at [676, 592] on span "Save" at bounding box center [683, 590] width 25 height 26
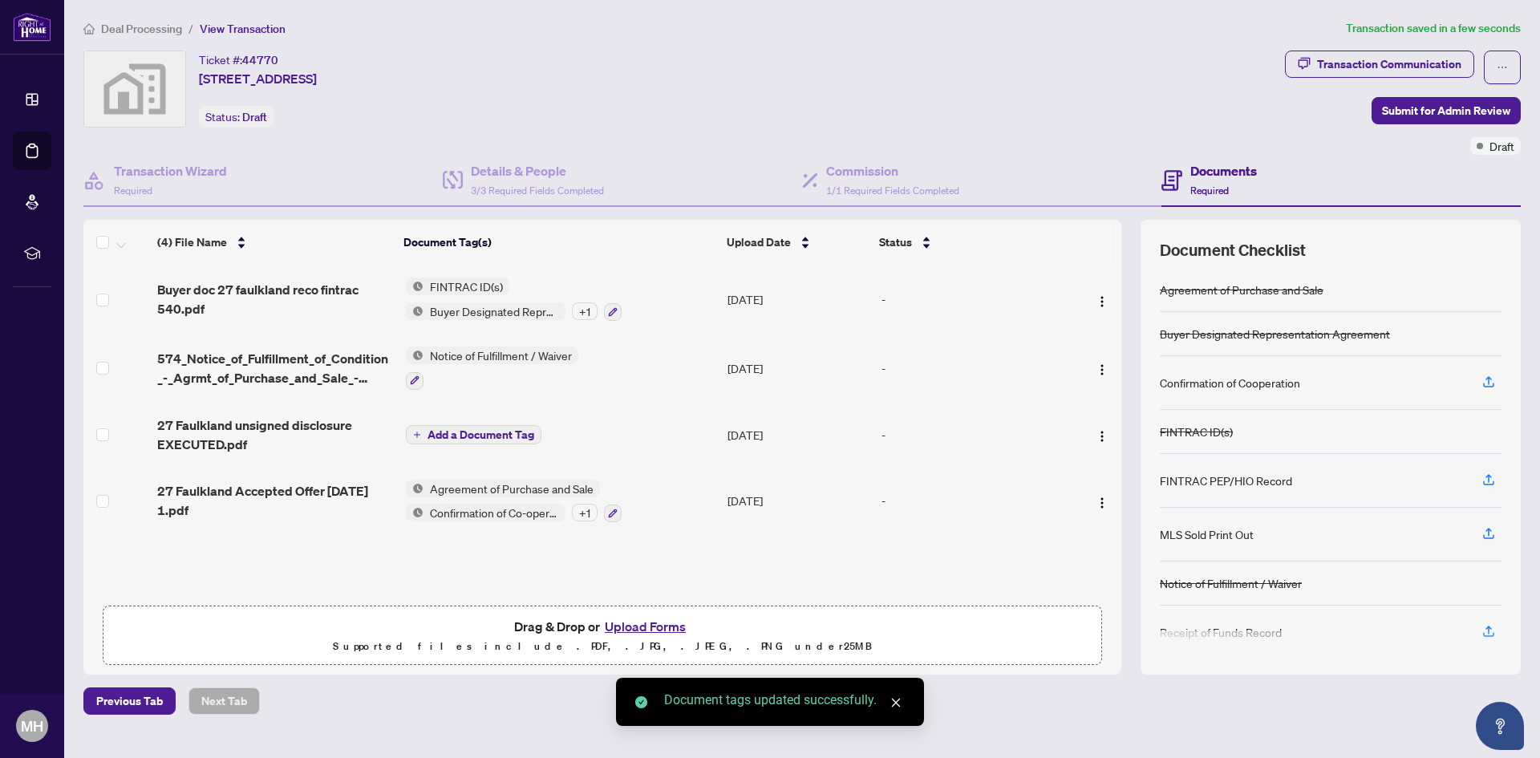
click at [486, 431] on span "Add a Document Tag" at bounding box center [481, 434] width 107 height 11
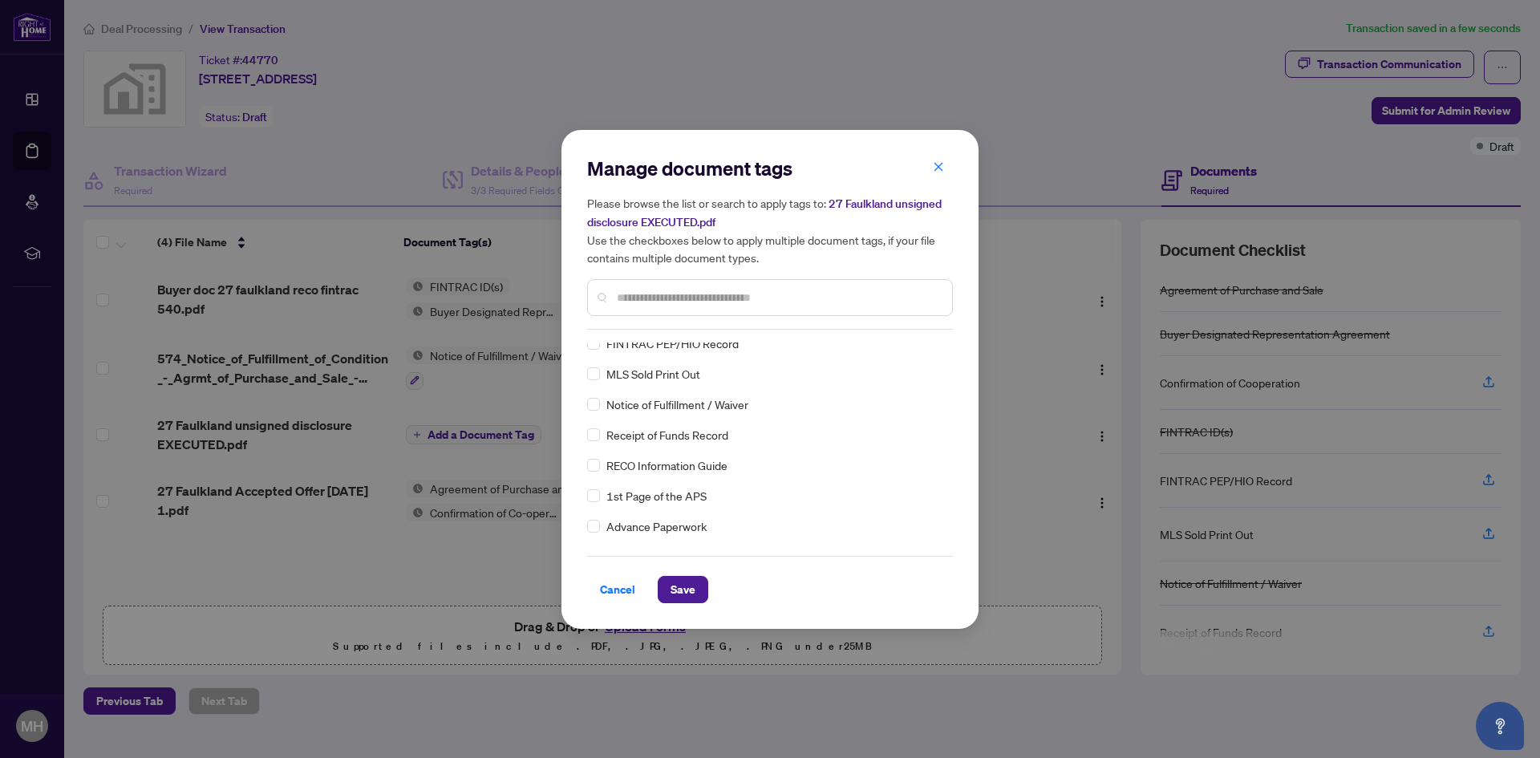
scroll to position [0, 0]
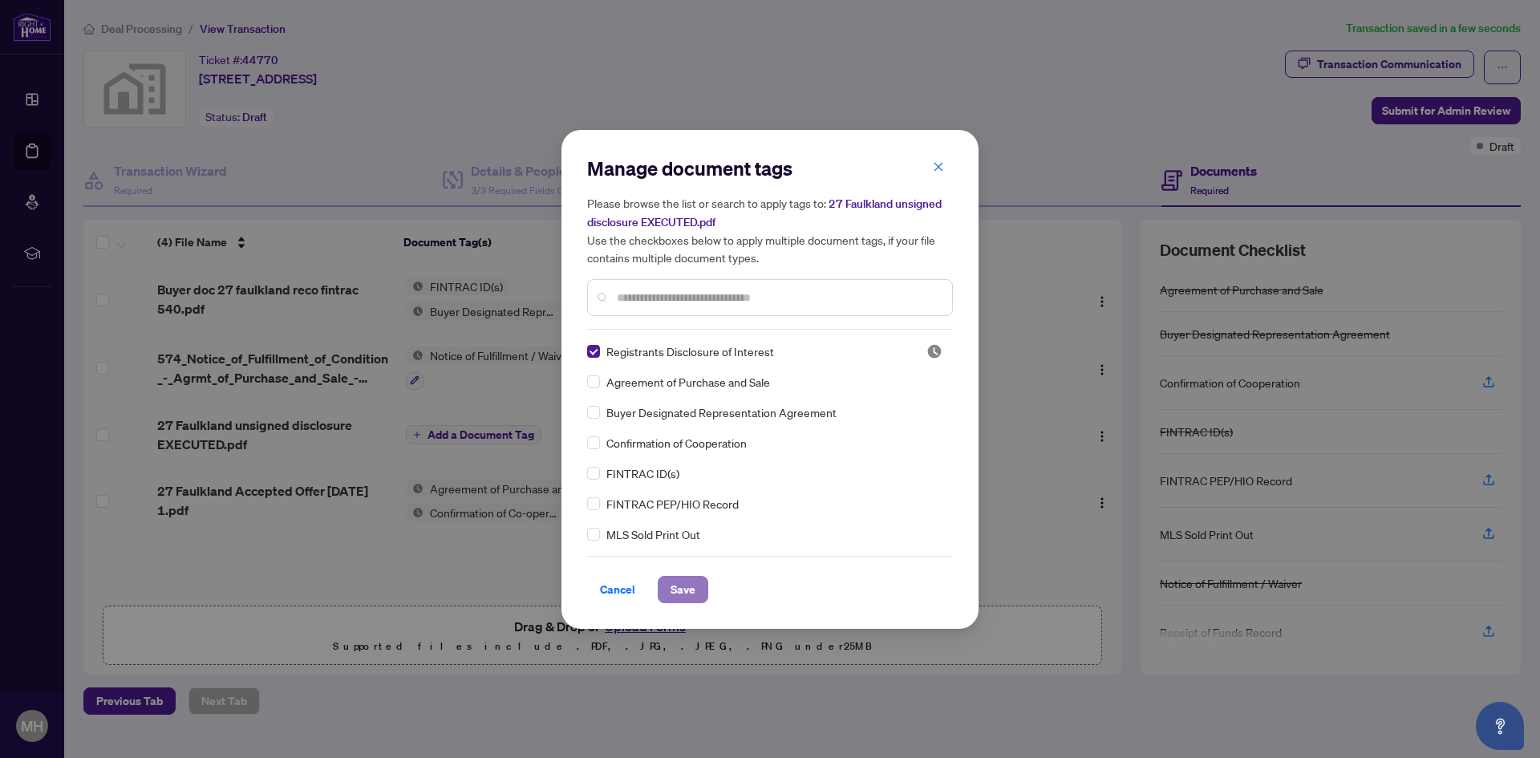
click at [677, 581] on span "Save" at bounding box center [683, 590] width 25 height 26
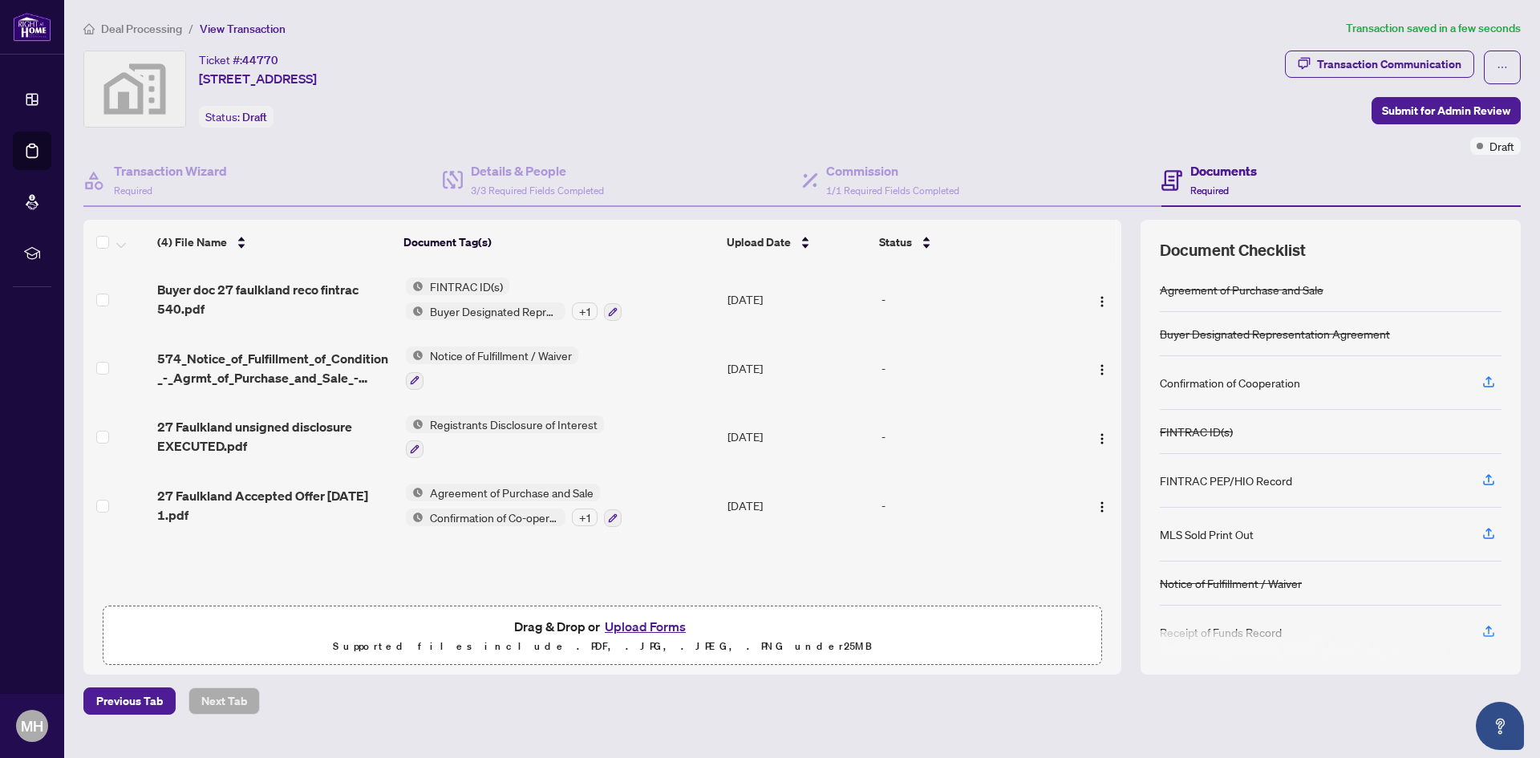
click at [623, 510] on td "Agreement of Purchase and Sale Confirmation of Co-operation and Representation—…" at bounding box center [560, 505] width 322 height 69
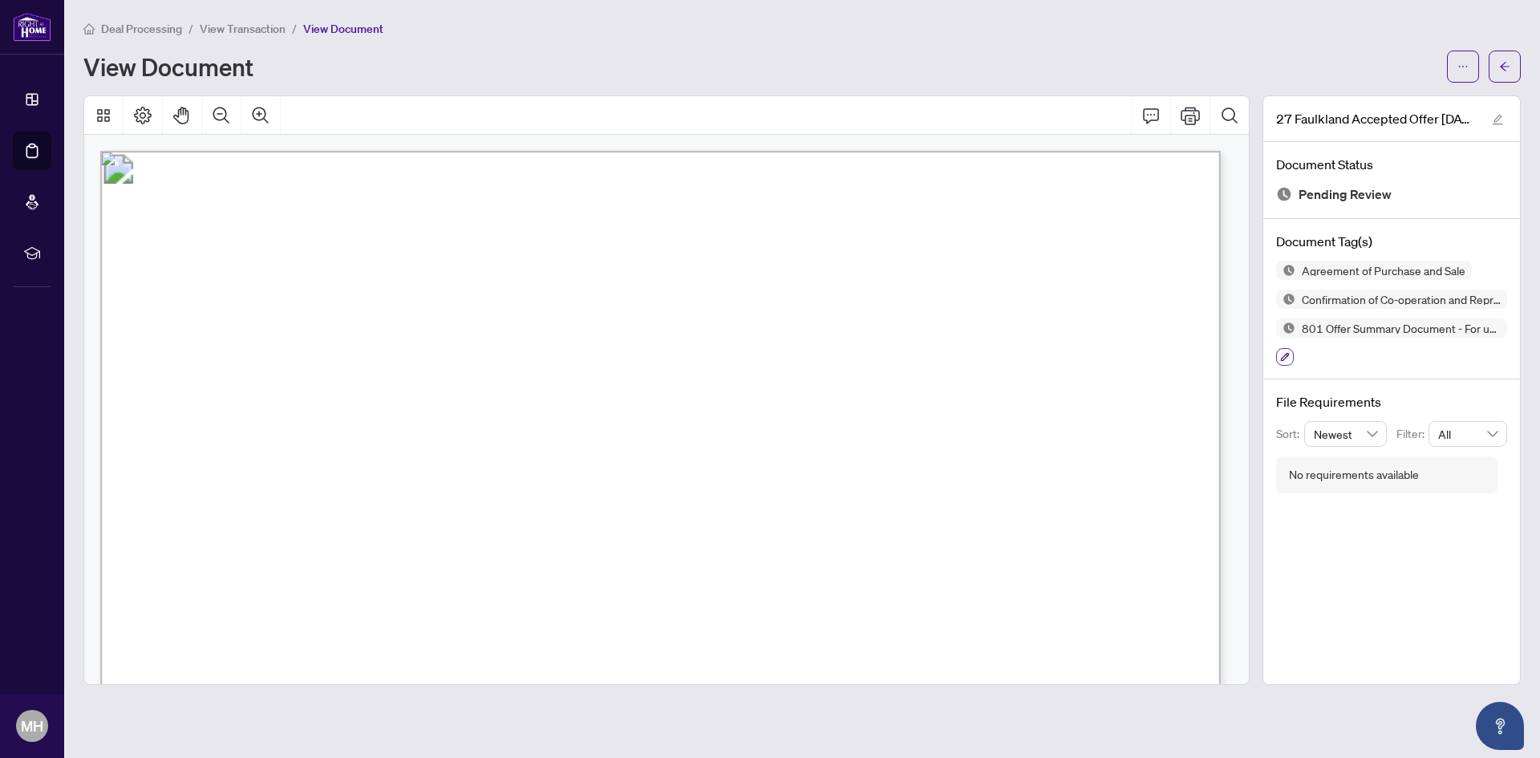
click at [1290, 359] on button "button" at bounding box center [1285, 357] width 18 height 18
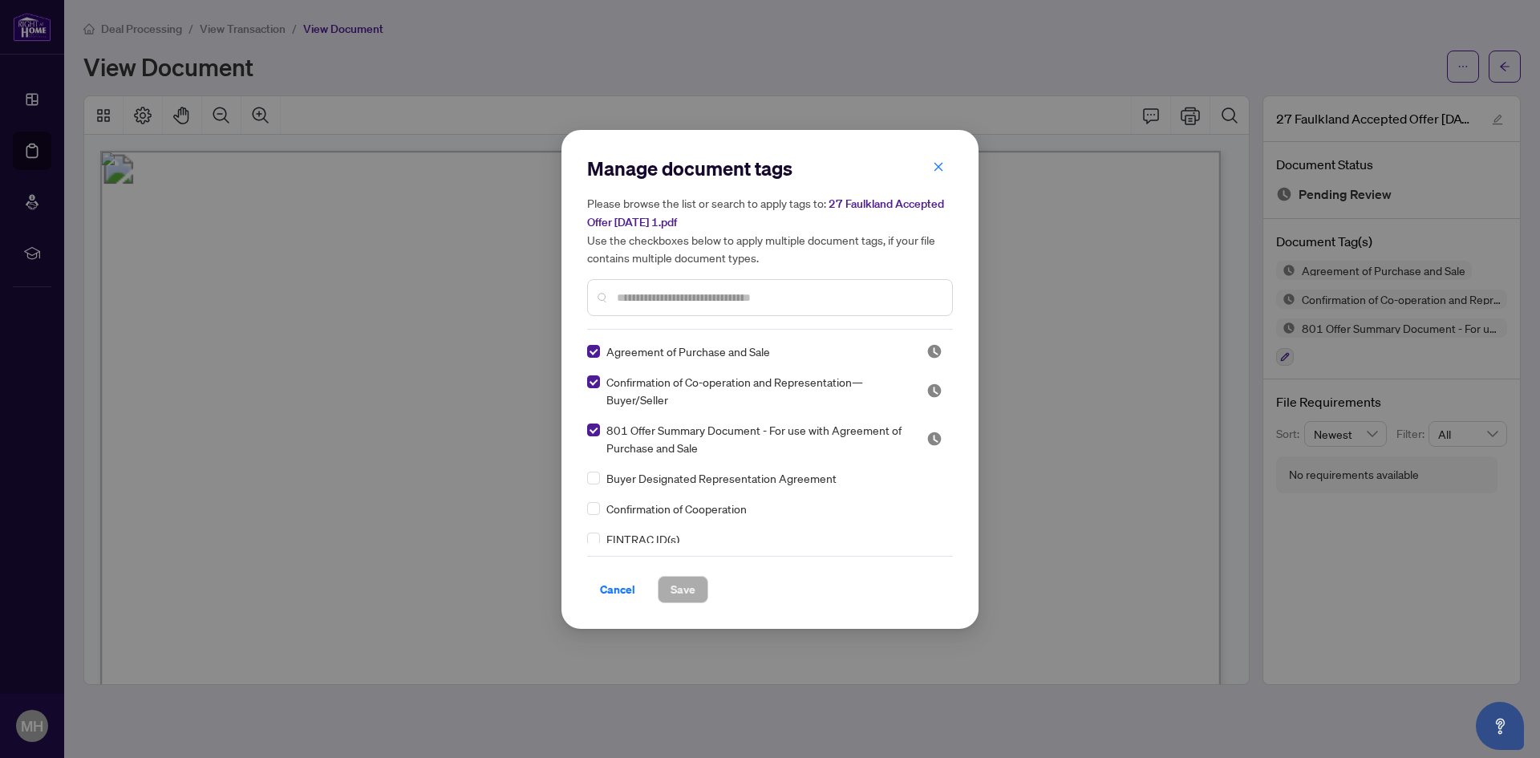
click at [585, 380] on div "Manage document tags Please browse the list or search to apply tags to: 27 Faul…" at bounding box center [770, 379] width 417 height 499
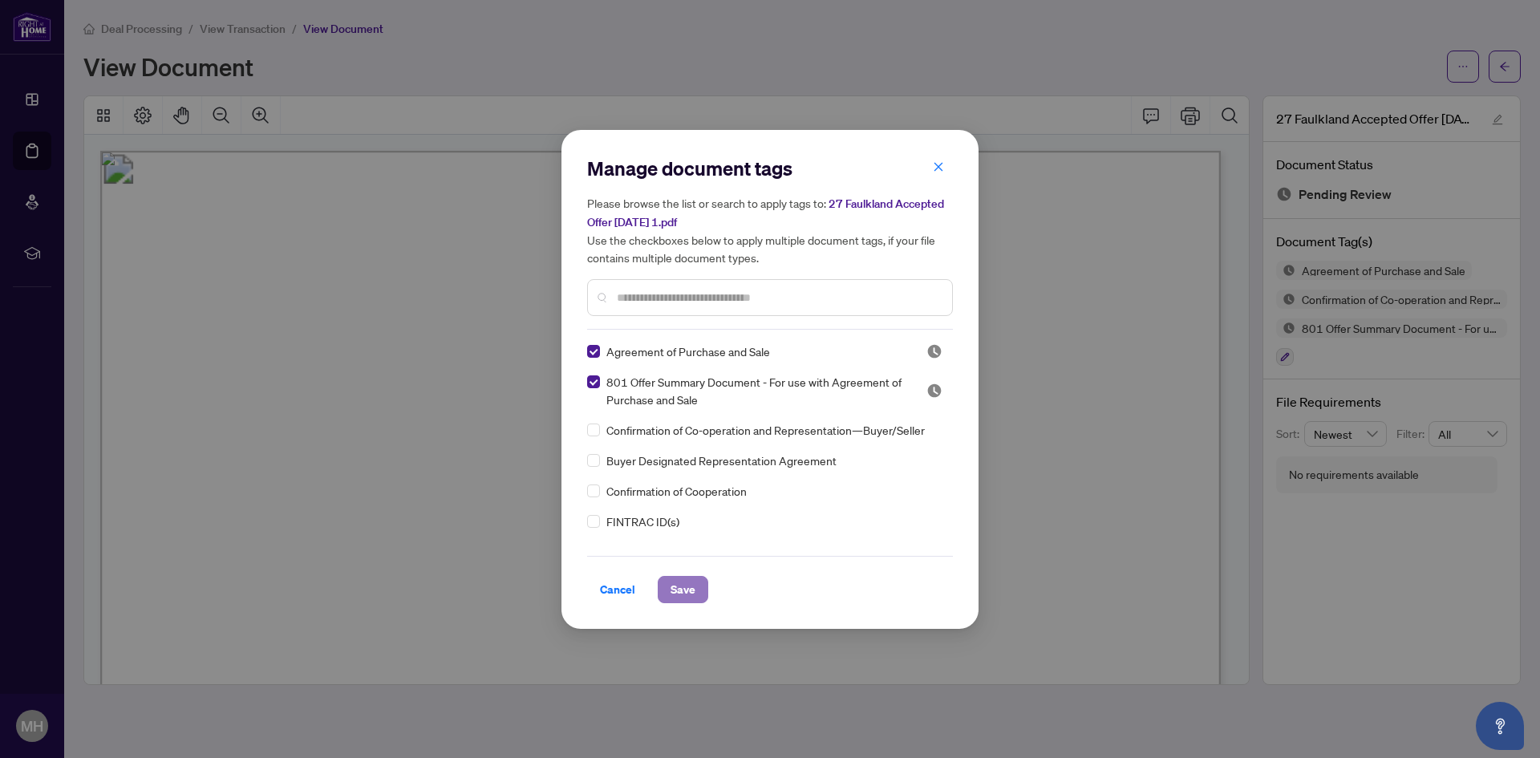
click at [673, 579] on span "Save" at bounding box center [683, 590] width 25 height 26
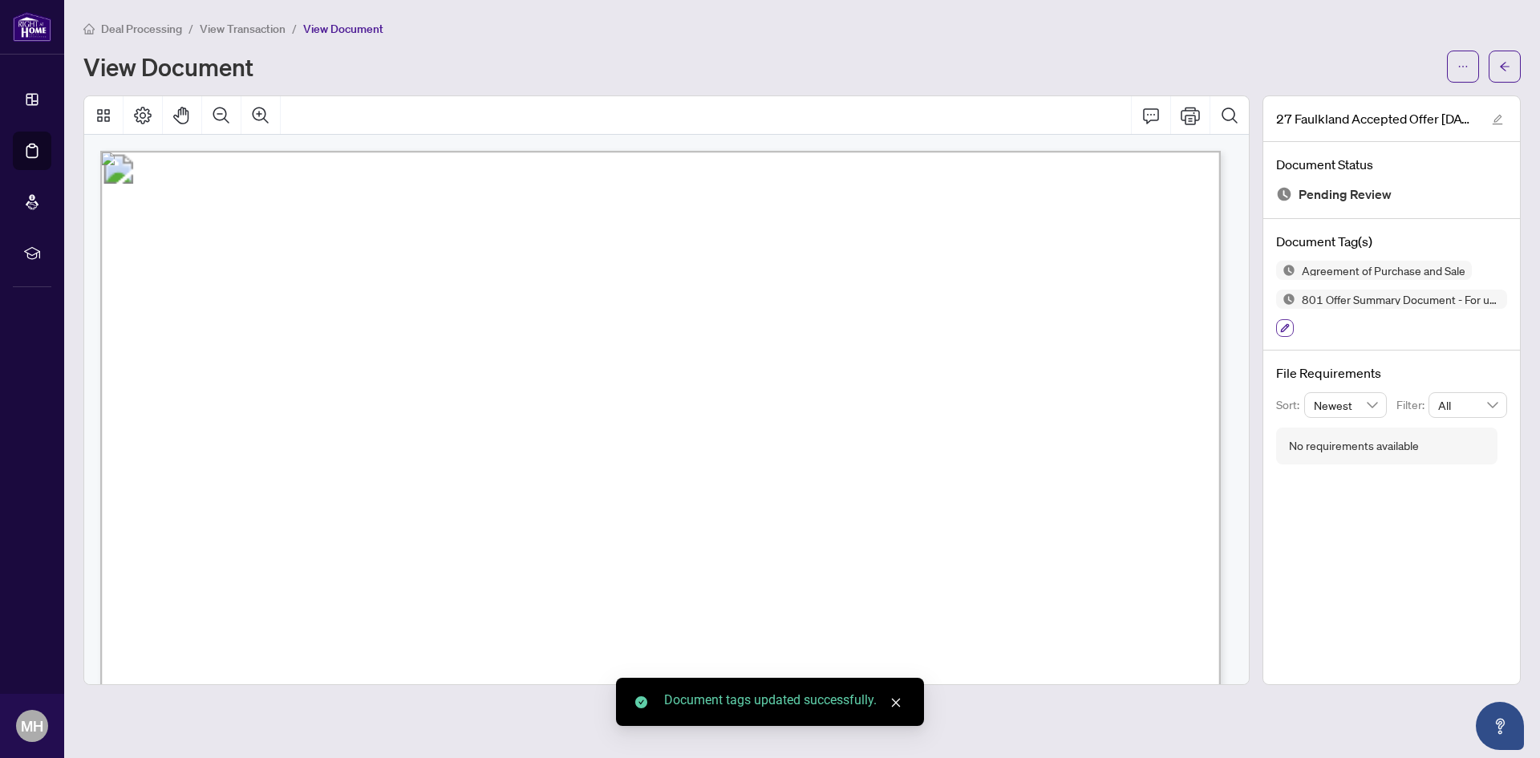
click at [1284, 333] on button "button" at bounding box center [1285, 328] width 18 height 18
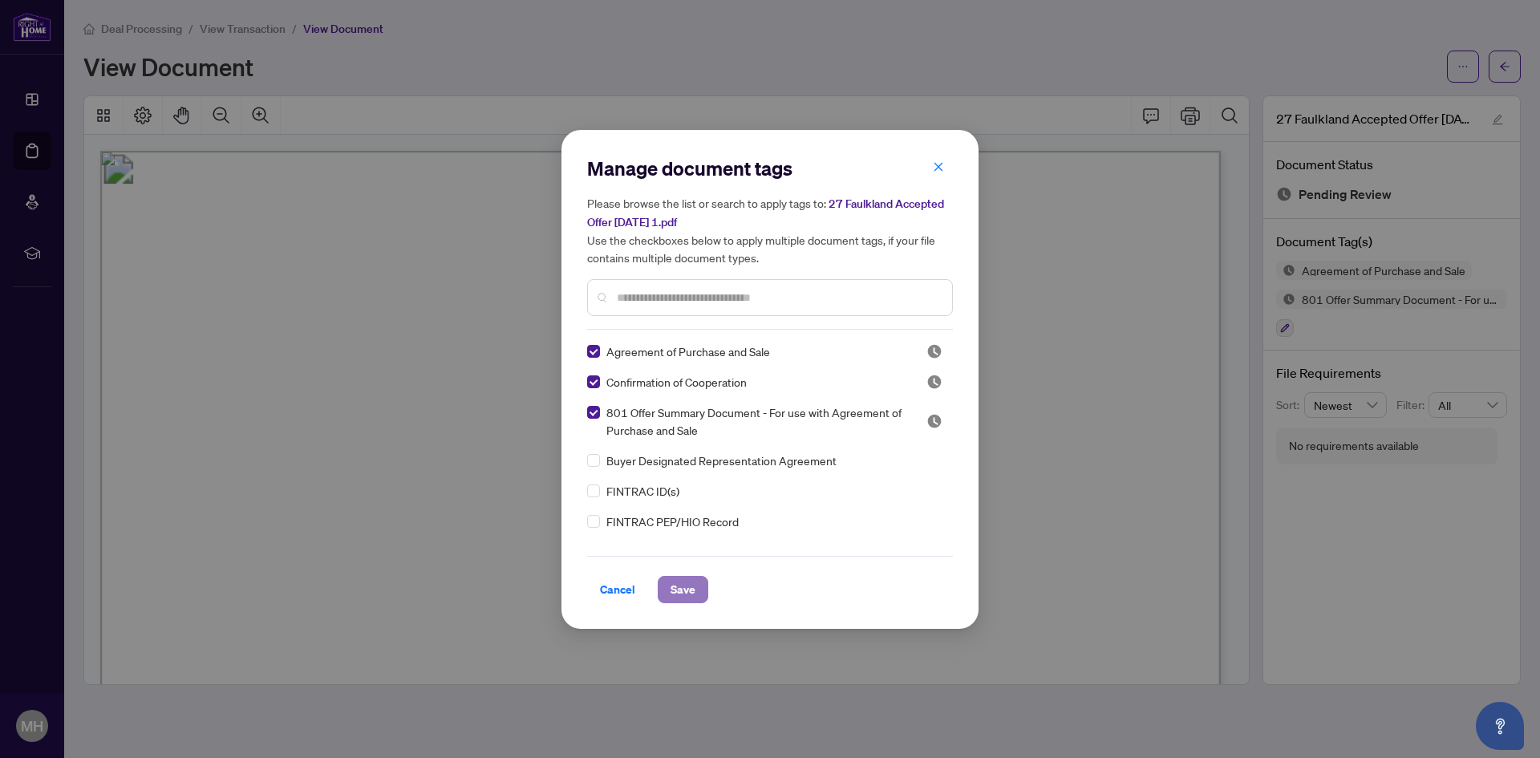
click at [674, 582] on span "Save" at bounding box center [683, 590] width 25 height 26
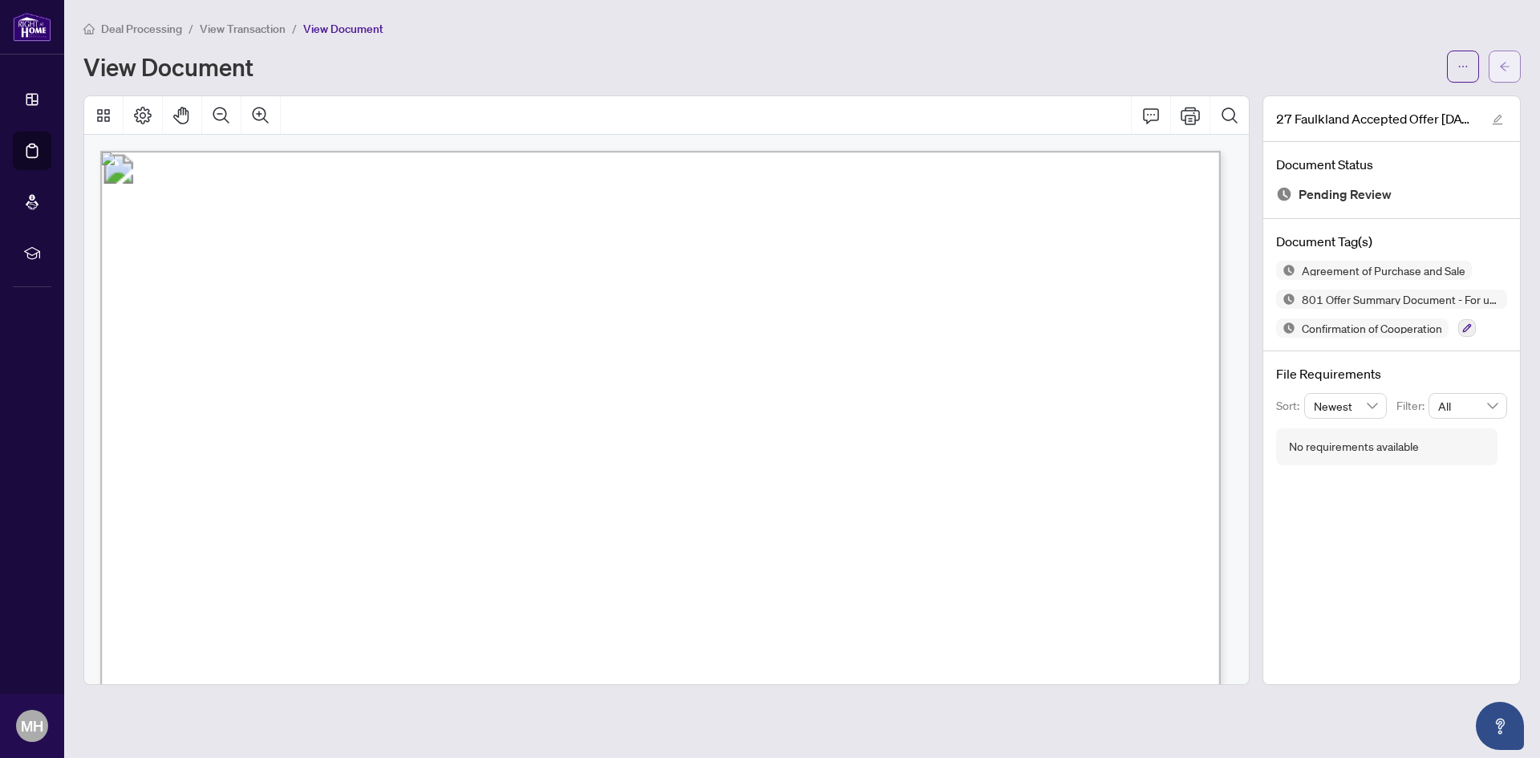
click at [1519, 59] on button "button" at bounding box center [1505, 67] width 32 height 32
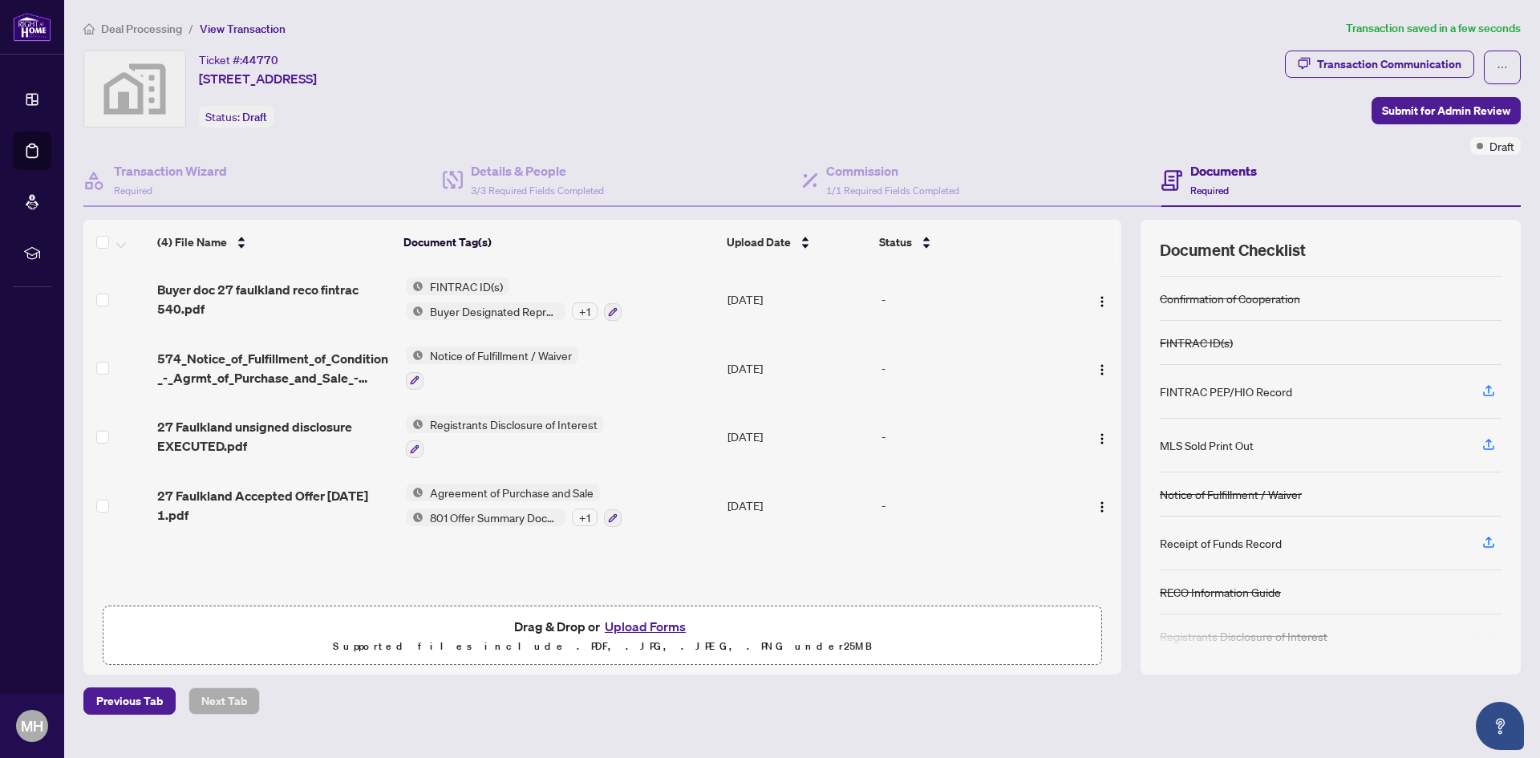
scroll to position [88, 0]
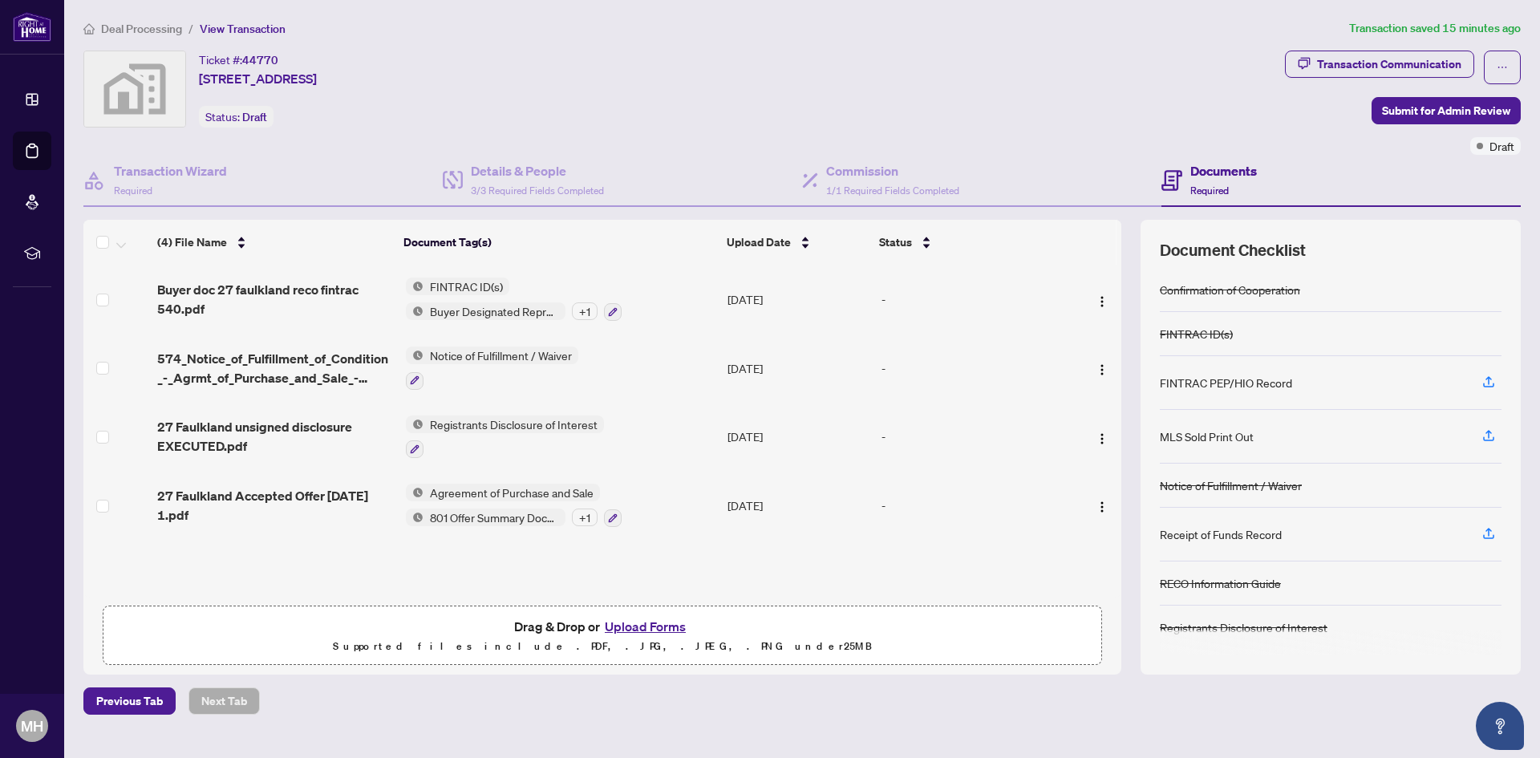
click at [634, 627] on button "Upload Forms" at bounding box center [645, 626] width 91 height 21
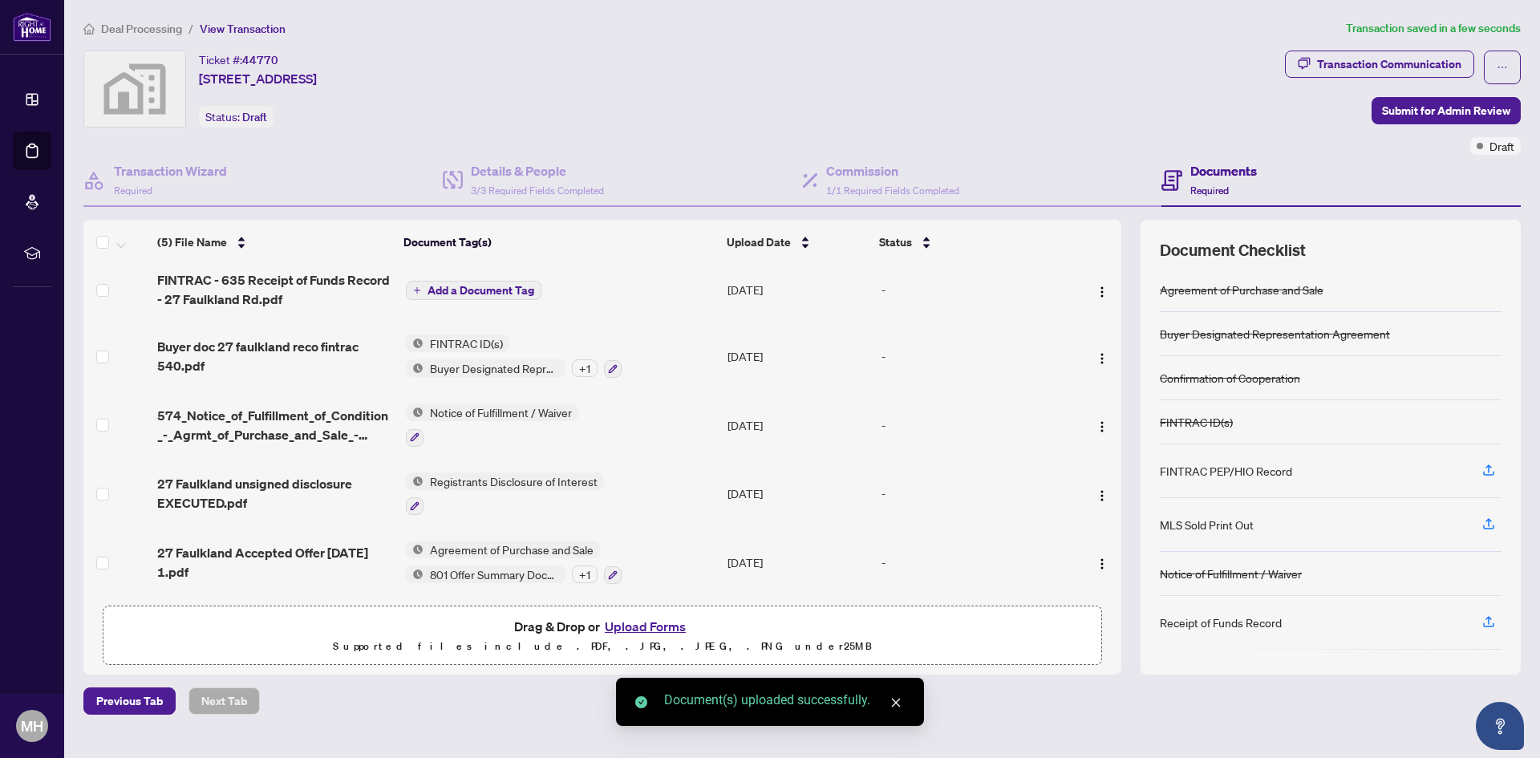
scroll to position [0, 0]
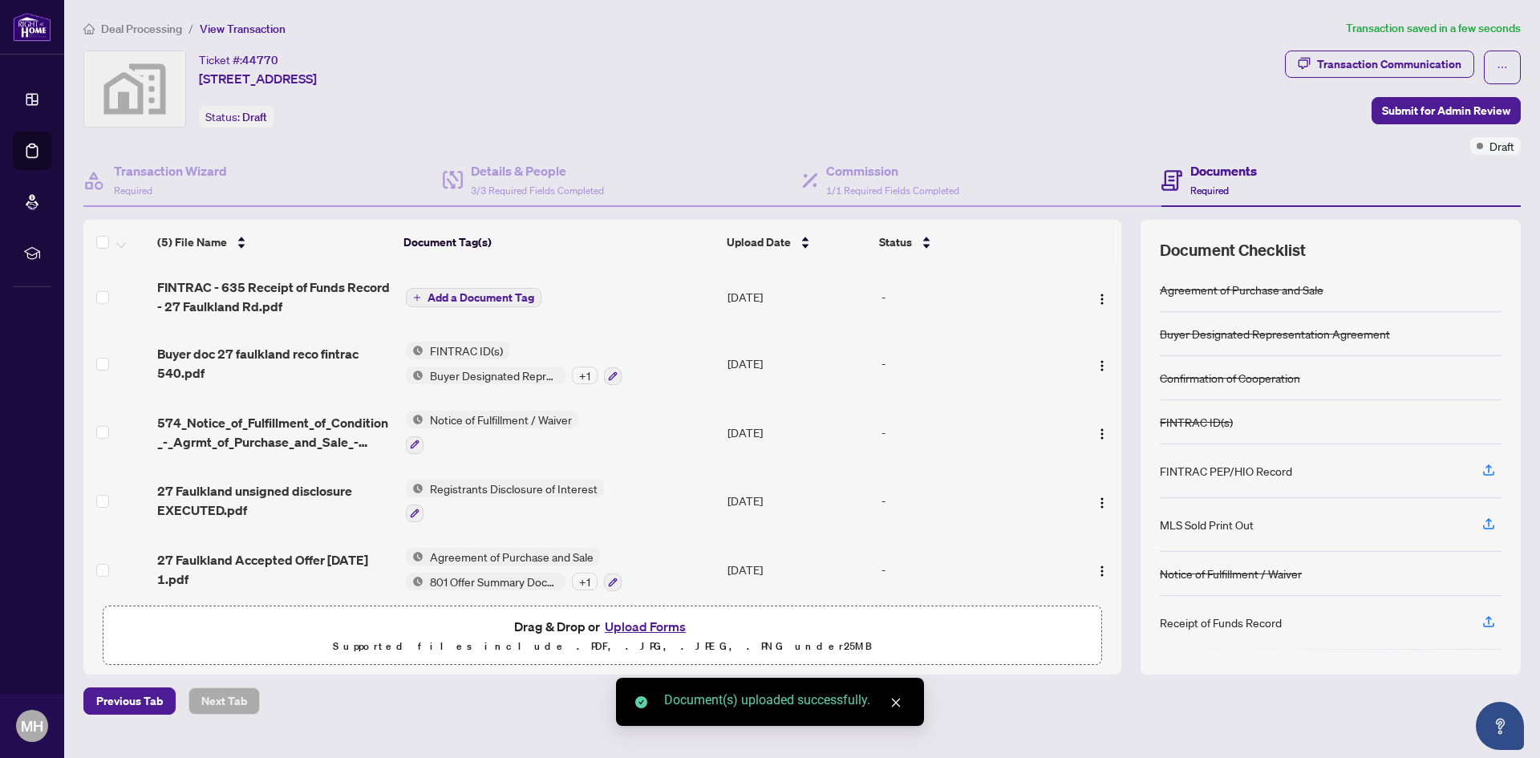
click at [495, 297] on span "Add a Document Tag" at bounding box center [481, 297] width 107 height 11
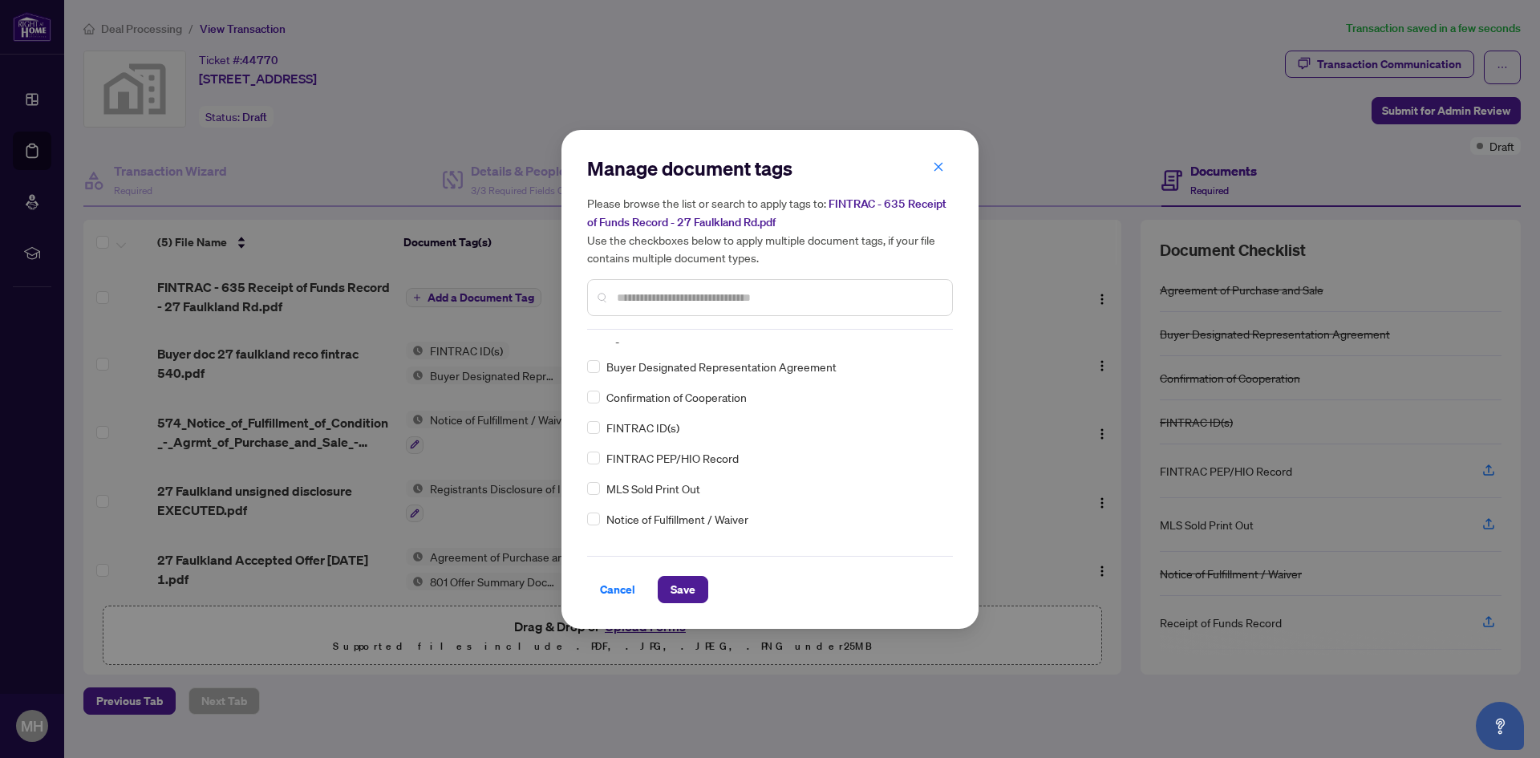
scroll to position [80, 0]
click at [676, 598] on span "Save" at bounding box center [683, 590] width 25 height 26
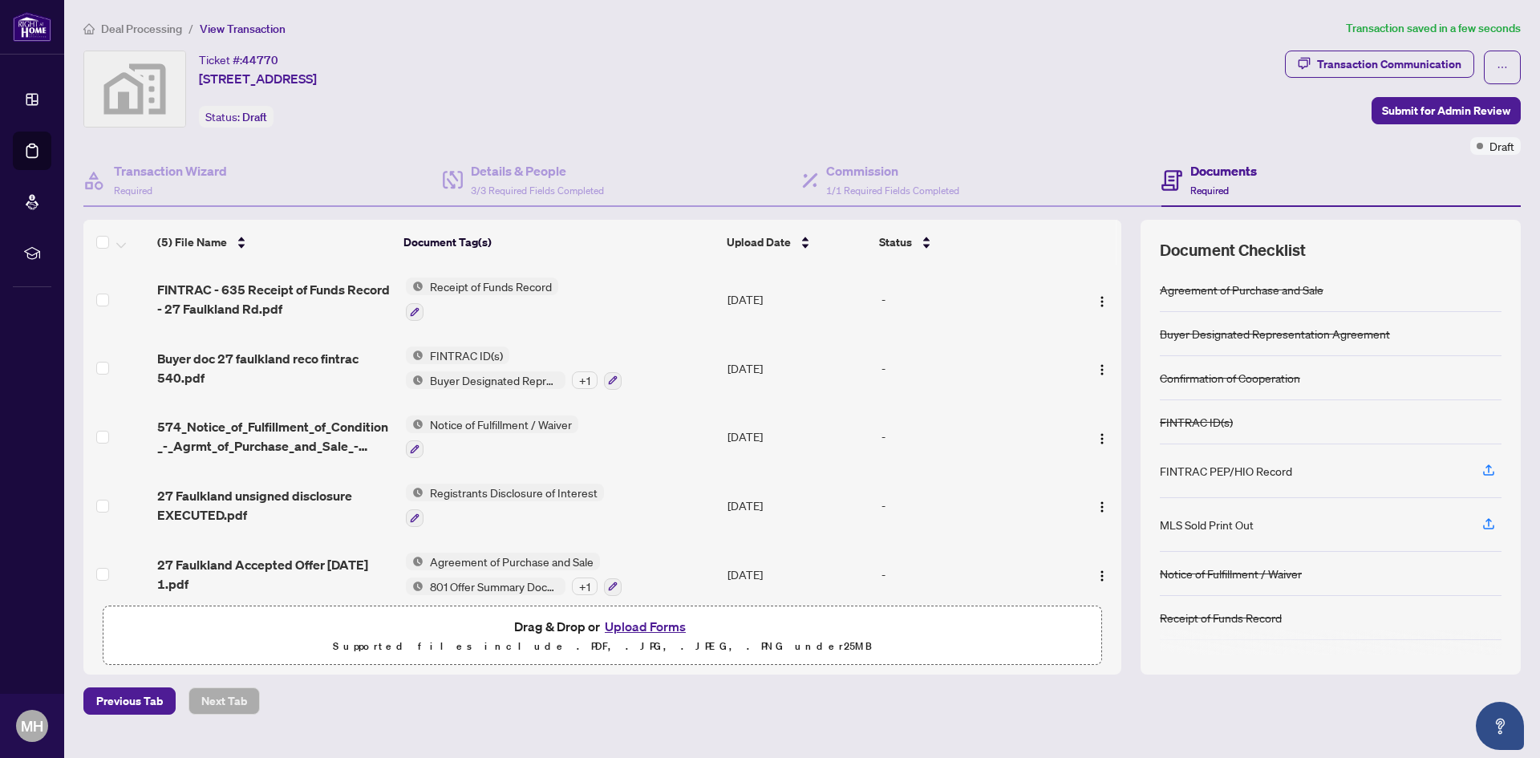
scroll to position [79, 0]
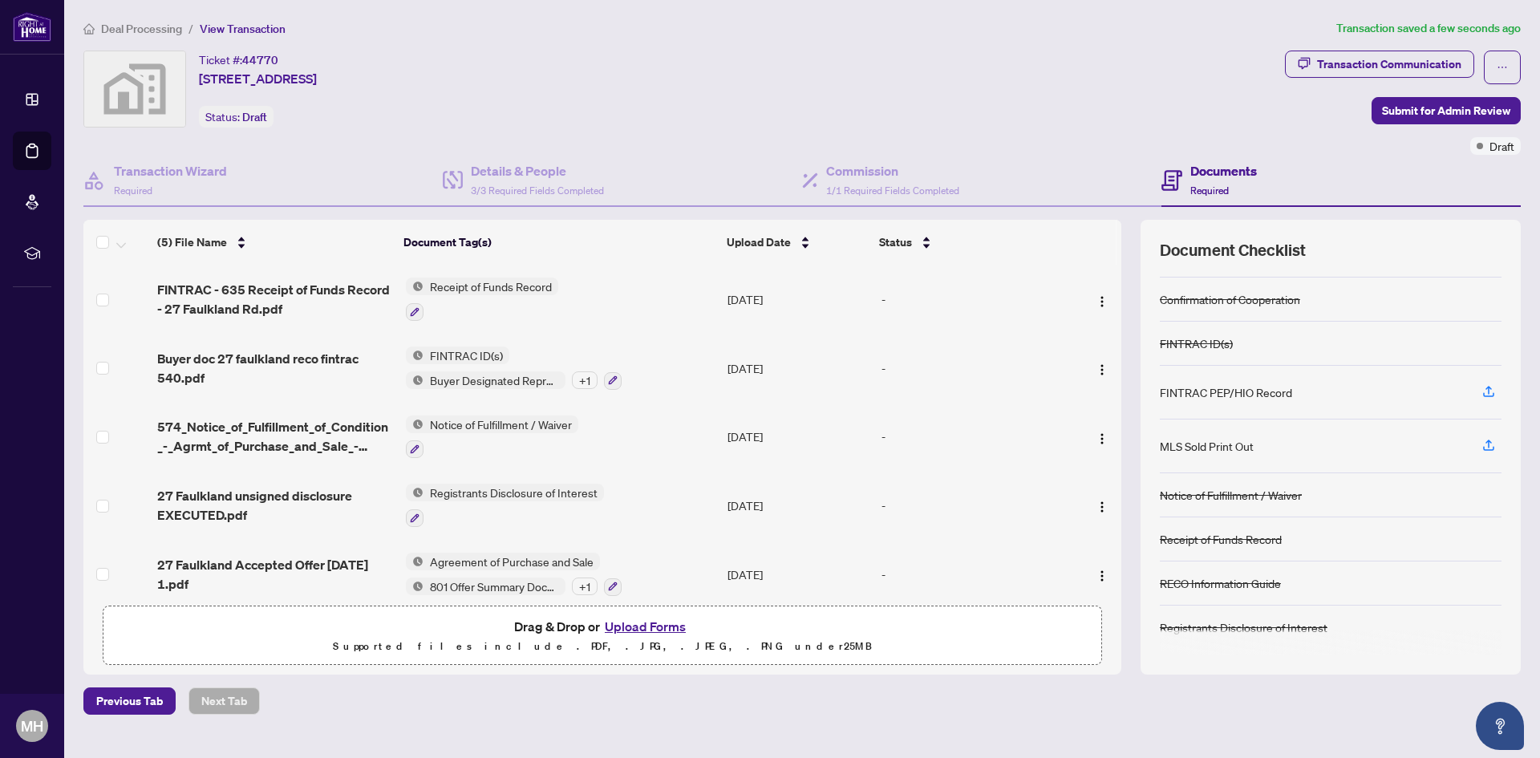
click at [649, 629] on button "Upload Forms" at bounding box center [645, 626] width 91 height 21
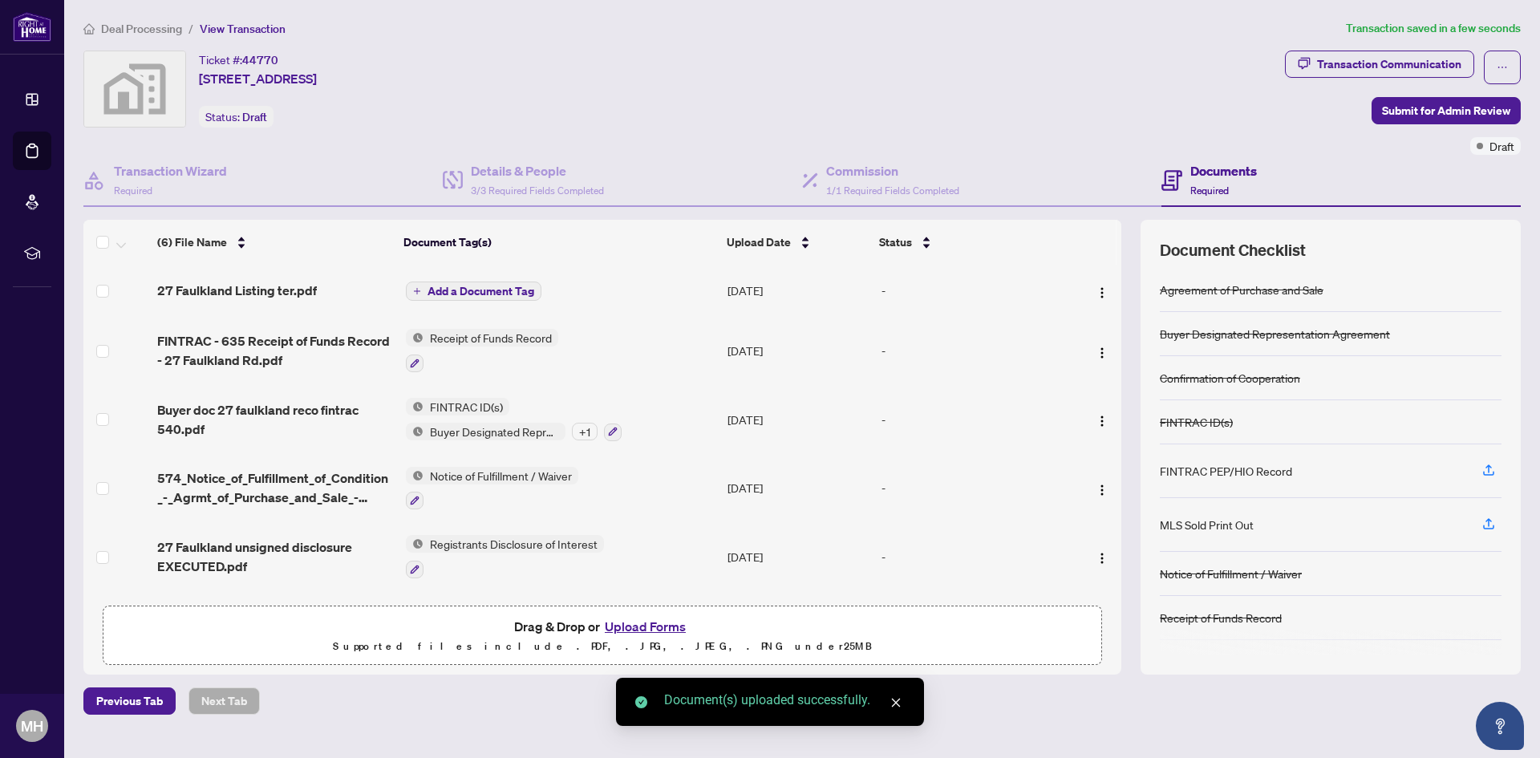
click at [441, 298] on button "Add a Document Tag" at bounding box center [474, 291] width 136 height 19
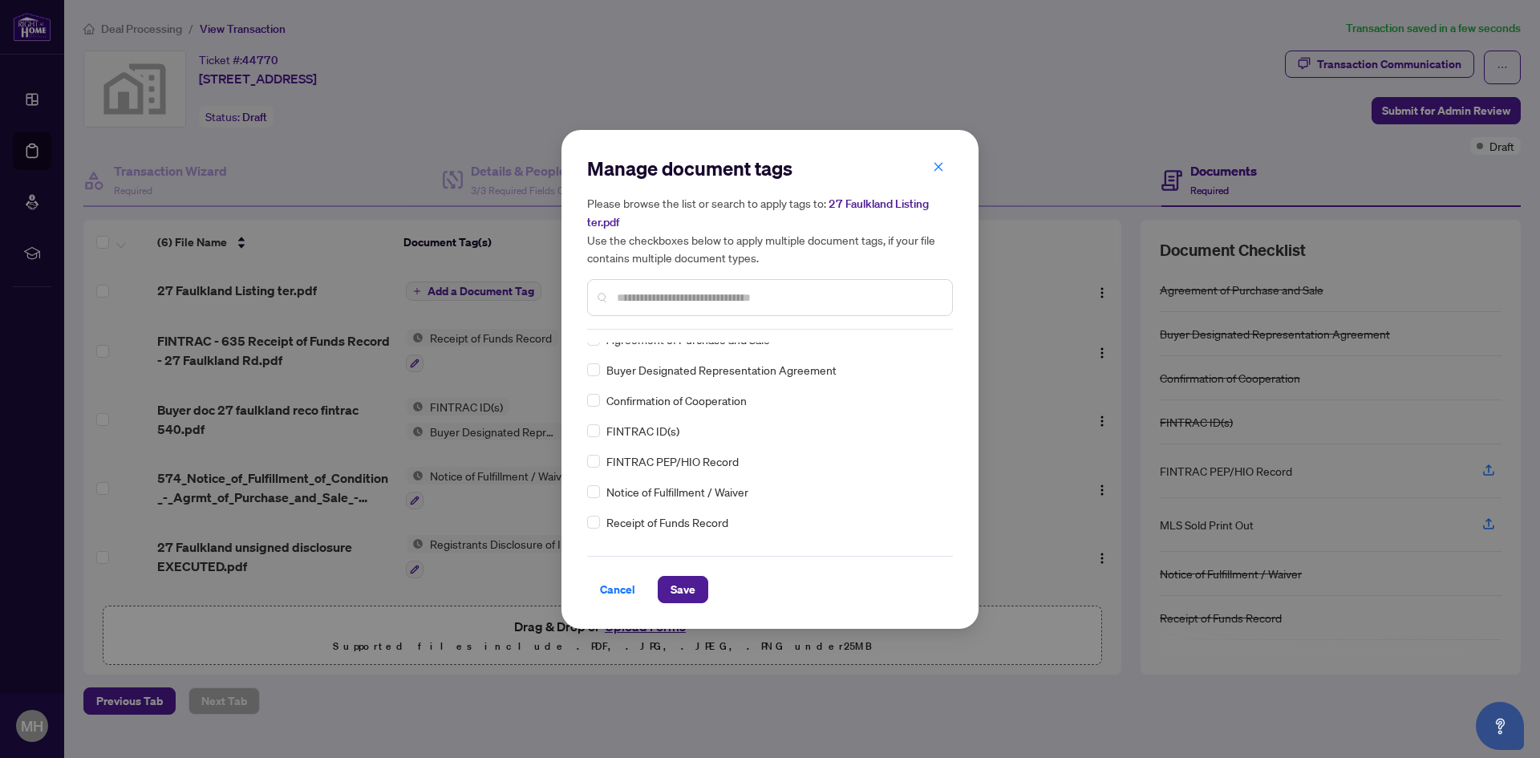
scroll to position [0, 0]
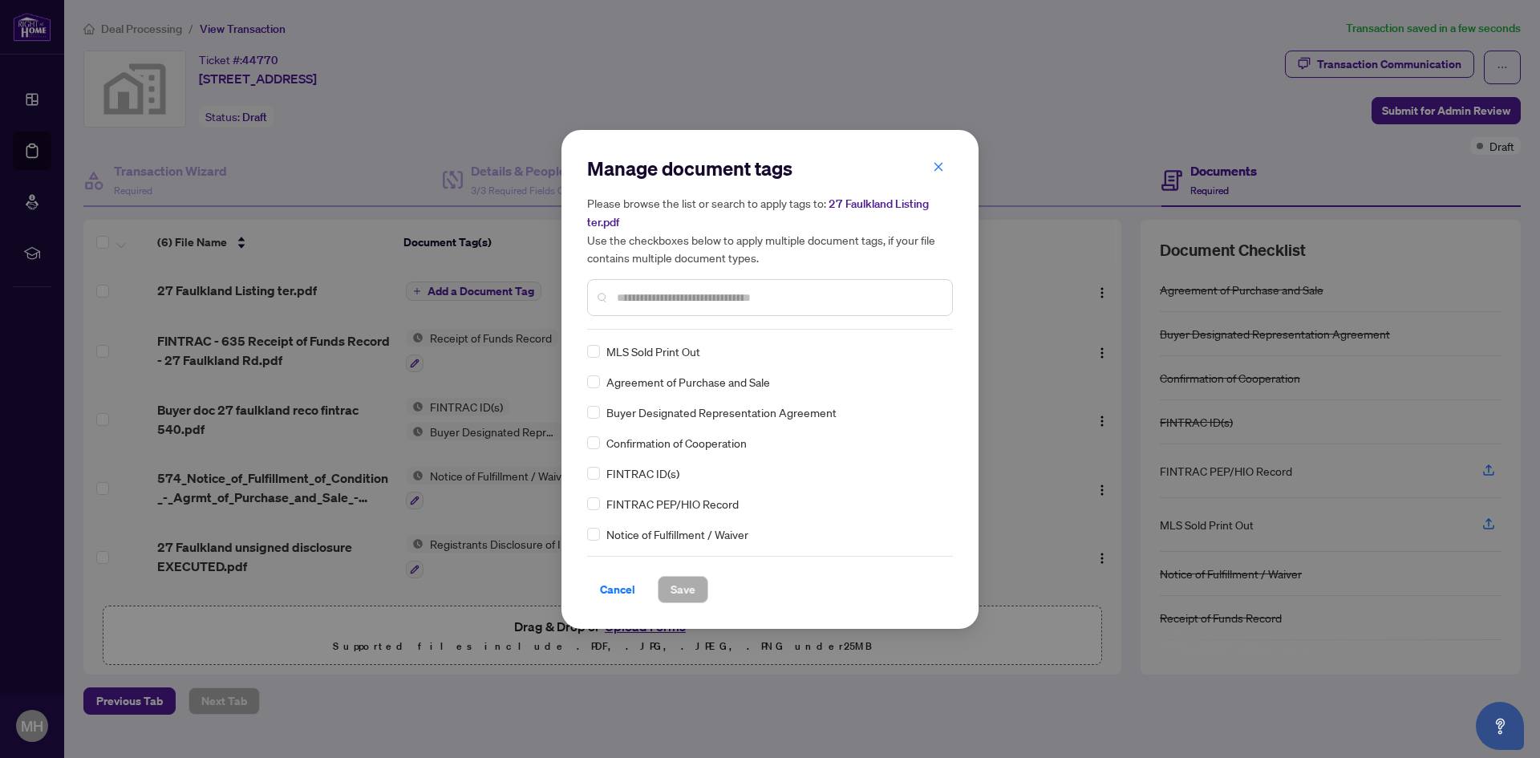
click at [651, 306] on div at bounding box center [770, 297] width 366 height 37
drag, startPoint x: 663, startPoint y: 254, endPoint x: 657, endPoint y: 298, distance: 44.5
click at [663, 256] on h5 "Please browse the list or search to apply tags to: 27 Faulkland Listing ter.pdf…" at bounding box center [770, 230] width 366 height 72
click at [657, 298] on input "text" at bounding box center [778, 298] width 322 height 18
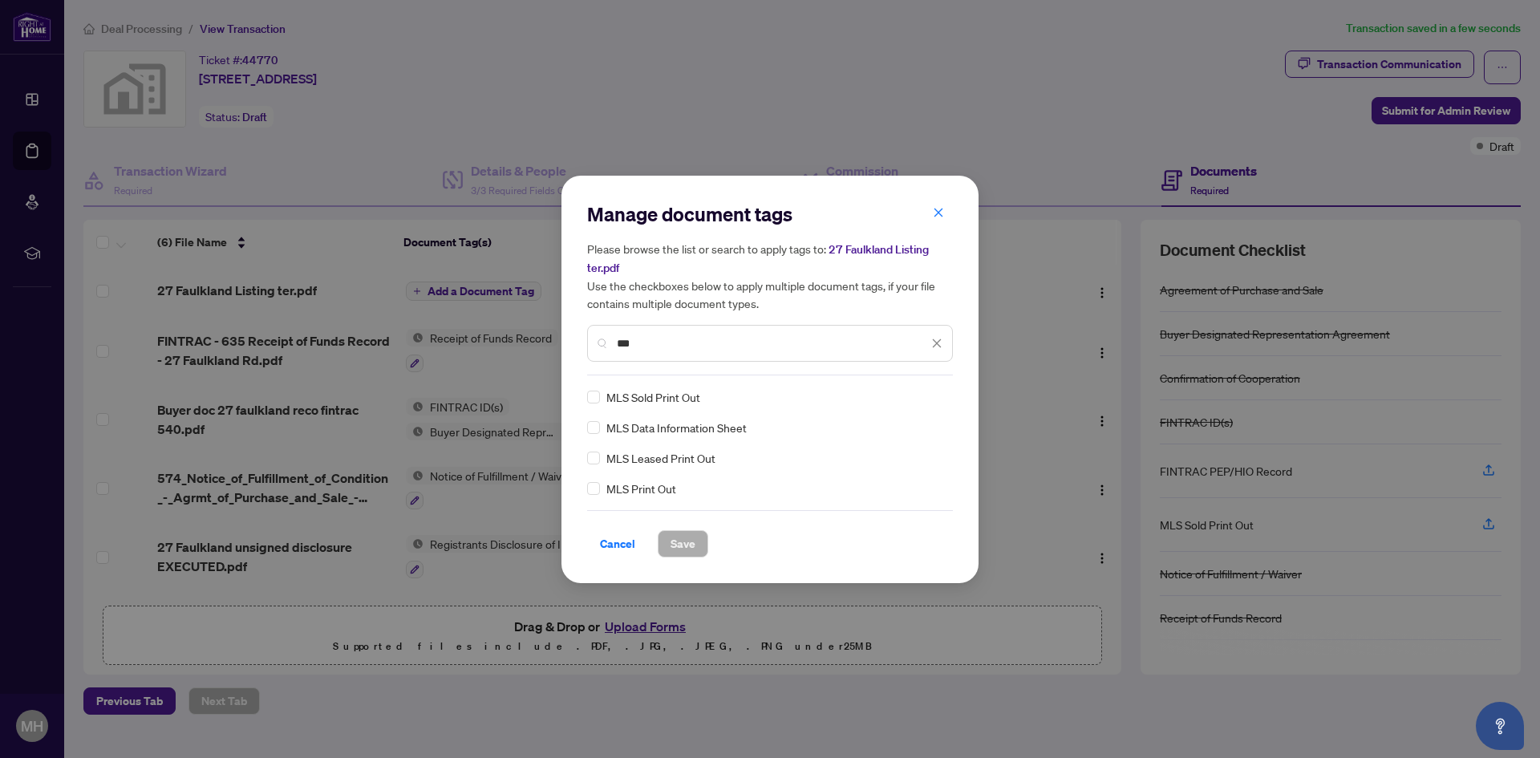
type input "***"
click at [663, 541] on button "Save" at bounding box center [683, 543] width 51 height 27
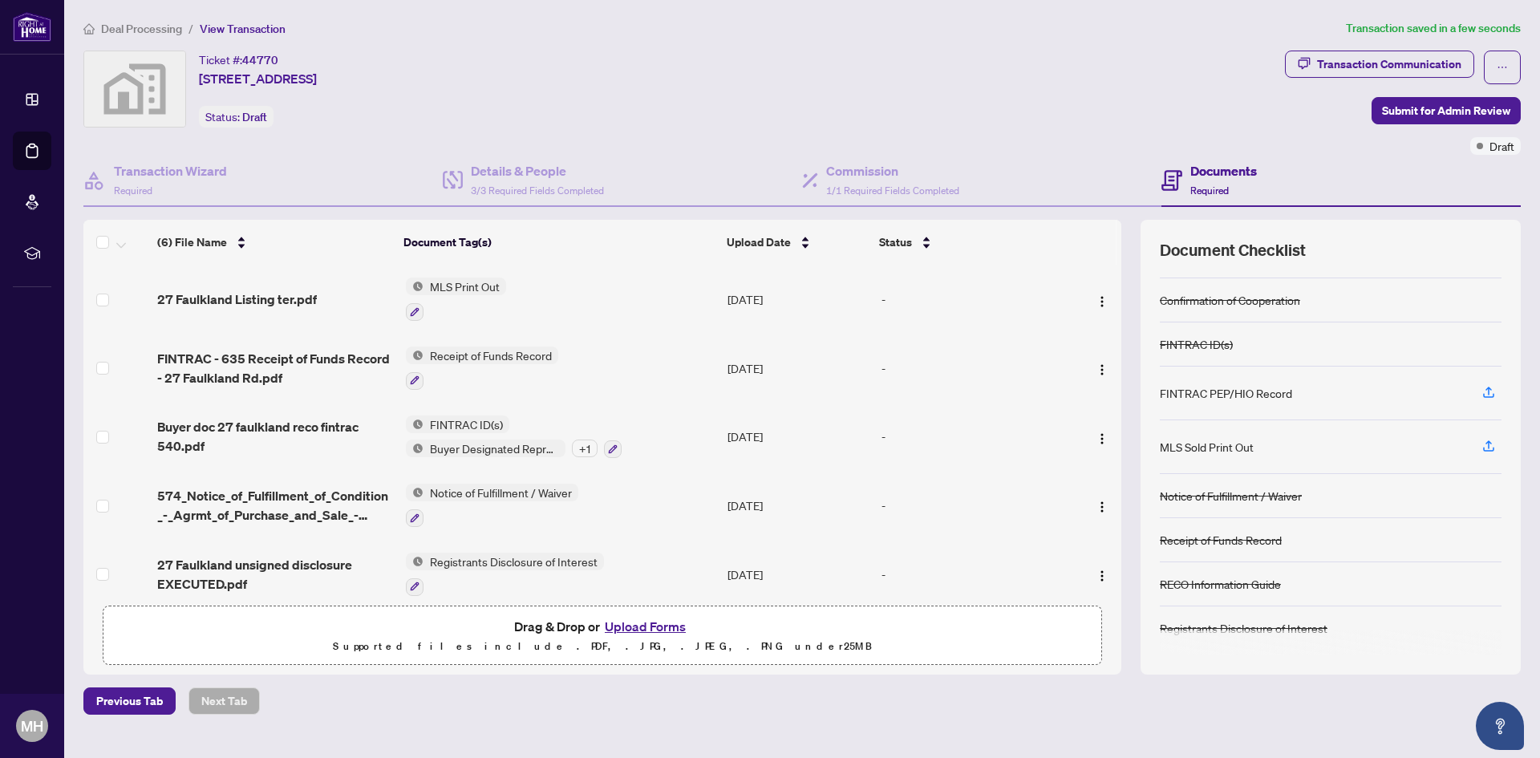
scroll to position [79, 0]
click at [267, 187] on div "Transaction Wizard Required" at bounding box center [262, 181] width 359 height 52
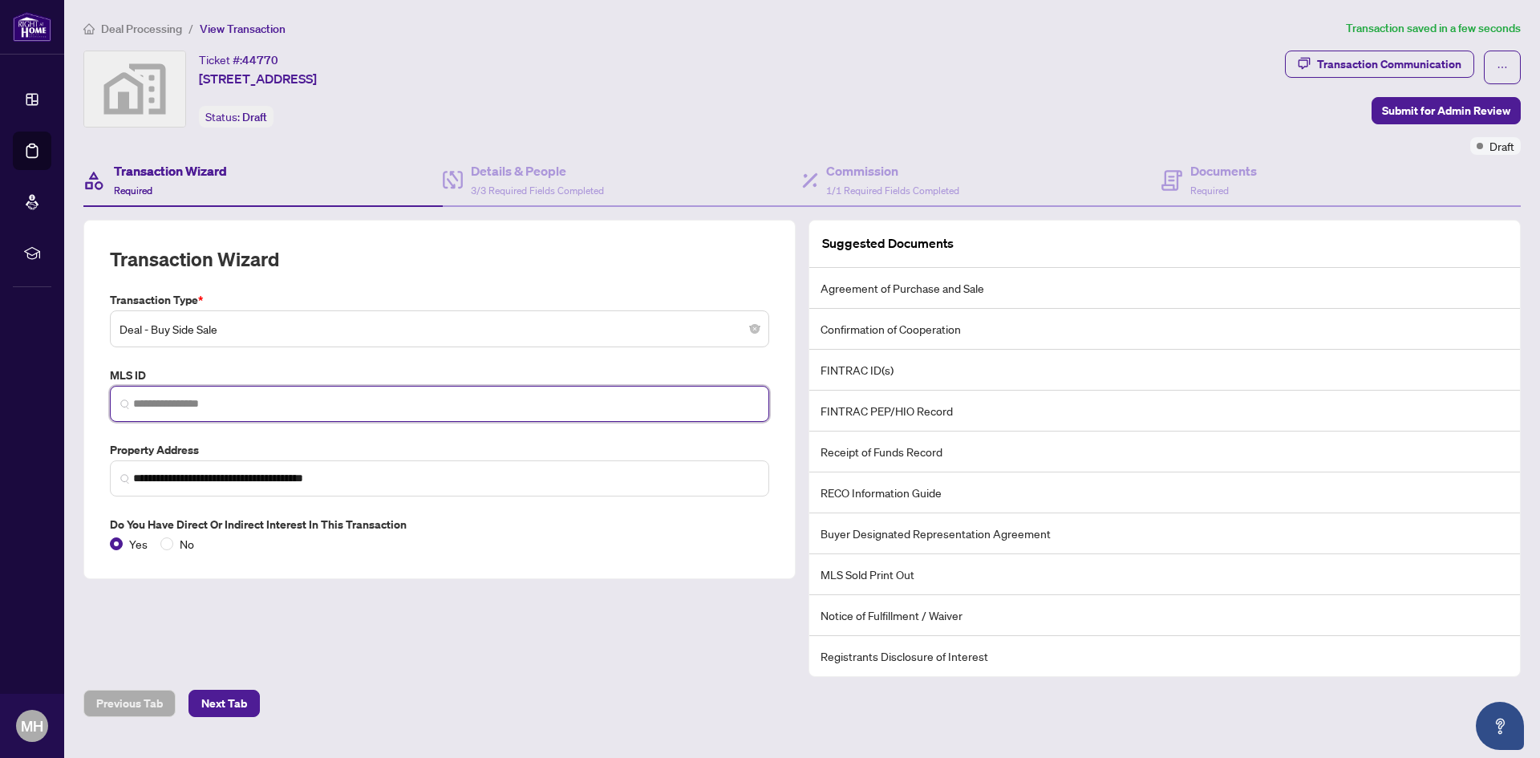
click at [258, 402] on input "search" at bounding box center [446, 403] width 626 height 17
paste input "*********"
type input "*********"
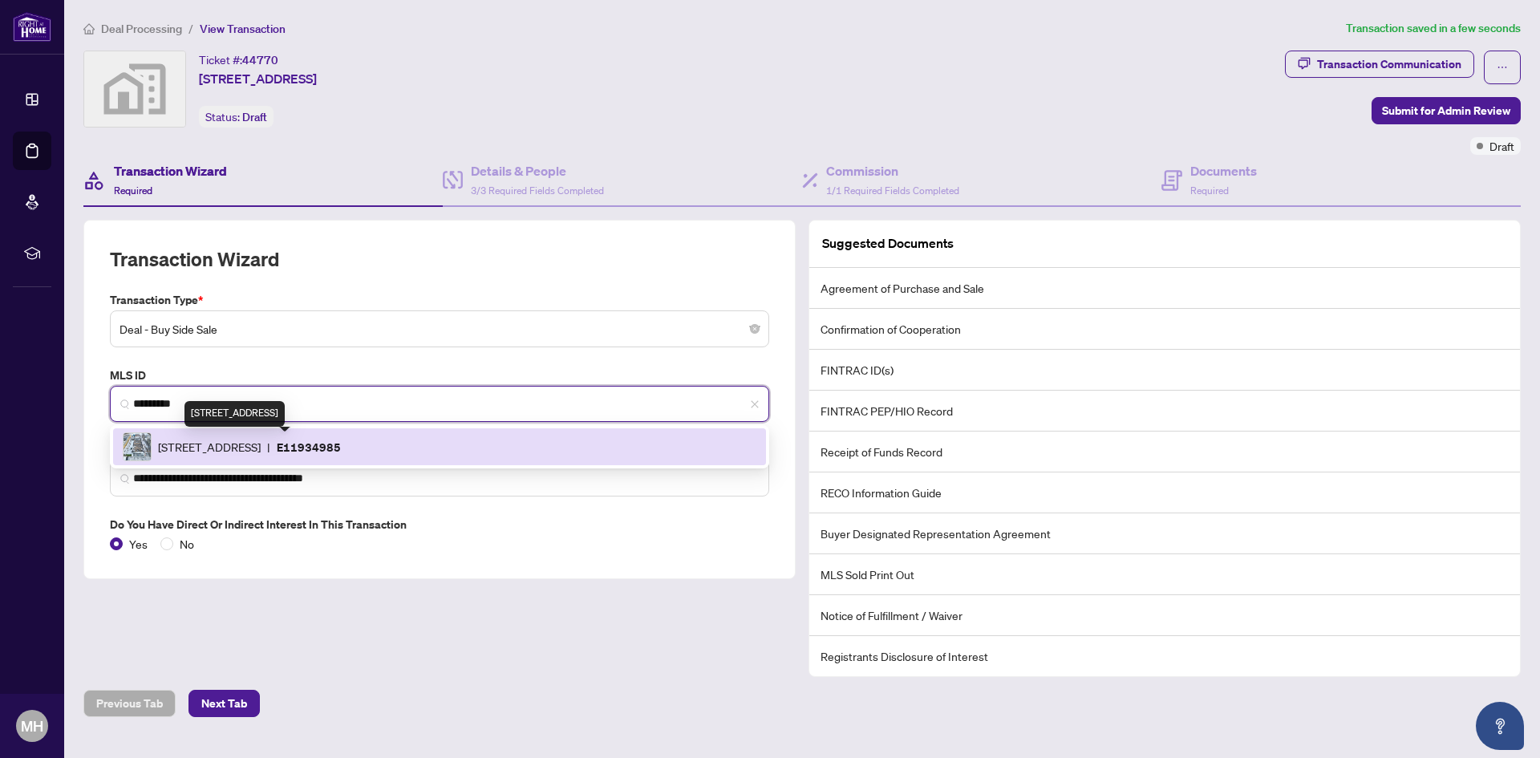
click at [261, 443] on span "[STREET_ADDRESS]" at bounding box center [209, 447] width 103 height 18
type input "**********"
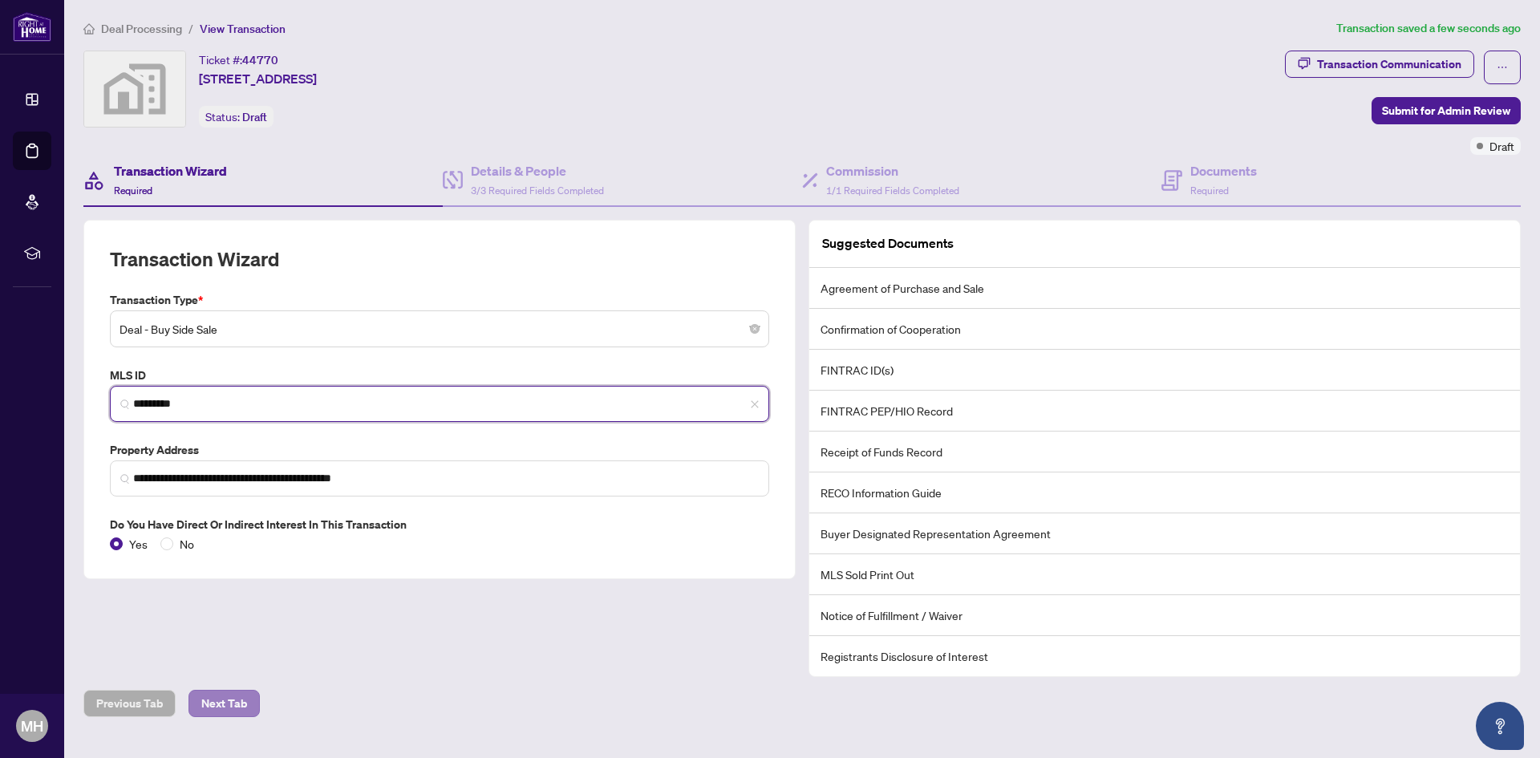
type input "*********"
click at [237, 699] on button "Next Tab" at bounding box center [224, 703] width 71 height 27
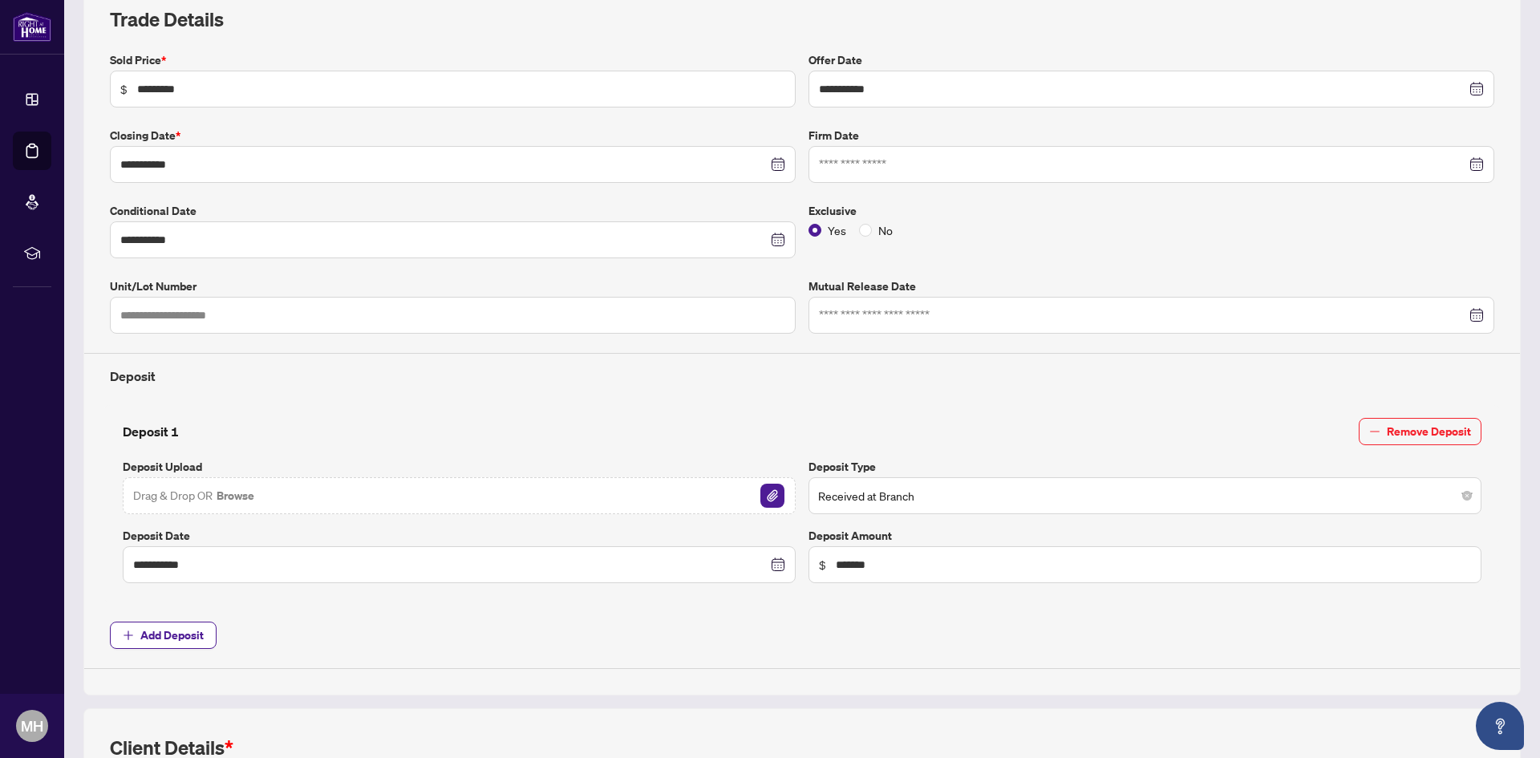
scroll to position [241, 0]
click at [775, 484] on img "button" at bounding box center [772, 495] width 24 height 24
click at [741, 494] on div "Drag & Drop OR Browse" at bounding box center [459, 495] width 673 height 37
click at [766, 498] on img "button" at bounding box center [772, 495] width 24 height 24
click at [902, 499] on span "Received at Branch" at bounding box center [1145, 495] width 654 height 30
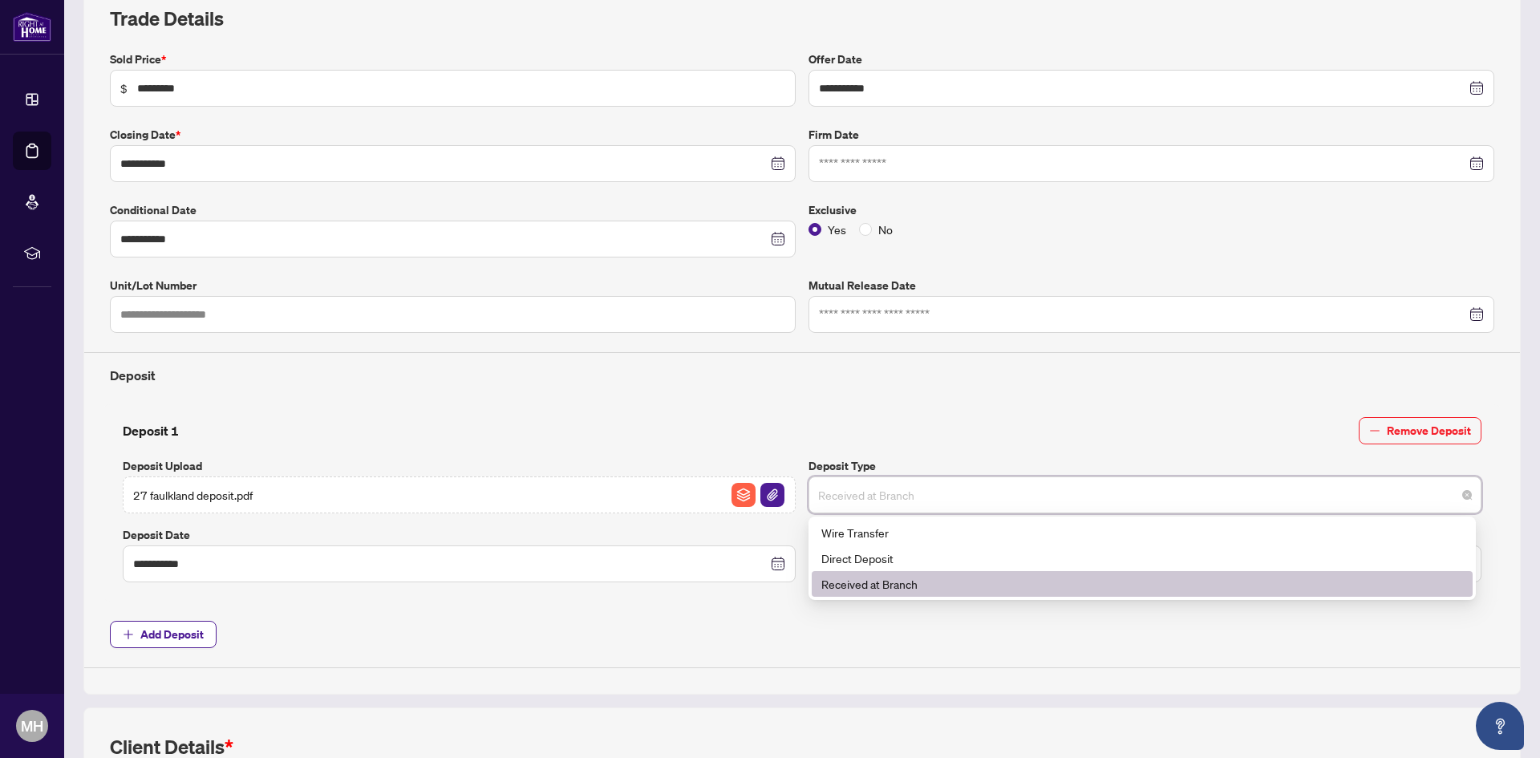
click at [914, 440] on div "Deposit 1 Remove Deposit" at bounding box center [802, 430] width 1359 height 27
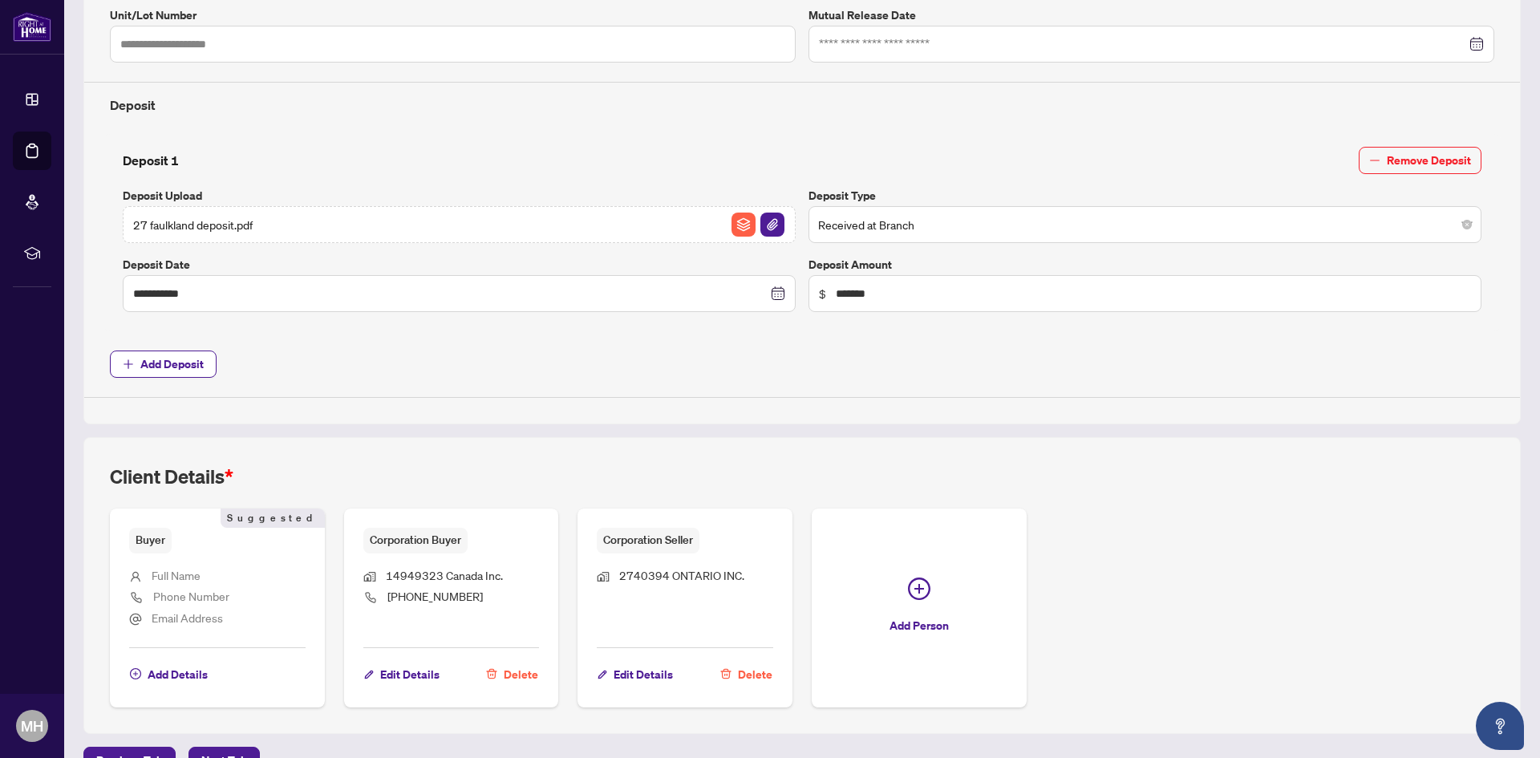
scroll to position [545, 0]
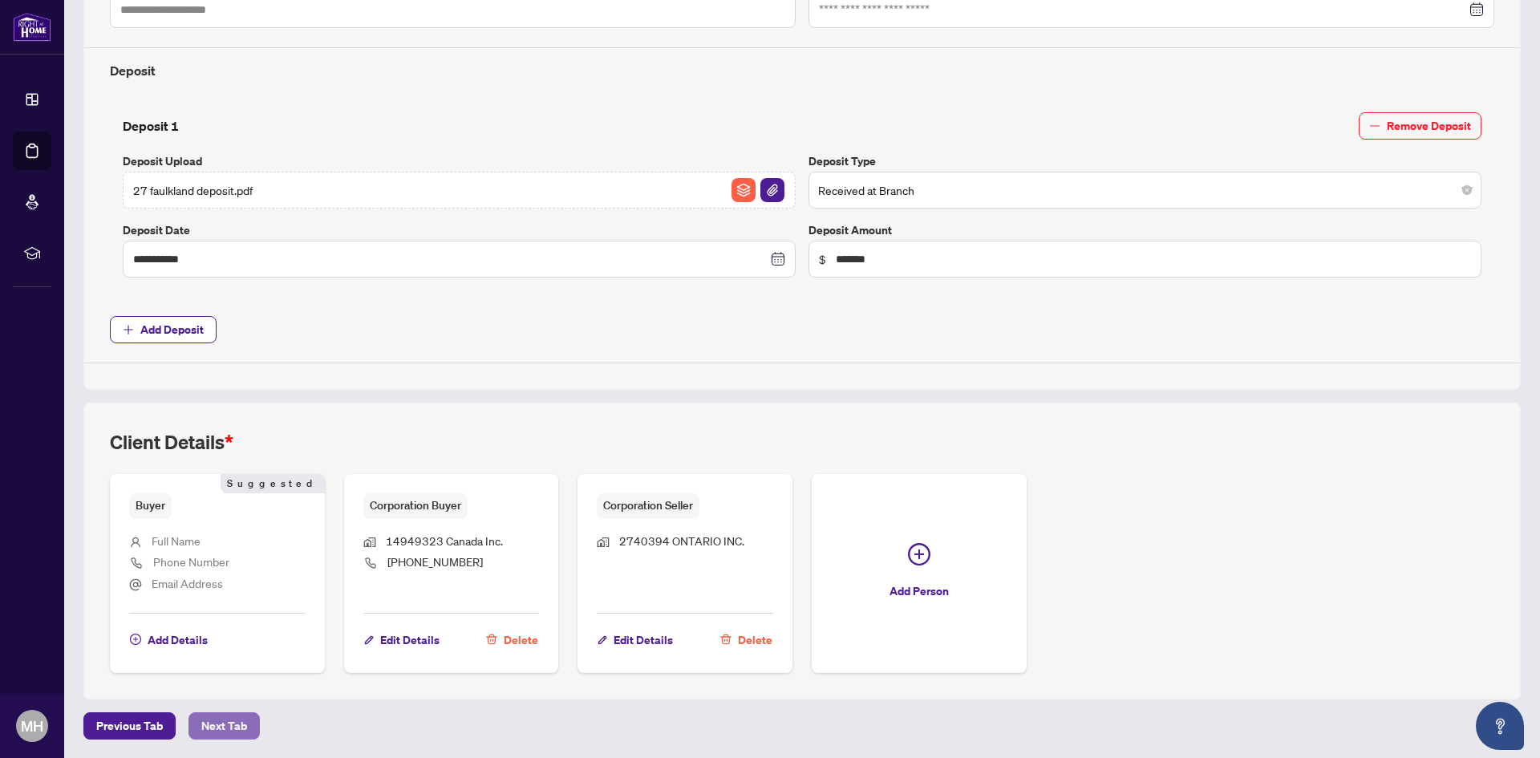
click at [222, 728] on span "Next Tab" at bounding box center [224, 726] width 46 height 26
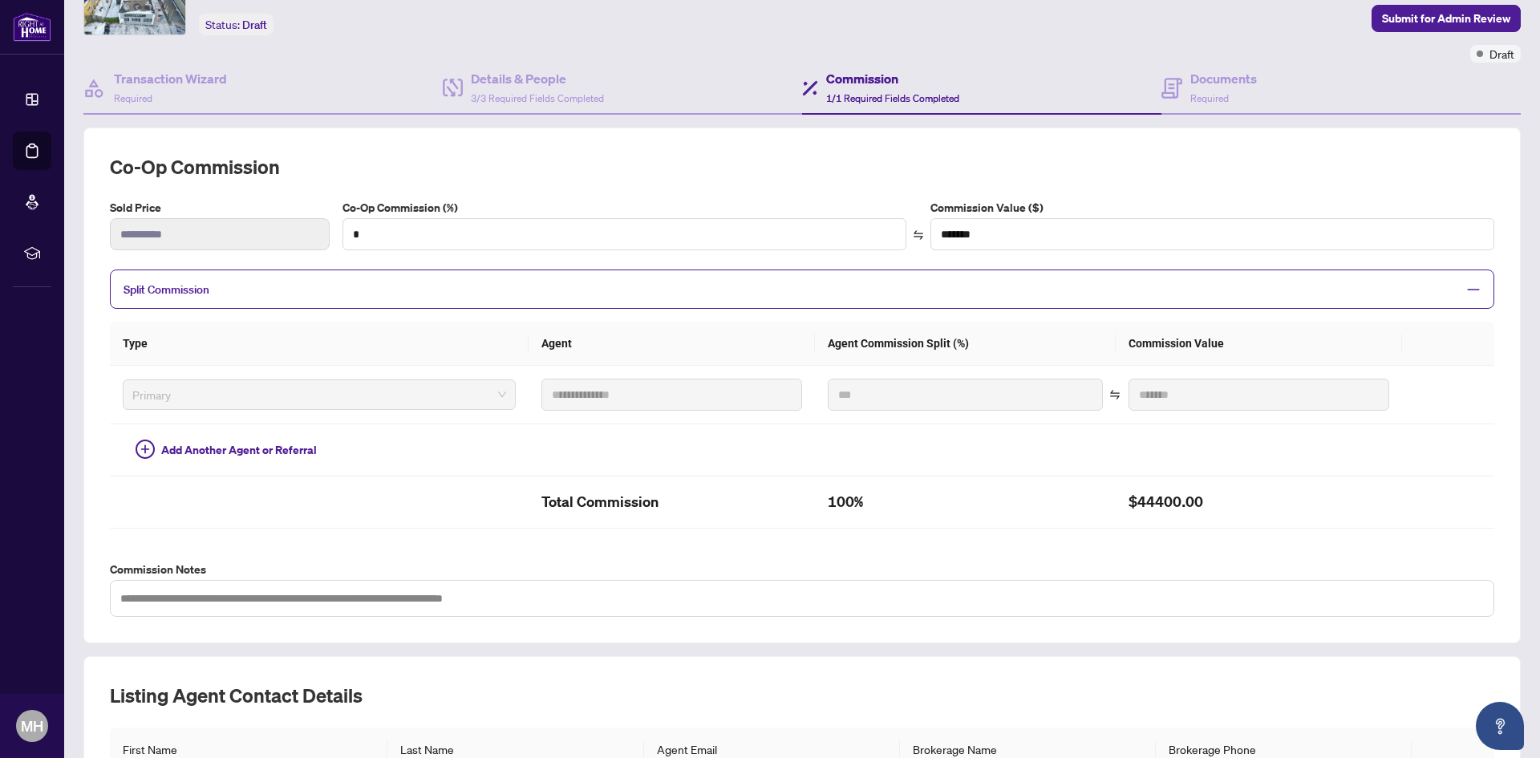
scroll to position [301, 0]
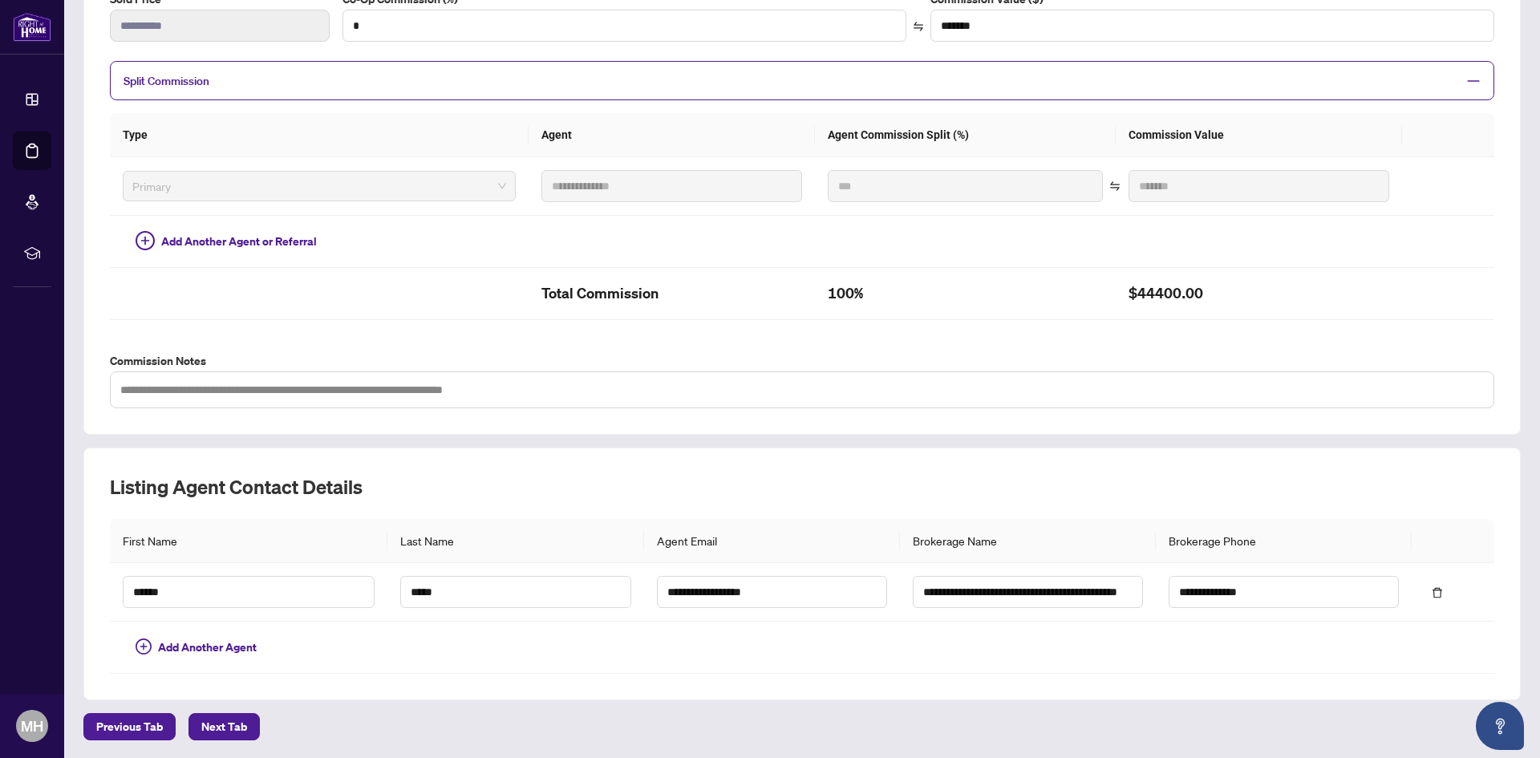
click at [222, 718] on span "Next Tab" at bounding box center [224, 727] width 46 height 26
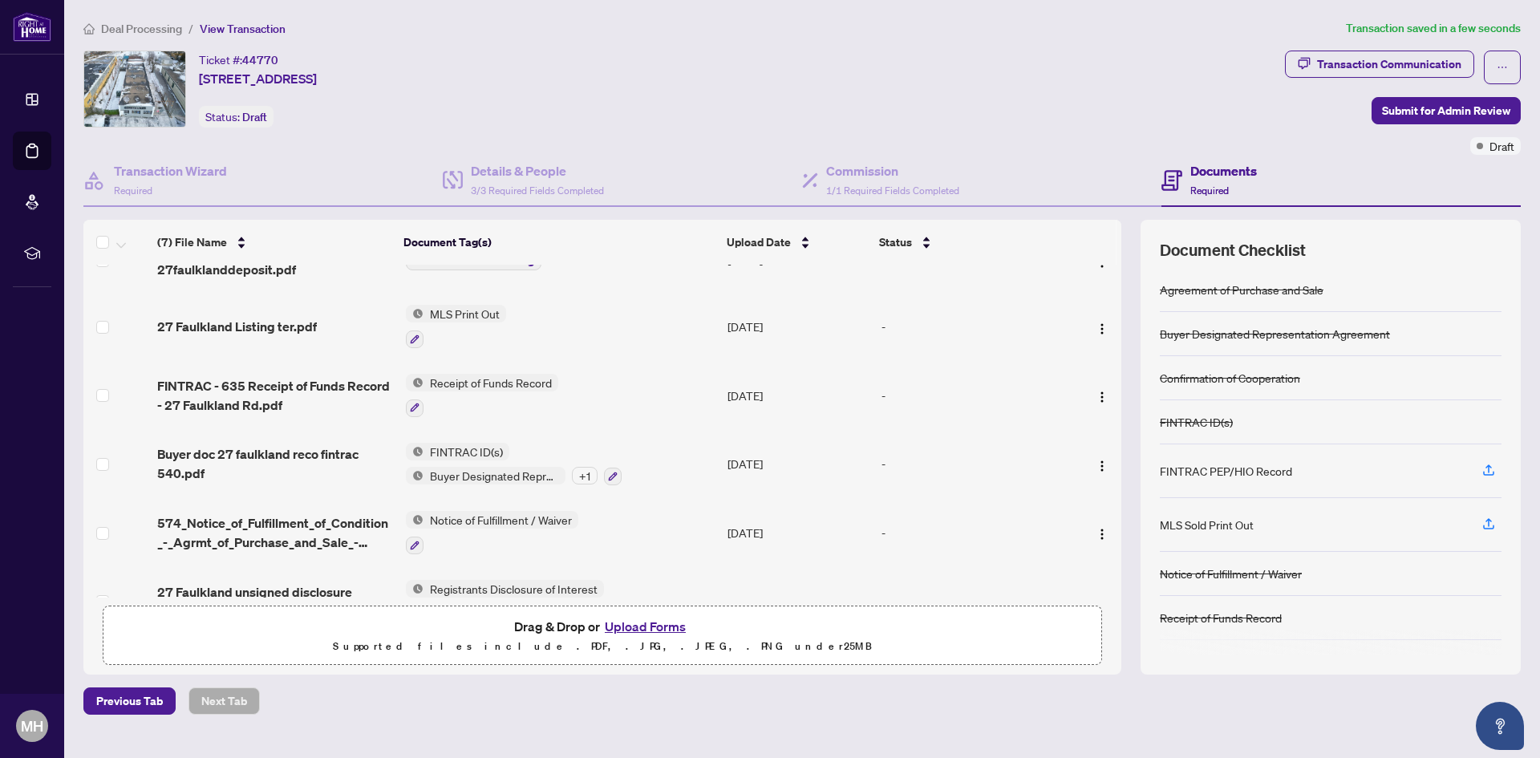
scroll to position [129, 0]
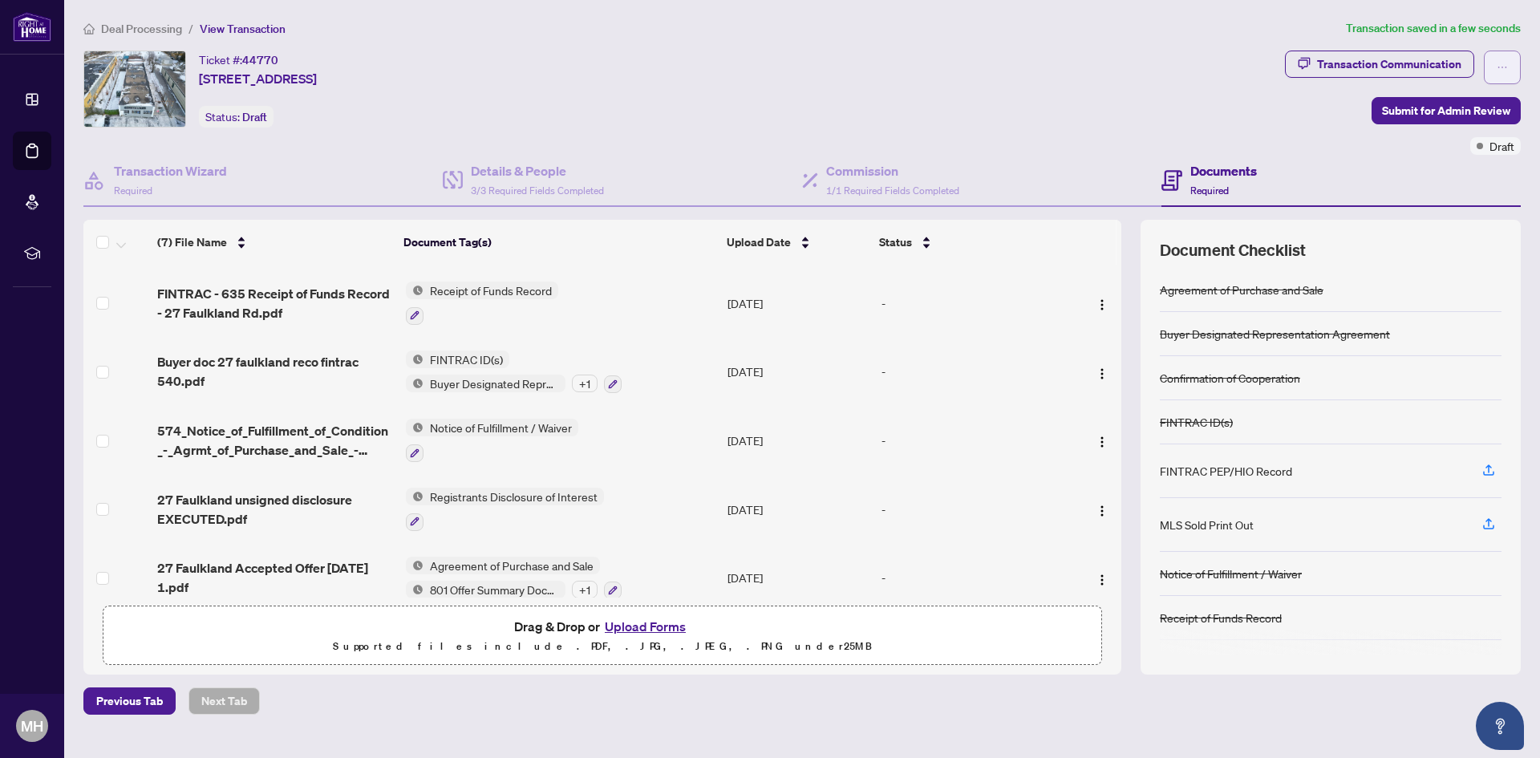
click at [1507, 67] on icon "ellipsis" at bounding box center [1502, 67] width 11 height 11
click at [1439, 67] on div "Transaction Communication" at bounding box center [1389, 64] width 144 height 26
type textarea "**********"
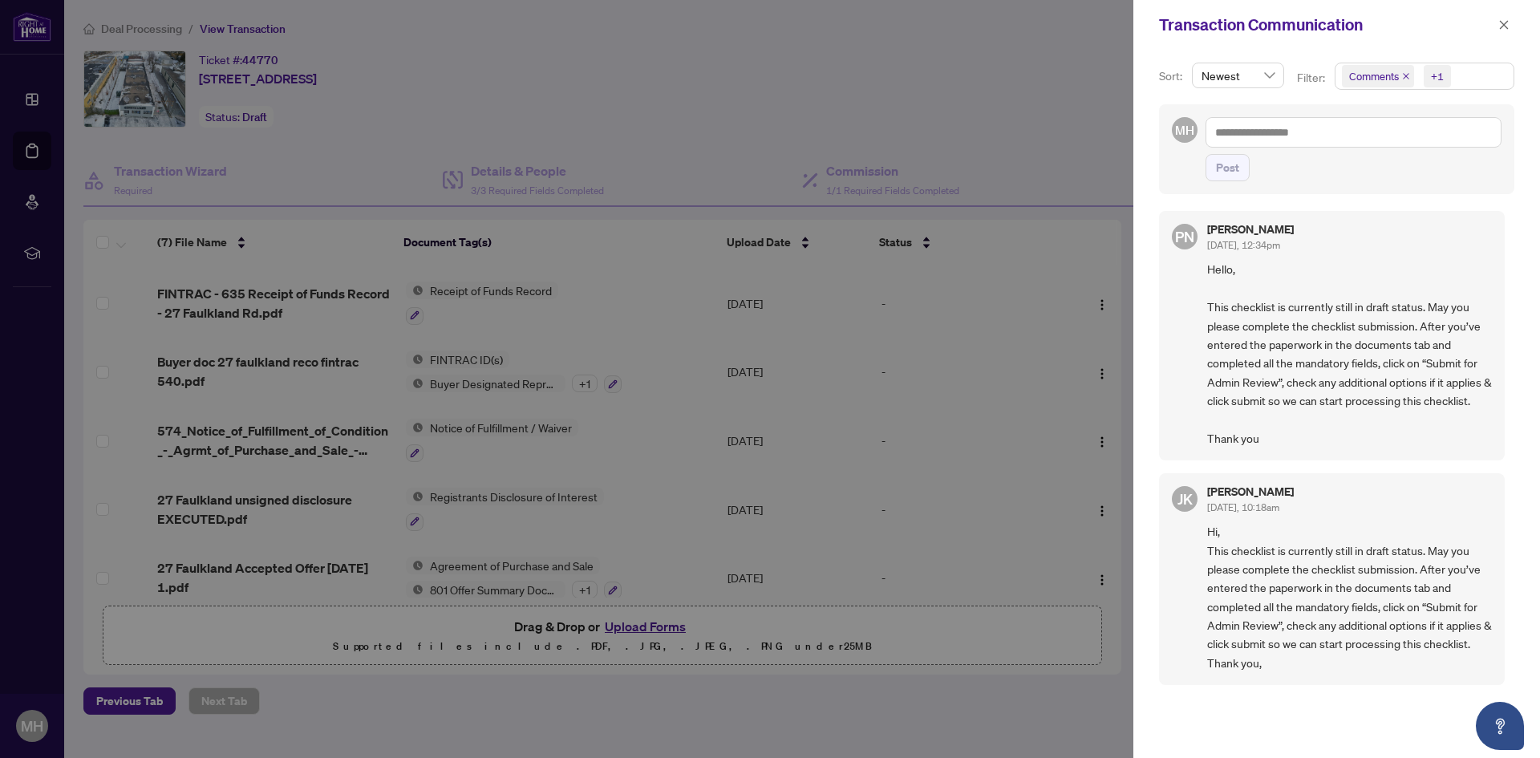
scroll to position [3, 0]
click at [1509, 27] on icon "close" at bounding box center [1504, 24] width 11 height 11
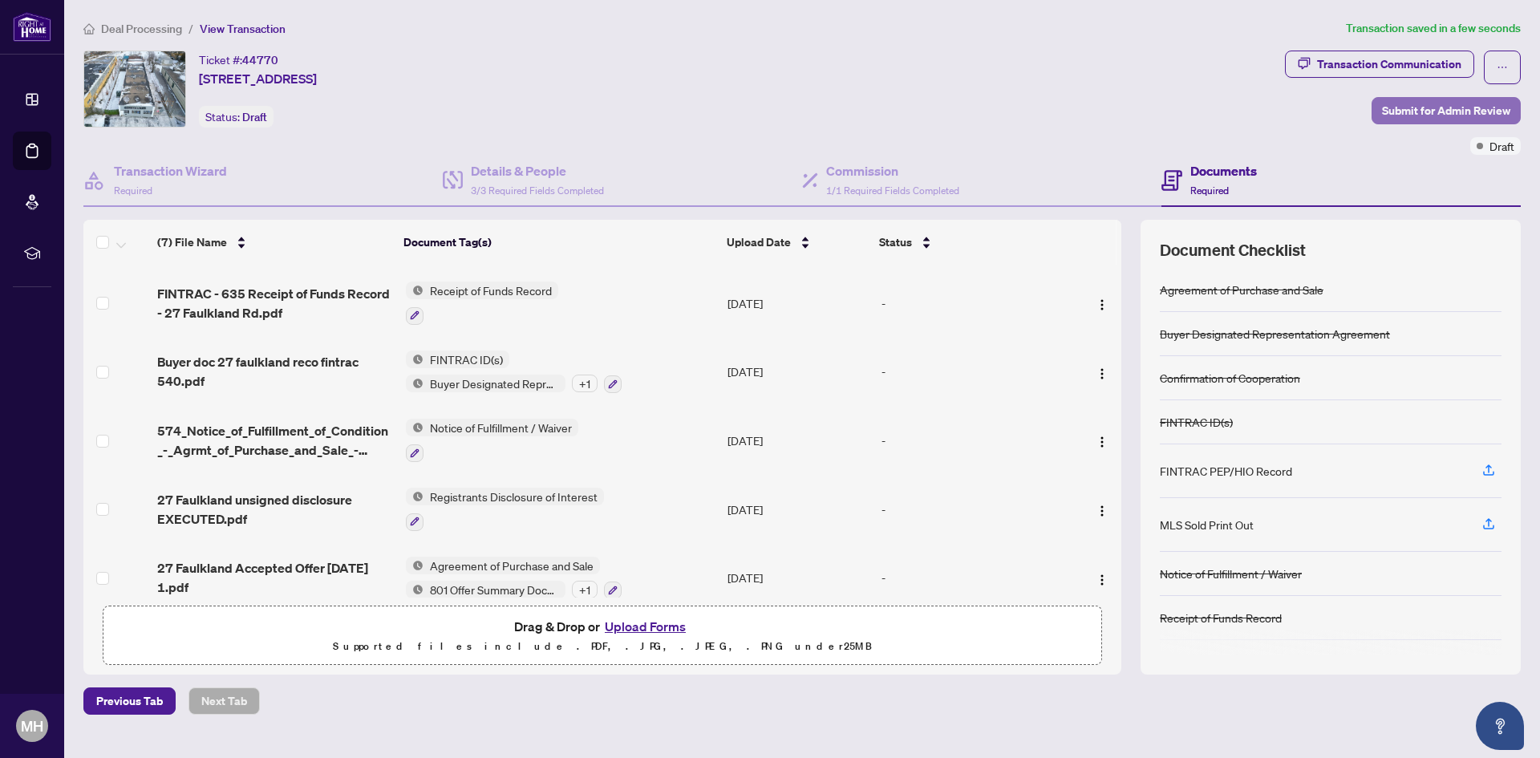
click at [1432, 110] on span "Submit for Admin Review" at bounding box center [1446, 111] width 128 height 26
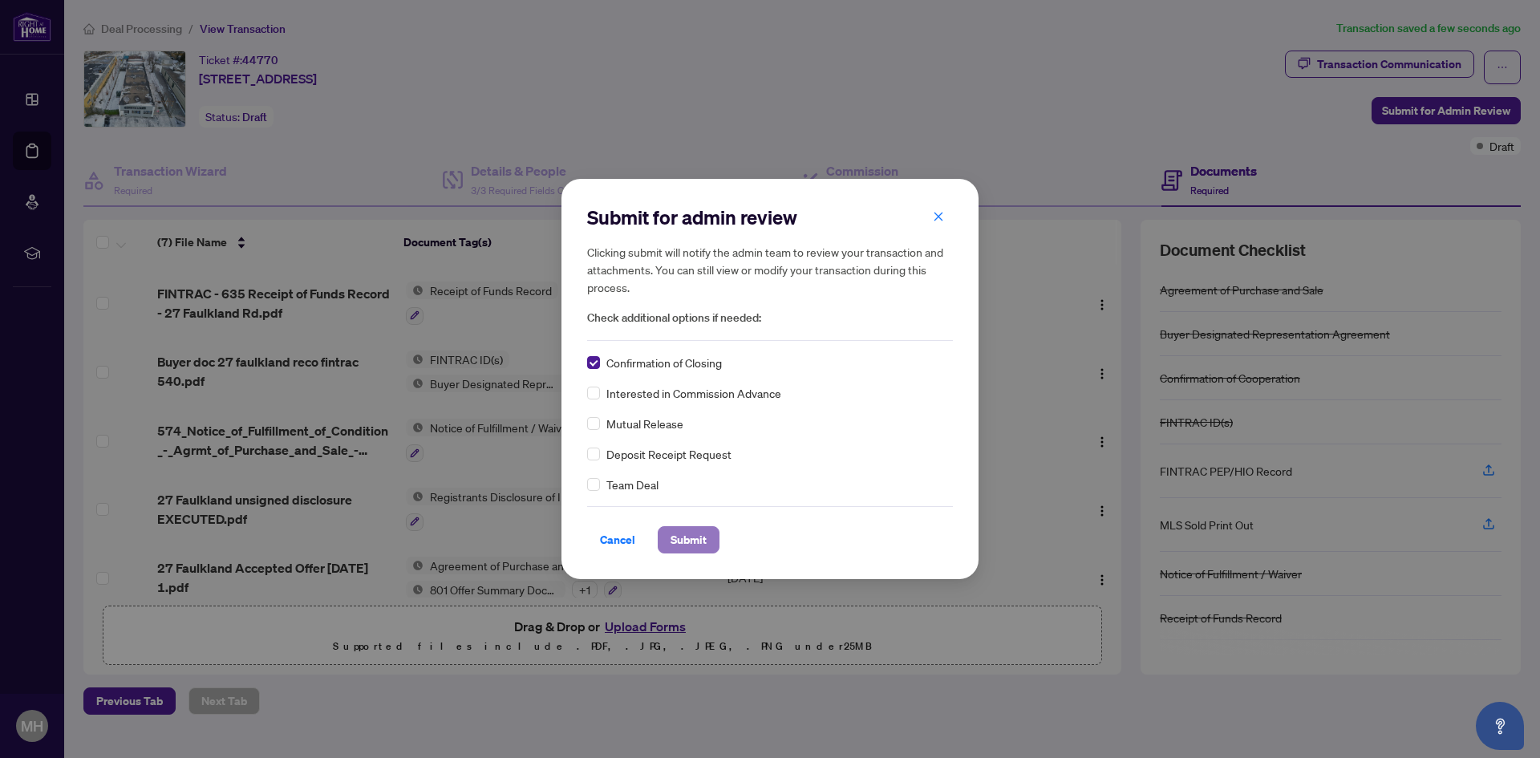
click at [704, 533] on button "Submit" at bounding box center [689, 539] width 62 height 27
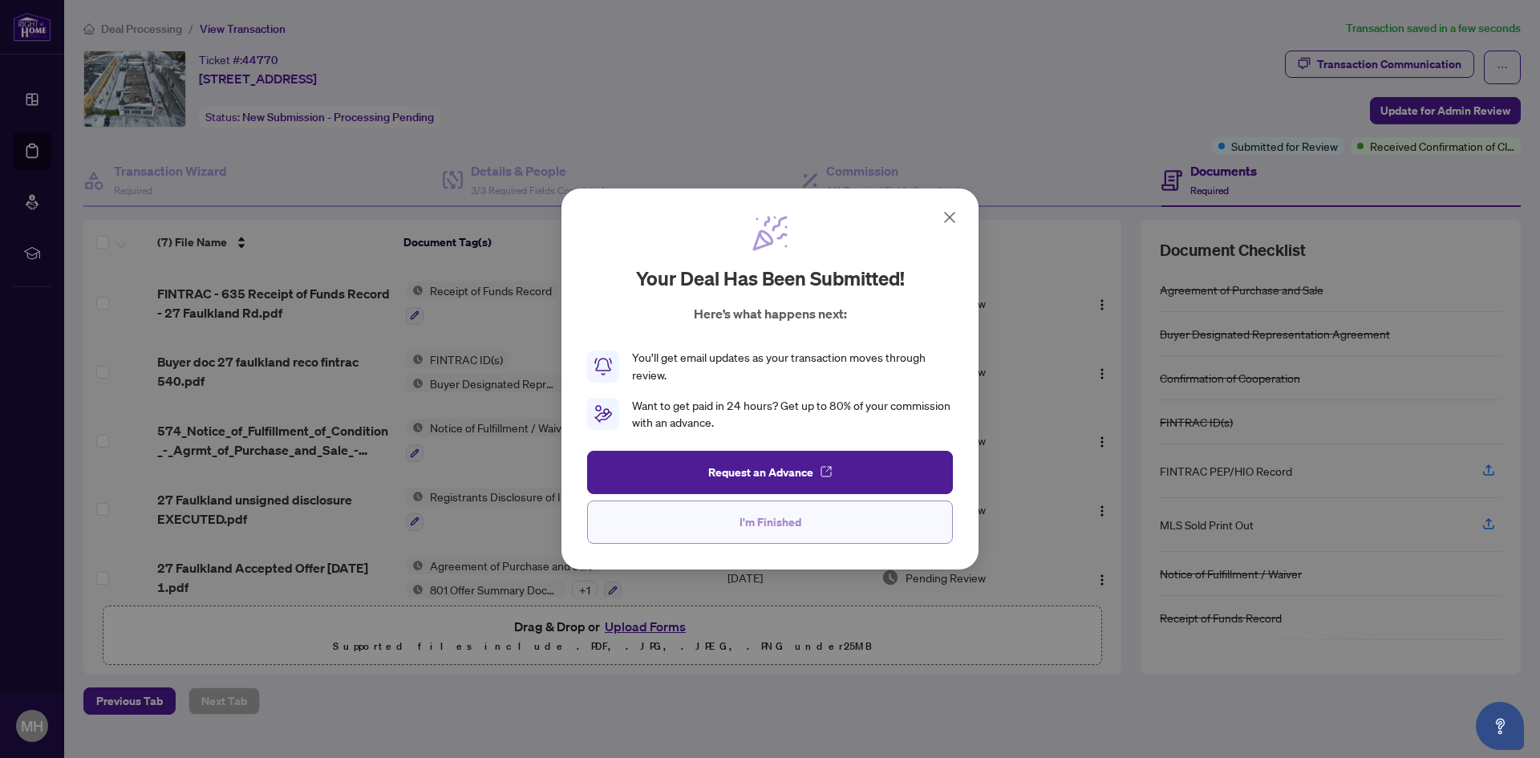
click at [773, 531] on span "I'm Finished" at bounding box center [771, 522] width 62 height 26
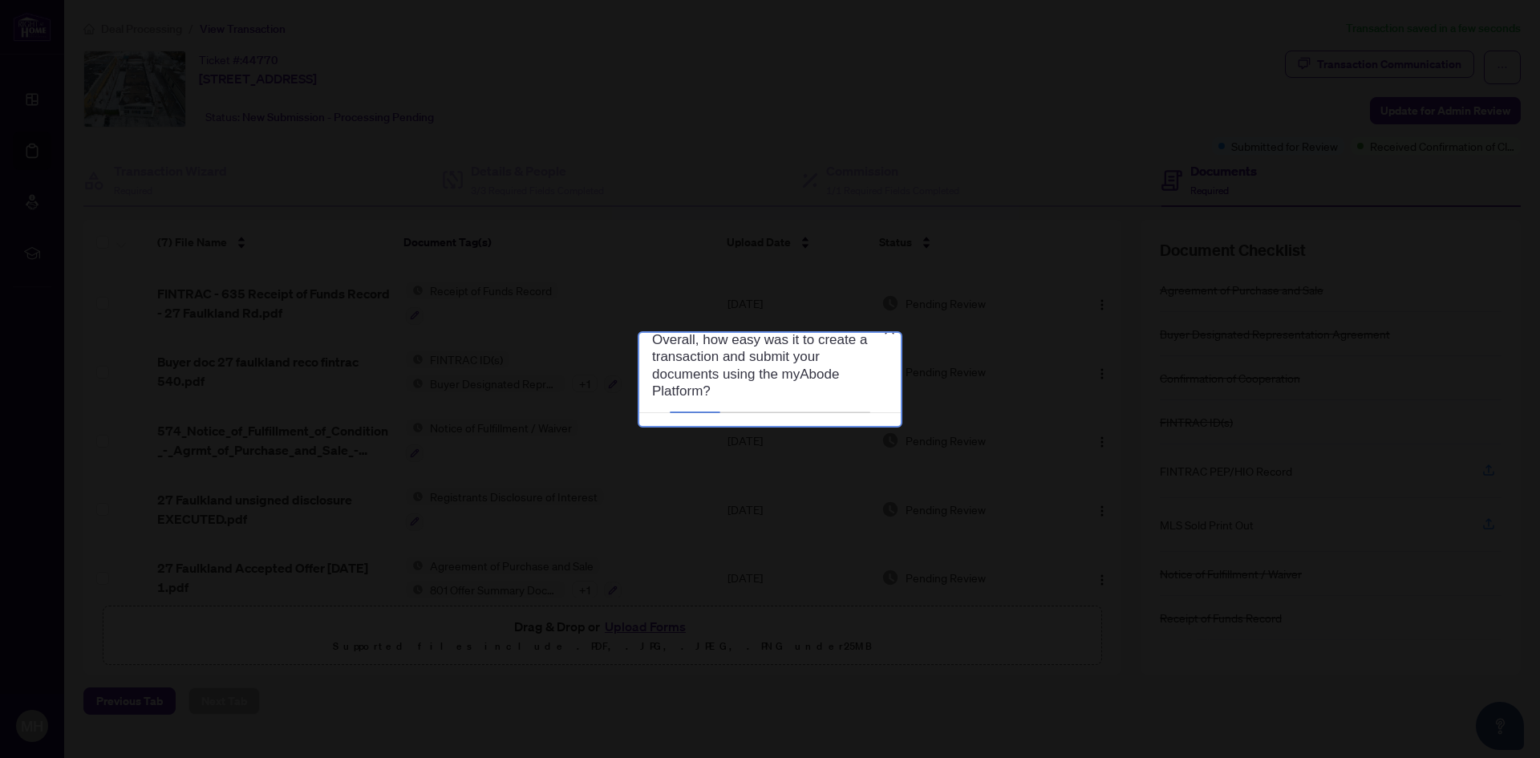
scroll to position [0, 0]
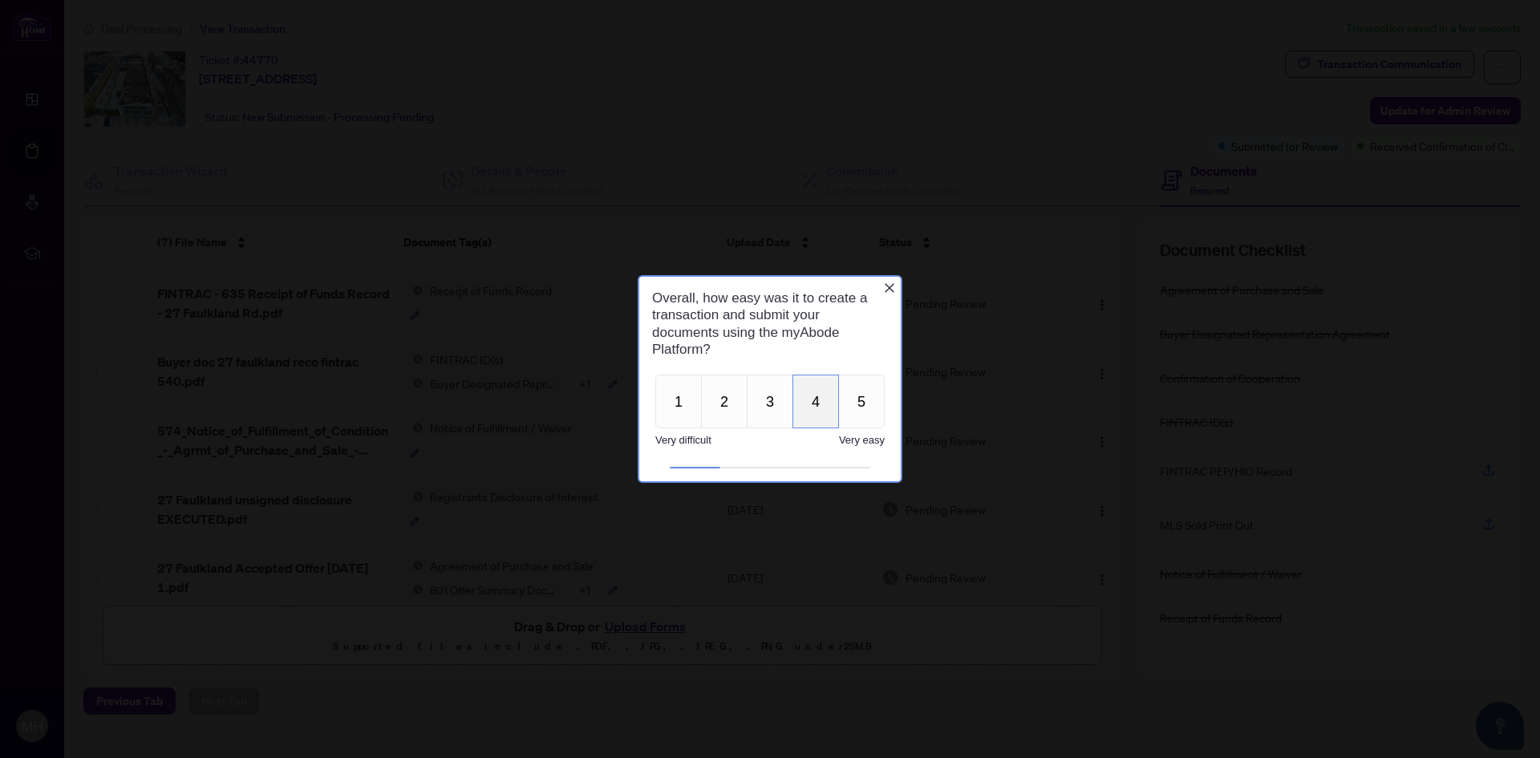
click at [794, 416] on button "4" at bounding box center [816, 402] width 47 height 54
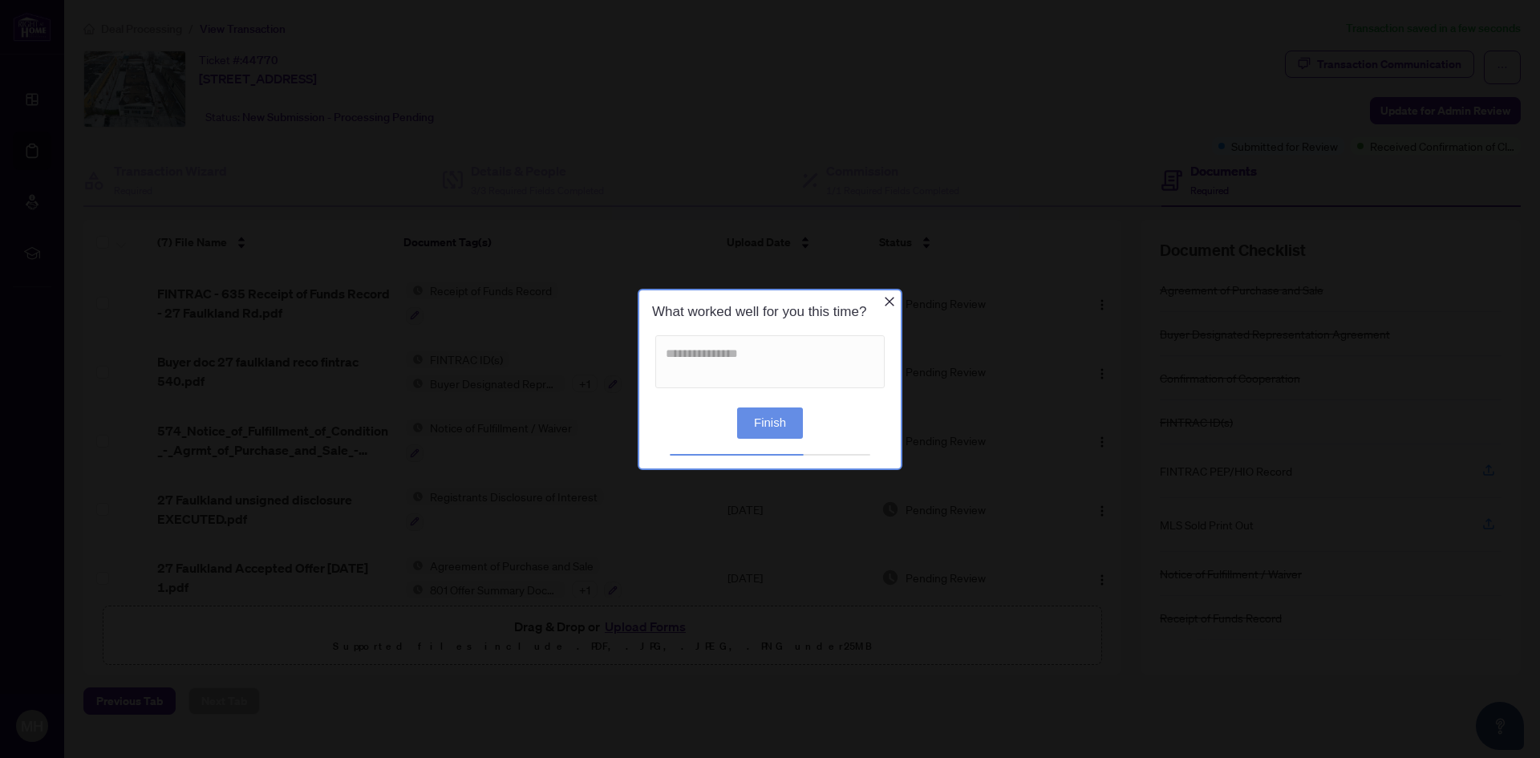
click at [780, 421] on button "Finish" at bounding box center [770, 422] width 66 height 31
